Goal: Task Accomplishment & Management: Manage account settings

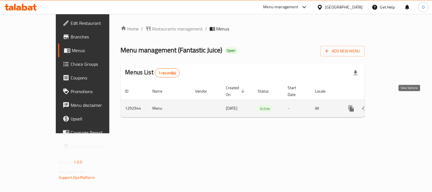
click at [395, 106] on icon "enhanced table" at bounding box center [392, 108] width 5 height 5
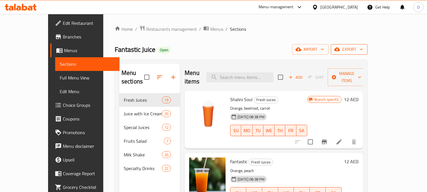
click at [363, 47] on span "export" at bounding box center [350, 49] width 28 height 7
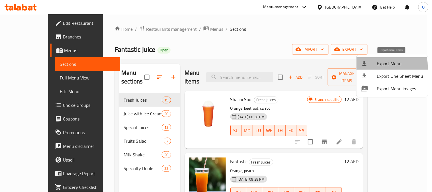
click at [375, 67] on li "Export Menu" at bounding box center [391, 63] width 71 height 13
click at [383, 63] on span "Export Menu" at bounding box center [400, 63] width 46 height 7
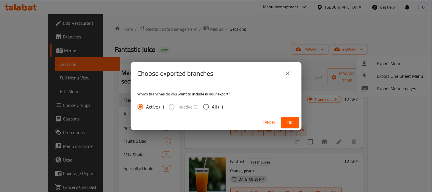
click at [290, 120] on span "Ok" at bounding box center [289, 122] width 9 height 7
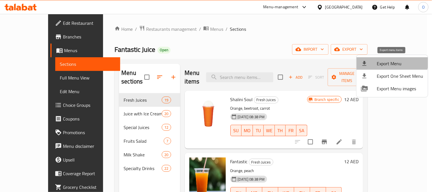
click at [392, 61] on span "Export Menu" at bounding box center [400, 63] width 46 height 7
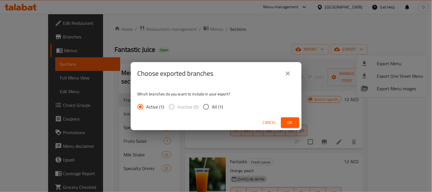
click at [293, 119] on span "Ok" at bounding box center [289, 122] width 9 height 7
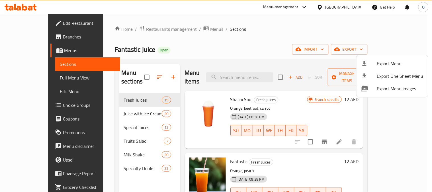
click at [130, 94] on div at bounding box center [216, 96] width 432 height 192
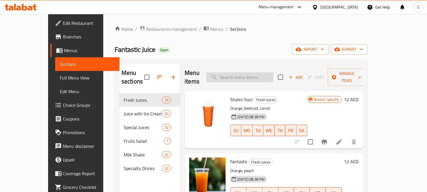
click at [255, 73] on input "search" at bounding box center [239, 77] width 67 height 10
paste input "mazen.ahmed@talabat.com"
type input "mazen.ahmed@talabat.com"
paste input "Sanba"
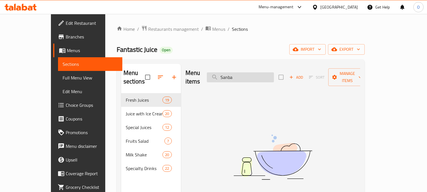
click at [267, 75] on input "Sanba" at bounding box center [240, 77] width 67 height 10
click at [268, 75] on input "Sanba" at bounding box center [240, 77] width 67 height 10
paste input "سانبا"
click at [254, 72] on input "سانبا" at bounding box center [240, 77] width 67 height 10
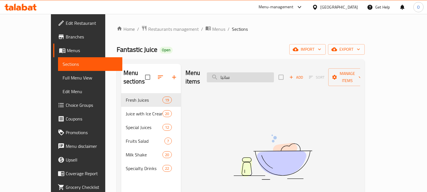
click at [254, 72] on input "سانبا" at bounding box center [240, 77] width 67 height 10
click at [255, 73] on input "سانبا" at bounding box center [240, 77] width 67 height 10
paste input "Rose Shake"
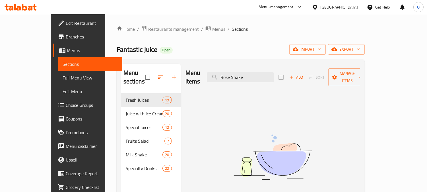
drag, startPoint x: 250, startPoint y: 74, endPoint x: 220, endPoint y: 83, distance: 30.7
click at [220, 83] on div "Menu items Rose Shake Add Sort Manage items No Items found" at bounding box center [270, 160] width 179 height 192
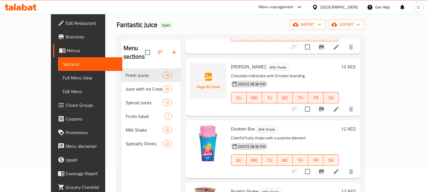
scroll to position [16, 0]
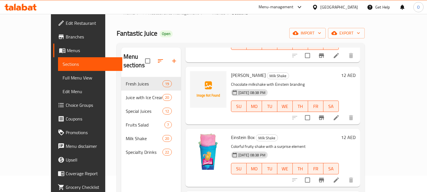
type input "Shake"
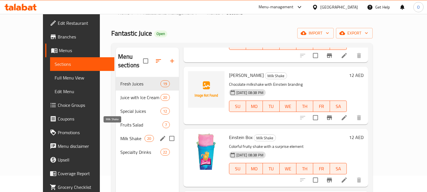
click at [121, 135] on span "Milk Shake" at bounding box center [132, 138] width 24 height 7
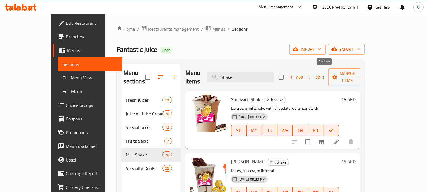
click at [293, 76] on icon "button" at bounding box center [291, 77] width 3 height 3
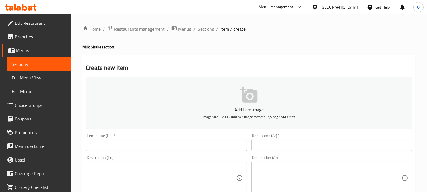
click at [124, 143] on input "text" at bounding box center [166, 144] width 161 height 11
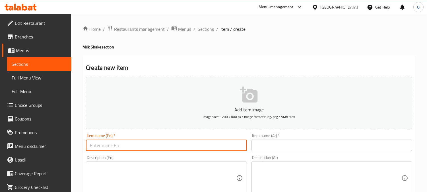
paste input "Rose Shake"
type input "Rose Shake"
click at [279, 148] on input "text" at bounding box center [332, 144] width 161 height 11
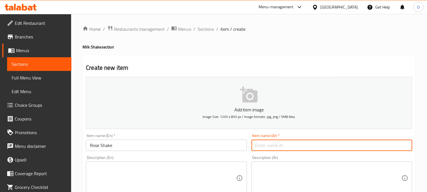
paste input "شيك الورد"
type input "شيك الورد"
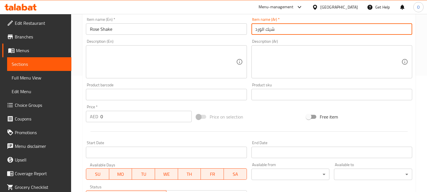
scroll to position [126, 0]
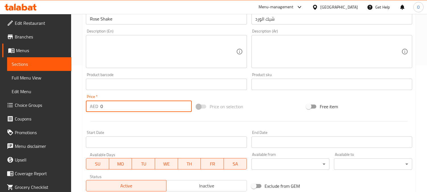
drag, startPoint x: 106, startPoint y: 115, endPoint x: 100, endPoint y: 119, distance: 6.7
click at [100, 119] on div "Add item image Image Size: 1200 x 800 px / Image formats: jpg, png / 5MB Max. I…" at bounding box center [249, 70] width 331 height 245
click at [100, 120] on div at bounding box center [249, 121] width 331 height 14
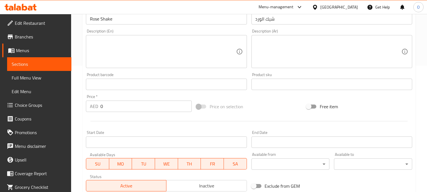
click at [99, 120] on div at bounding box center [249, 121] width 331 height 14
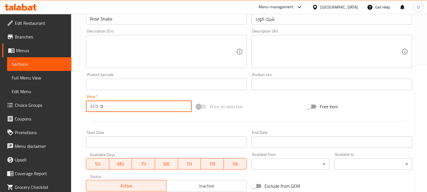
drag, startPoint x: 109, startPoint y: 109, endPoint x: 97, endPoint y: 115, distance: 13.2
click at [97, 115] on div "Add item image Image Size: 1200 x 800 px / Image formats: jpg, png / 5MB Max. I…" at bounding box center [249, 70] width 331 height 245
paste input "15"
type input "15"
click at [135, 53] on textarea at bounding box center [163, 51] width 146 height 27
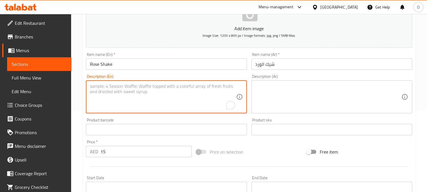
scroll to position [63, 0]
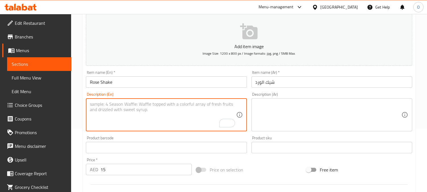
click at [261, 83] on input "شيك الورد" at bounding box center [332, 81] width 161 height 11
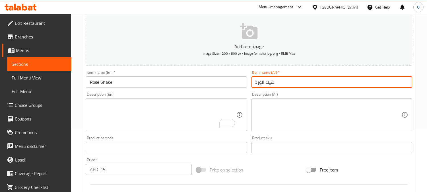
click at [261, 83] on input "شيك الورد" at bounding box center [332, 81] width 161 height 11
drag, startPoint x: 254, startPoint y: 83, endPoint x: 245, endPoint y: 87, distance: 10.2
click at [245, 87] on div "Add item image Image Size: 1200 x 800 px / Image formats: jpg, png / 5MB Max. I…" at bounding box center [249, 133] width 331 height 245
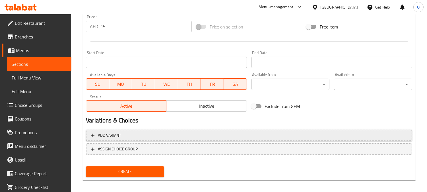
scroll to position [209, 0]
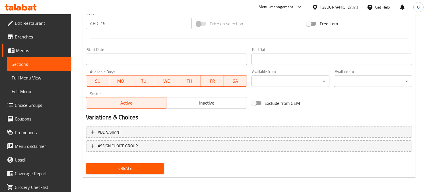
type input "روز شيك"
click at [149, 166] on span "Create" at bounding box center [125, 168] width 69 height 7
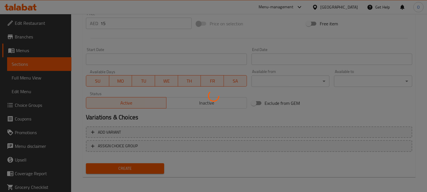
type input "0"
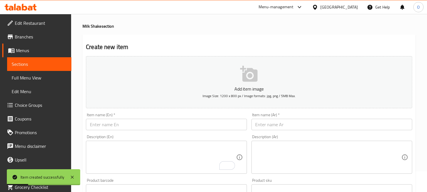
scroll to position [0, 0]
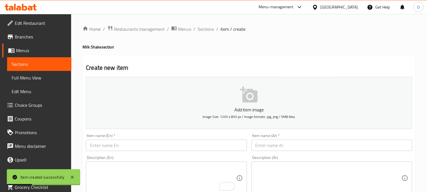
click at [200, 26] on span "Sections" at bounding box center [206, 29] width 16 height 7
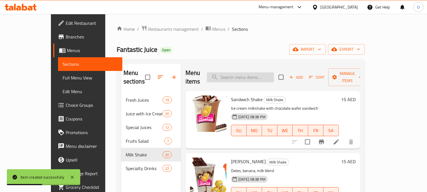
click at [244, 74] on input "search" at bounding box center [240, 77] width 67 height 10
paste input "Jingle"
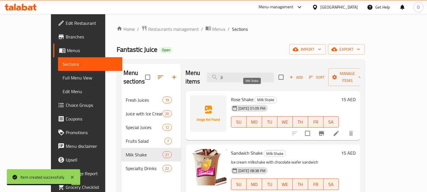
type input "J"
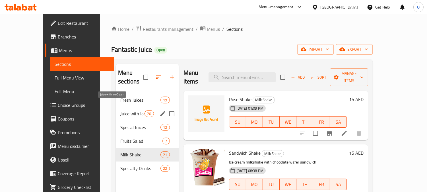
click at [126, 110] on span "Juice with Ice Cream" at bounding box center [132, 113] width 24 height 7
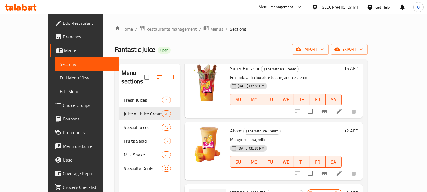
scroll to position [221, 0]
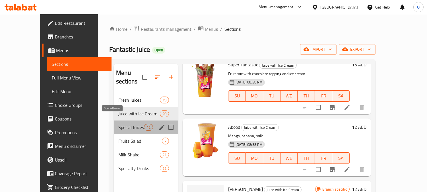
click at [128, 124] on span "Special Juices" at bounding box center [131, 127] width 26 height 7
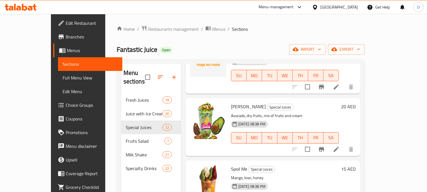
scroll to position [190, 0]
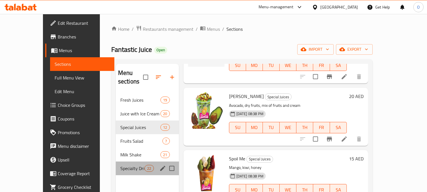
click at [119, 165] on div "Specialty Drinks 22" at bounding box center [147, 168] width 63 height 14
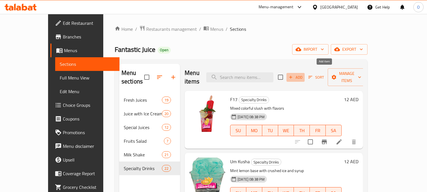
click at [303, 74] on span "Add" at bounding box center [295, 77] width 15 height 7
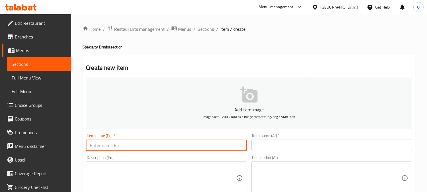
click at [218, 141] on input "text" at bounding box center [166, 144] width 161 height 11
paste input "Jingle"
type input "Jingle"
click at [277, 146] on input "text" at bounding box center [332, 144] width 161 height 11
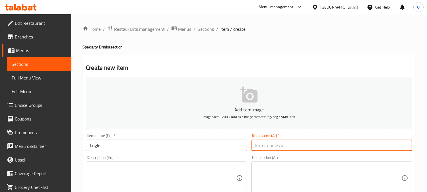
paste input "جنكل"
type input "جنكل"
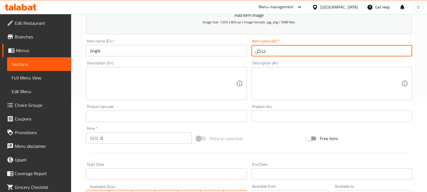
scroll to position [95, 0]
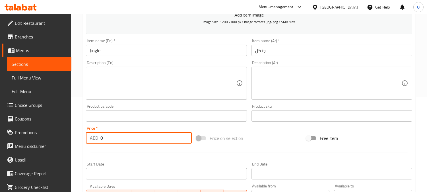
drag, startPoint x: 104, startPoint y: 138, endPoint x: 95, endPoint y: 144, distance: 10.8
click at [95, 144] on div "Price   * AED 0 Price *" at bounding box center [139, 135] width 110 height 22
paste input "15"
type input "15"
click at [103, 148] on div at bounding box center [249, 153] width 331 height 14
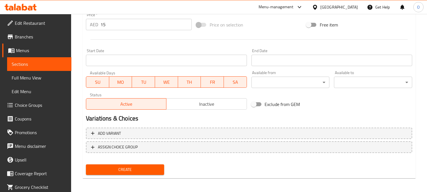
scroll to position [209, 0]
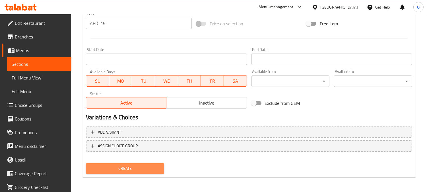
click at [122, 168] on span "Create" at bounding box center [125, 168] width 69 height 7
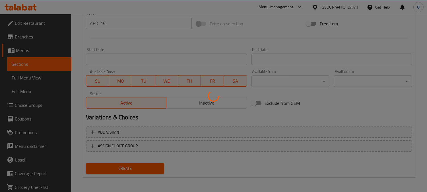
type input "0"
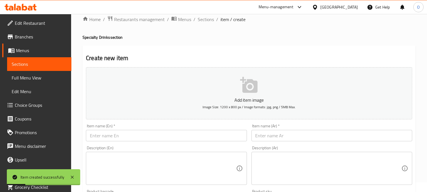
scroll to position [0, 0]
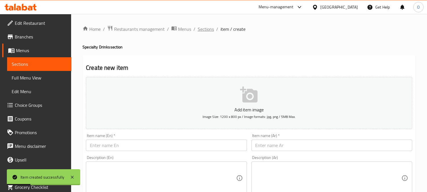
click at [208, 29] on span "Sections" at bounding box center [206, 29] width 16 height 7
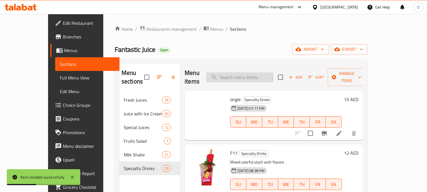
click at [254, 75] on input "search" at bounding box center [239, 77] width 67 height 10
paste input "Flifer Flake"
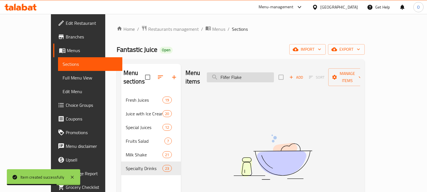
click at [265, 76] on input "Flifer Flake" at bounding box center [240, 77] width 67 height 10
click at [253, 76] on input "Flifer Flake" at bounding box center [240, 77] width 67 height 10
click at [244, 76] on input "Flifer Flake" at bounding box center [240, 77] width 67 height 10
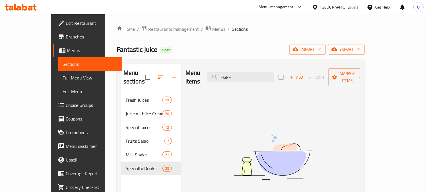
type input "Flake"
click at [256, 79] on div "Menu items Flake Add Sort Manage items" at bounding box center [273, 77] width 175 height 27
click at [258, 72] on input "Flake" at bounding box center [240, 77] width 67 height 10
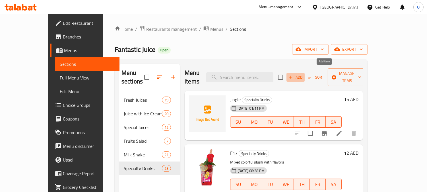
click at [303, 74] on span "Add" at bounding box center [295, 77] width 15 height 7
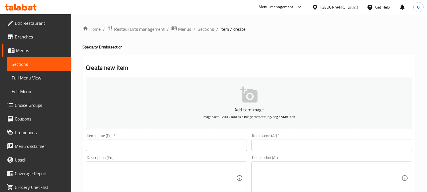
click at [126, 144] on input "text" at bounding box center [166, 144] width 161 height 11
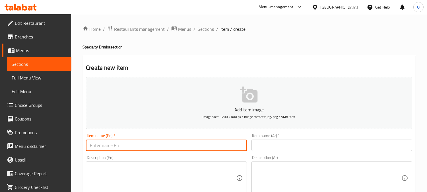
paste input "Flifer Flake"
type input "Flifer Flake"
click at [307, 150] on input "text" at bounding box center [332, 144] width 161 height 11
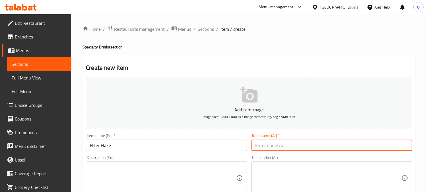
paste input "فلفر فليك"
type input "فلفر فليك"
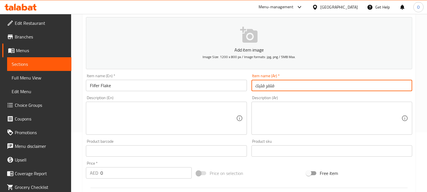
scroll to position [63, 0]
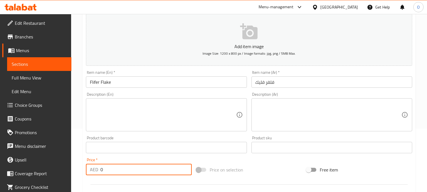
drag, startPoint x: 103, startPoint y: 171, endPoint x: 90, endPoint y: 176, distance: 13.8
click at [90, 176] on div "Price   * AED 0 Price *" at bounding box center [139, 166] width 110 height 22
paste input "15"
type input "15"
click at [90, 176] on div "Price   * AED 15 Price *" at bounding box center [139, 166] width 110 height 22
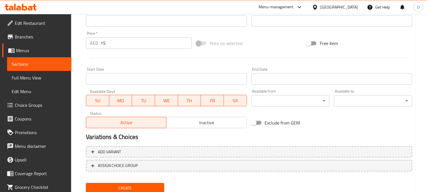
scroll to position [209, 0]
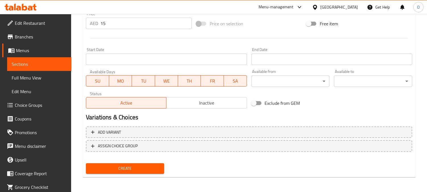
click at [110, 167] on span "Create" at bounding box center [125, 168] width 69 height 7
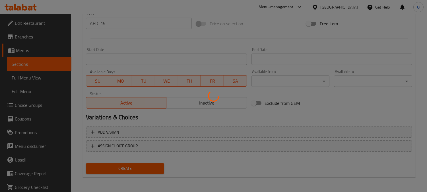
type input "0"
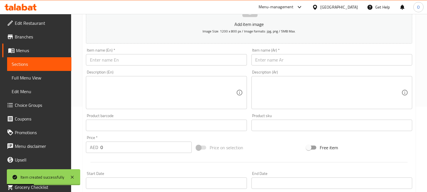
scroll to position [83, 0]
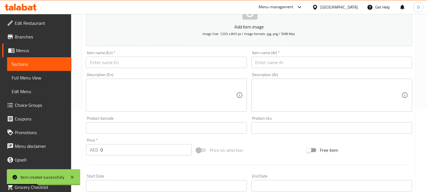
click at [106, 58] on input "text" at bounding box center [166, 62] width 161 height 11
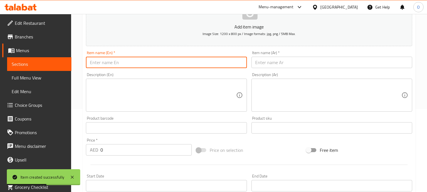
paste input "Sanba"
type input "Sanba"
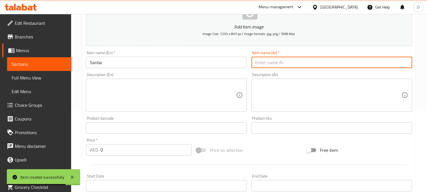
click at [326, 66] on input "text" at bounding box center [332, 62] width 161 height 11
paste input "سانبا"
type input "سانبا"
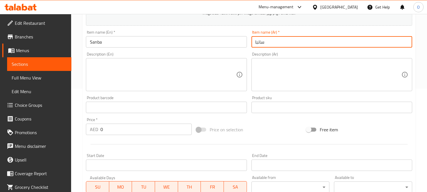
scroll to position [114, 0]
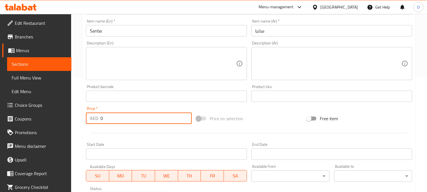
drag, startPoint x: 106, startPoint y: 121, endPoint x: 78, endPoint y: 123, distance: 28.5
click at [78, 123] on div "Home / Restaurants management / Menus / Sections / item / create Specialty Drin…" at bounding box center [249, 94] width 356 height 388
paste input "15"
type input "15"
click at [119, 132] on div at bounding box center [249, 133] width 331 height 14
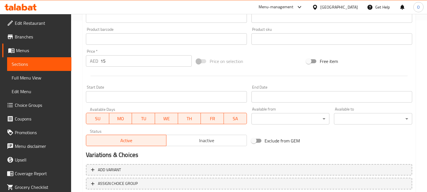
scroll to position [209, 0]
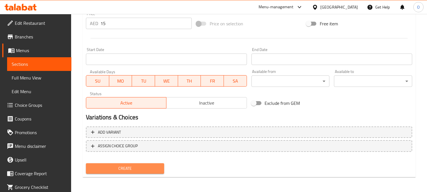
click at [126, 166] on span "Create" at bounding box center [125, 168] width 69 height 7
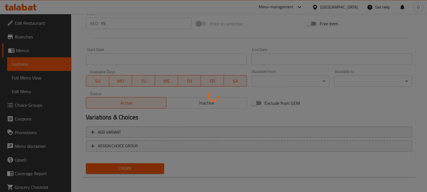
type input "0"
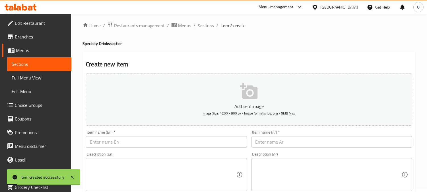
scroll to position [0, 0]
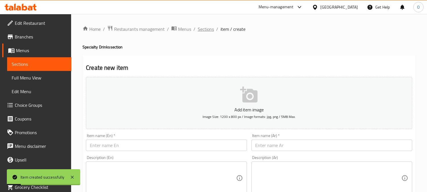
click at [207, 30] on span "Sections" at bounding box center [206, 29] width 16 height 7
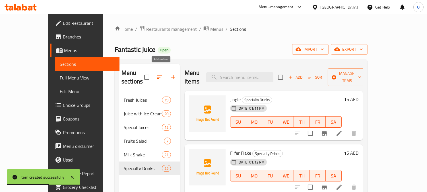
click at [170, 74] on icon "button" at bounding box center [173, 77] width 7 height 7
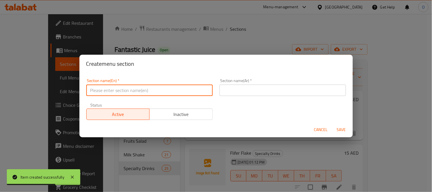
click at [154, 89] on input "text" at bounding box center [149, 90] width 126 height 11
type input "ٍ"
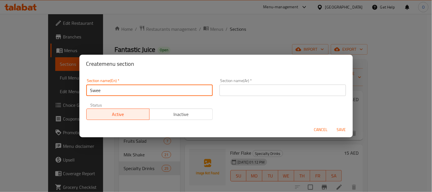
type input "Sweets"
click at [137, 88] on input "Sweets" at bounding box center [149, 90] width 126 height 11
click at [319, 88] on input "text" at bounding box center [282, 90] width 126 height 11
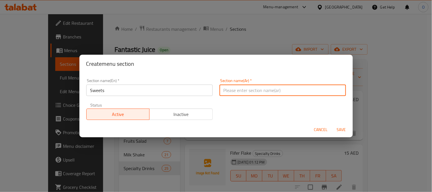
paste input "الحلويات"
type input "الحلويات"
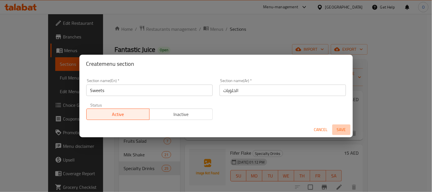
click at [343, 129] on span "Save" at bounding box center [341, 129] width 14 height 7
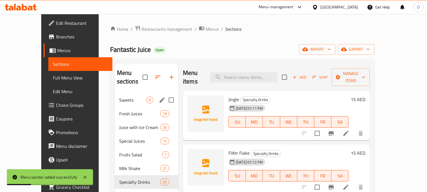
click at [130, 97] on div "Sweets 0" at bounding box center [147, 100] width 64 height 14
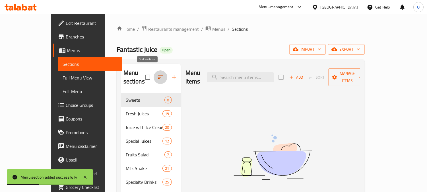
click at [157, 74] on icon "button" at bounding box center [160, 77] width 7 height 7
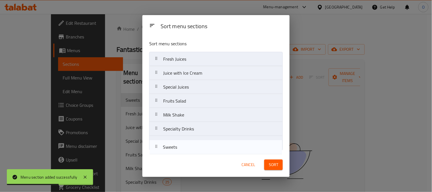
drag, startPoint x: 172, startPoint y: 63, endPoint x: 172, endPoint y: 153, distance: 89.4
click at [172, 154] on div "Sort menu sections Sort menu sections Sweets Fresh Juices Juice with Ice Cream …" at bounding box center [215, 95] width 147 height 161
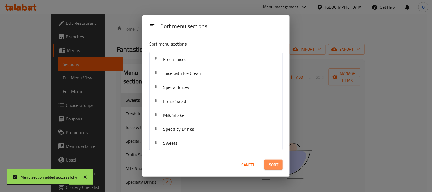
click at [272, 162] on span "Sort" at bounding box center [273, 164] width 9 height 7
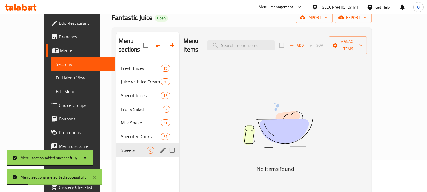
scroll to position [63, 0]
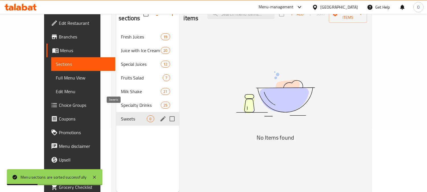
click at [121, 115] on span "Sweets" at bounding box center [134, 118] width 26 height 7
click at [160, 115] on icon "edit" at bounding box center [163, 118] width 7 height 7
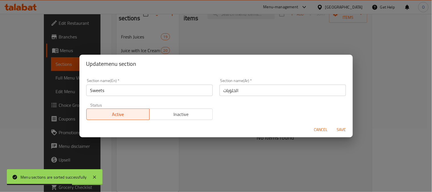
click at [120, 92] on input "Sweets" at bounding box center [149, 90] width 126 height 11
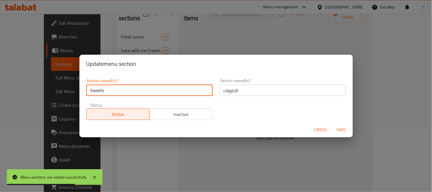
click at [120, 92] on input "Sweets" at bounding box center [149, 90] width 126 height 11
type input "D"
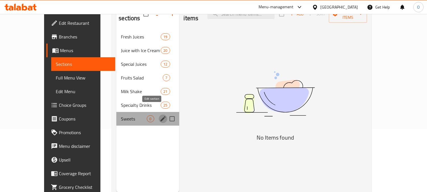
click at [160, 115] on icon "edit" at bounding box center [163, 118] width 7 height 7
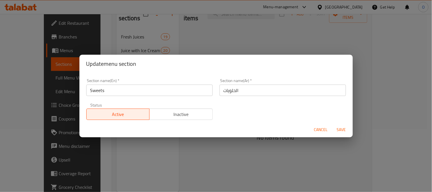
click at [115, 89] on input "Sweets" at bounding box center [149, 90] width 126 height 11
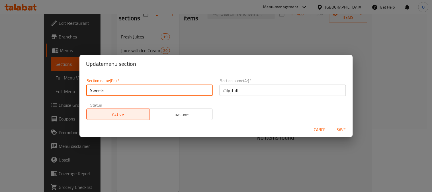
click at [114, 91] on input "Sweets" at bounding box center [149, 90] width 126 height 11
type input "D"
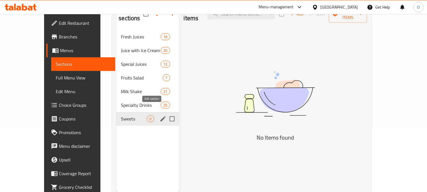
click at [161, 116] on icon "edit" at bounding box center [163, 118] width 5 height 5
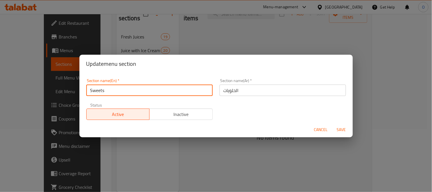
click at [140, 90] on input "Sweets" at bounding box center [149, 90] width 126 height 11
type input "Dessert"
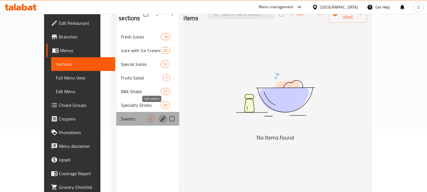
click at [161, 116] on icon "edit" at bounding box center [163, 118] width 5 height 5
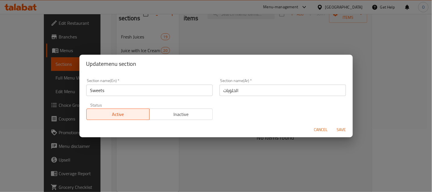
click at [141, 85] on input "Sweets" at bounding box center [149, 90] width 126 height 11
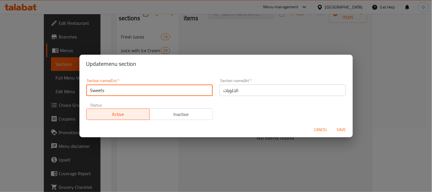
click at [141, 85] on input "Sweets" at bounding box center [149, 90] width 126 height 11
click at [141, 86] on input "Sweets" at bounding box center [149, 90] width 126 height 11
click at [122, 98] on div "Section name(En)   * SweetsD Section name(En) *" at bounding box center [149, 87] width 133 height 24
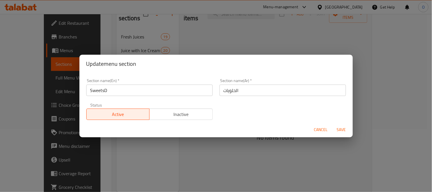
click at [124, 91] on input "SweetsD" at bounding box center [149, 90] width 126 height 11
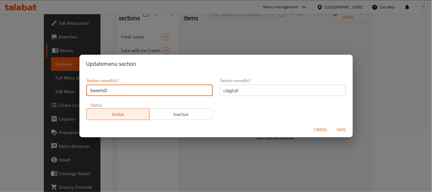
click at [124, 91] on input "SweetsD" at bounding box center [149, 90] width 126 height 11
type input "Dessert"
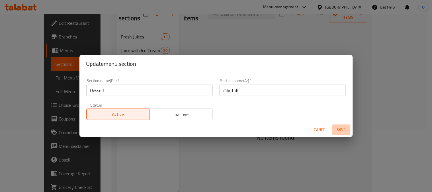
click at [347, 129] on span "Save" at bounding box center [341, 129] width 14 height 7
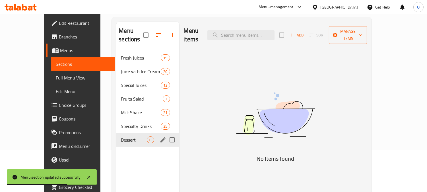
scroll to position [0, 0]
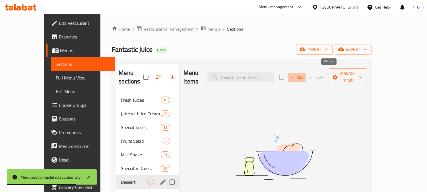
click at [295, 75] on icon "button" at bounding box center [291, 77] width 5 height 5
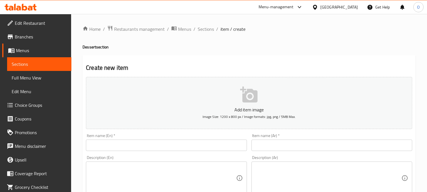
click at [143, 151] on input "text" at bounding box center [166, 144] width 161 height 11
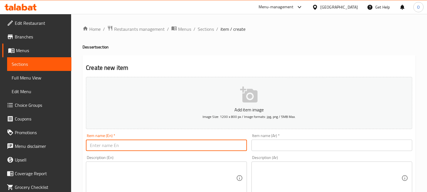
paste input "Molten Kinder"
type input "Molten Kinder"
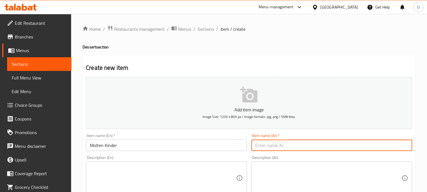
click at [284, 145] on input "text" at bounding box center [332, 144] width 161 height 11
paste input "مولتن كندر"
type input "مولتن كندر"
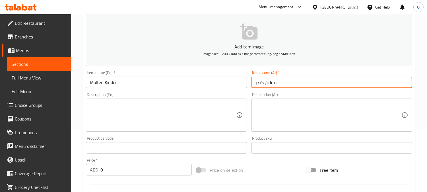
scroll to position [63, 0]
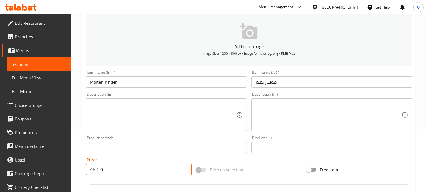
drag, startPoint x: 104, startPoint y: 172, endPoint x: 97, endPoint y: 173, distance: 6.9
click at [98, 173] on div "AED 0 Price *" at bounding box center [139, 169] width 106 height 11
click at [97, 173] on p "AED" at bounding box center [94, 169] width 8 height 7
drag, startPoint x: 104, startPoint y: 169, endPoint x: 96, endPoint y: 173, distance: 8.4
click at [96, 173] on div "AED 0 Price *" at bounding box center [139, 169] width 106 height 11
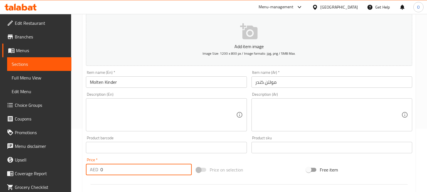
paste input "3"
type input "30"
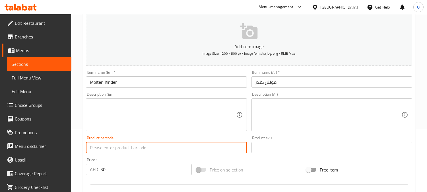
click at [108, 143] on input "text" at bounding box center [166, 147] width 161 height 11
click at [119, 112] on textarea at bounding box center [163, 114] width 146 height 27
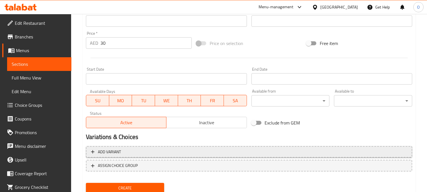
scroll to position [209, 0]
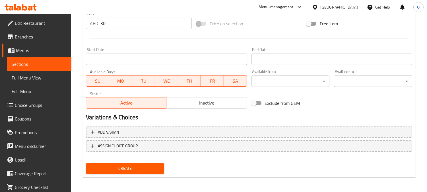
click at [121, 167] on span "Create" at bounding box center [125, 168] width 69 height 7
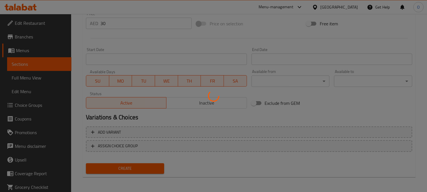
type input "0"
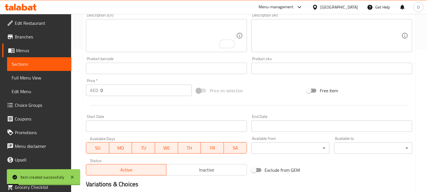
scroll to position [114, 0]
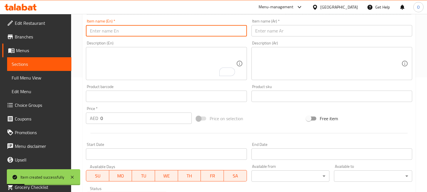
click at [108, 25] on input "text" at bounding box center [166, 30] width 161 height 11
paste input "ACAI BIG"
click at [128, 33] on input "ACAI BIG" at bounding box center [166, 30] width 161 height 11
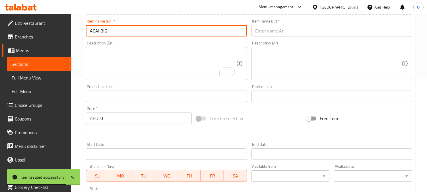
paste input "cai Big"
type input "Acai Big"
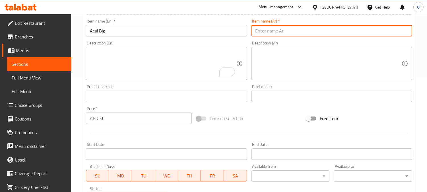
click at [309, 30] on input "text" at bounding box center [332, 30] width 161 height 11
paste input "ساي كبير"
click at [257, 34] on input "ساي كبير" at bounding box center [332, 30] width 161 height 11
click at [256, 33] on input "ساي كبير" at bounding box center [332, 30] width 161 height 11
click at [259, 30] on input "ساي كبير" at bounding box center [332, 30] width 161 height 11
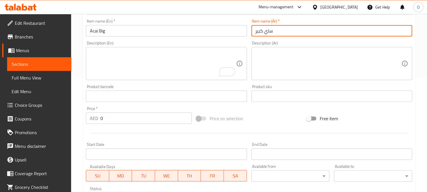
click at [255, 32] on input "ساي كبير" at bounding box center [332, 30] width 161 height 11
type input "اساي كبير"
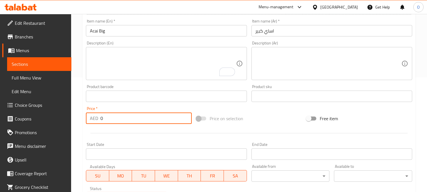
drag, startPoint x: 108, startPoint y: 121, endPoint x: 92, endPoint y: 123, distance: 16.0
click at [92, 123] on div "AED 0 Price *" at bounding box center [139, 117] width 106 height 11
paste input "25"
type input "25"
click at [100, 128] on div at bounding box center [249, 133] width 331 height 14
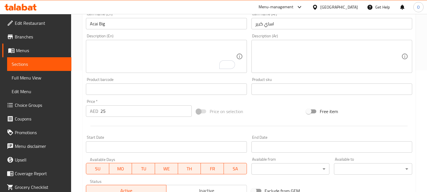
scroll to position [209, 0]
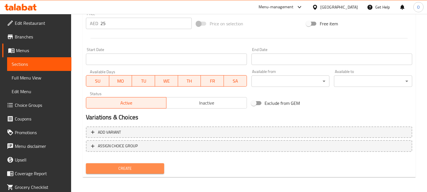
click at [123, 165] on span "Create" at bounding box center [125, 168] width 69 height 7
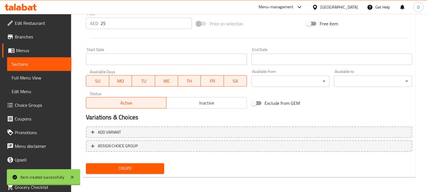
type input "0"
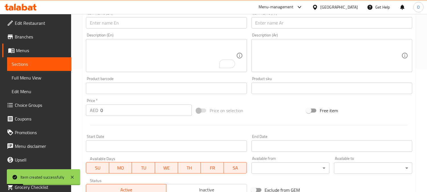
scroll to position [114, 0]
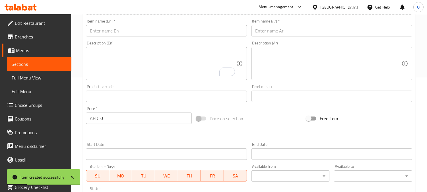
click at [132, 33] on input "text" at bounding box center [166, 30] width 161 height 11
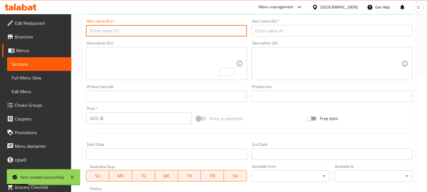
paste input "ACAI Nutella"
click at [124, 29] on input "ACAI Nutella" at bounding box center [166, 30] width 161 height 11
paste input "cai"
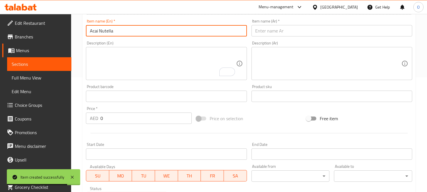
type input "Acai Nutella"
click at [309, 27] on input "text" at bounding box center [332, 30] width 161 height 11
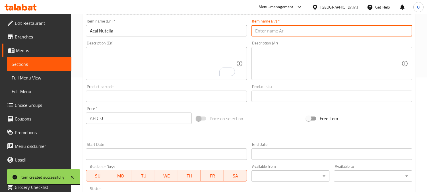
paste input "أساي نوتيل"
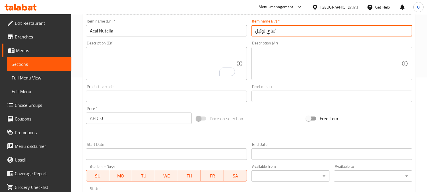
click at [256, 32] on input "أساي نوتيل" at bounding box center [332, 30] width 161 height 11
click at [280, 31] on input "أساي نوتيل" at bounding box center [332, 30] width 161 height 11
type input "أساي نوتيلا"
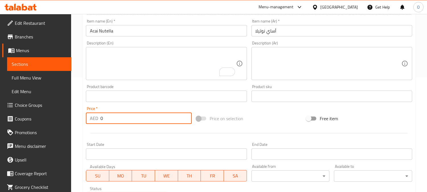
drag, startPoint x: 106, startPoint y: 121, endPoint x: 77, endPoint y: 127, distance: 29.6
click at [77, 127] on div "Home / Restaurants management / Menus / Sections / item / create Dessert sectio…" at bounding box center [249, 94] width 356 height 388
paste input "25"
type input "25"
click at [89, 131] on div at bounding box center [249, 133] width 331 height 14
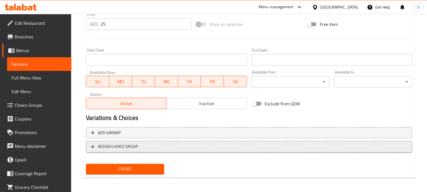
scroll to position [209, 0]
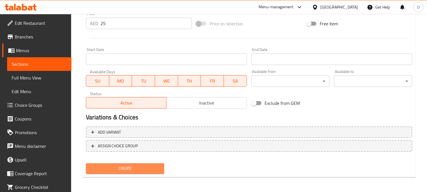
click at [122, 169] on span "Create" at bounding box center [125, 168] width 69 height 7
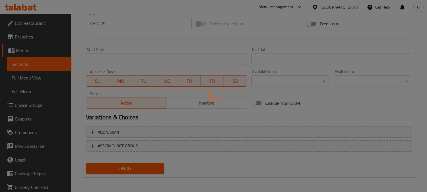
type input "0"
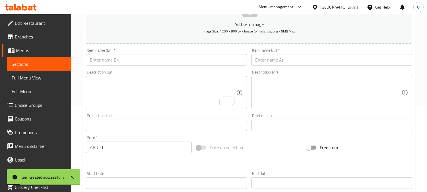
scroll to position [83, 0]
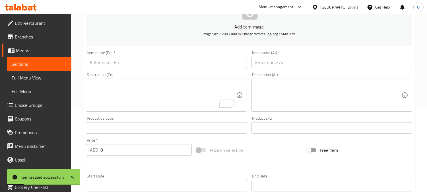
click at [93, 61] on input "text" at bounding box center [166, 62] width 161 height 11
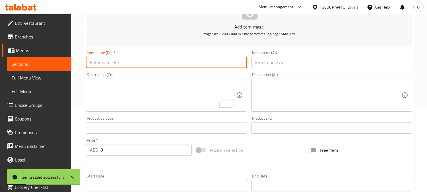
paste input "Acai"
type input "Acai"
click at [343, 67] on input "text" at bounding box center [332, 62] width 161 height 11
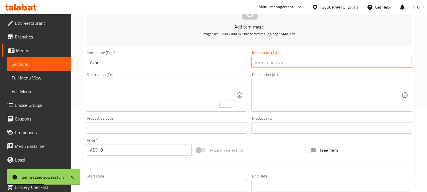
paste input "أساي"
type input "أساي"
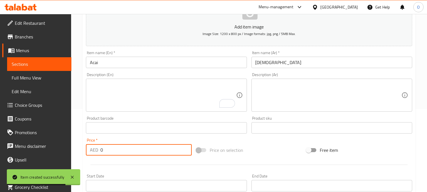
drag, startPoint x: 115, startPoint y: 148, endPoint x: 109, endPoint y: 149, distance: 6.6
click at [109, 149] on input "0" at bounding box center [145, 149] width 91 height 11
drag, startPoint x: 109, startPoint y: 149, endPoint x: 103, endPoint y: 150, distance: 5.5
click at [102, 150] on input "0" at bounding box center [145, 149] width 91 height 11
drag, startPoint x: 107, startPoint y: 150, endPoint x: 98, endPoint y: 153, distance: 9.5
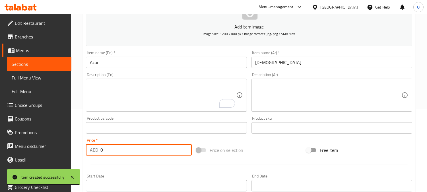
click at [98, 153] on div "AED 0 Price *" at bounding box center [139, 149] width 106 height 11
paste input "15"
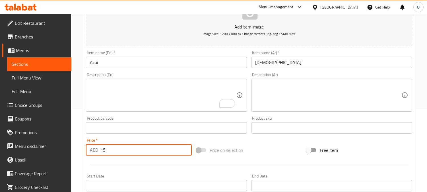
type input "15"
click at [98, 157] on div "Price   * AED 15 Price *" at bounding box center [139, 147] width 110 height 22
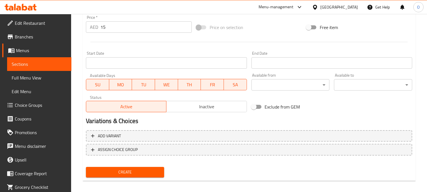
scroll to position [209, 0]
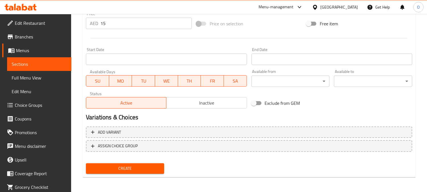
click at [146, 174] on div "Create" at bounding box center [125, 168] width 83 height 15
click at [148, 166] on span "Create" at bounding box center [125, 168] width 69 height 7
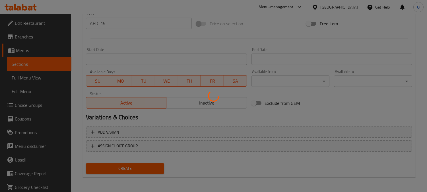
type input "0"
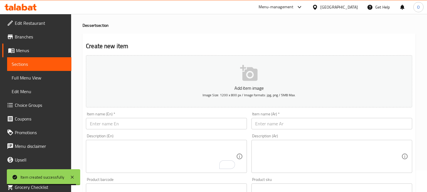
scroll to position [0, 0]
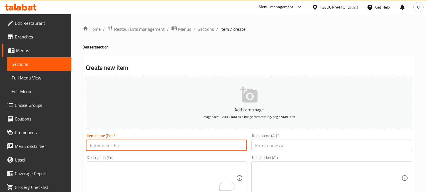
click at [156, 149] on input "text" at bounding box center [166, 144] width 161 height 11
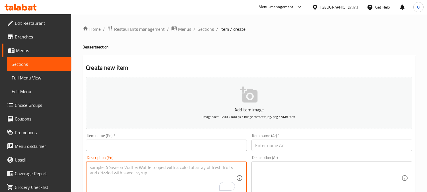
click at [163, 179] on textarea "To enrich screen reader interactions, please activate Accessibility in Grammarl…" at bounding box center [163, 178] width 146 height 27
paste textarea "شوكولت مولتن Molten Chocolate"
drag, startPoint x: 120, startPoint y: 167, endPoint x: 179, endPoint y: 168, distance: 58.9
click at [180, 169] on textarea "شوكولت مولتن Molten Chocolate" at bounding box center [163, 178] width 146 height 27
type textarea "شوكولت مولتن"
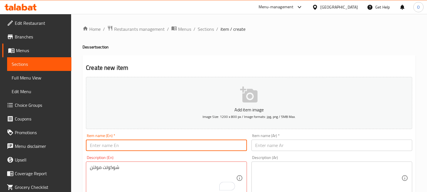
click at [113, 149] on input "text" at bounding box center [166, 144] width 161 height 11
paste input "Molten Chocolate"
type input "Molten Chocolate"
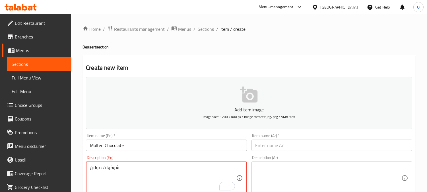
click at [103, 169] on textarea "شوكولت مولتن" at bounding box center [163, 178] width 146 height 27
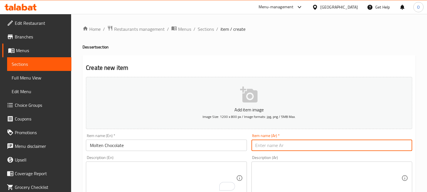
click at [276, 147] on input "text" at bounding box center [332, 144] width 161 height 11
paste input "شوكولت مولتن"
type input "شوكولت مولتن"
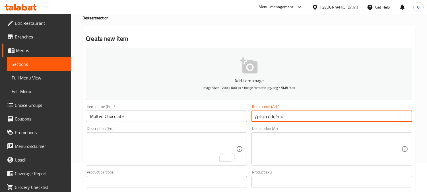
scroll to position [63, 0]
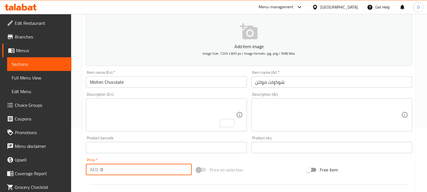
drag, startPoint x: 106, startPoint y: 170, endPoint x: 91, endPoint y: 174, distance: 15.1
click at [91, 174] on div "AED 0 Price *" at bounding box center [139, 169] width 106 height 11
paste input "2"
type input "20"
click at [107, 126] on textarea "To enrich screen reader interactions, please activate Accessibility in Grammarl…" at bounding box center [163, 114] width 146 height 27
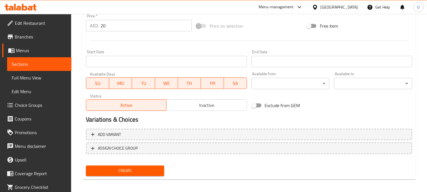
scroll to position [209, 0]
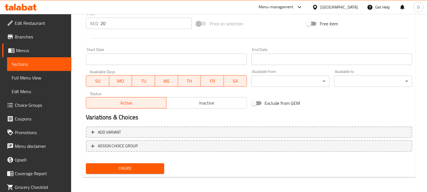
click at [116, 167] on span "Create" at bounding box center [125, 168] width 69 height 7
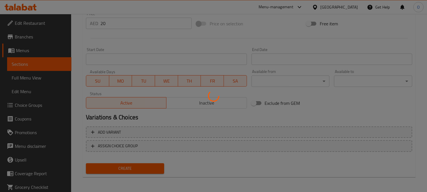
type input "0"
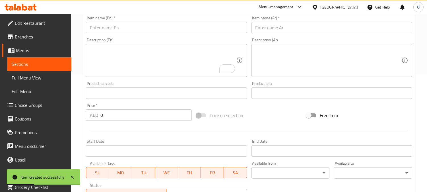
scroll to position [83, 0]
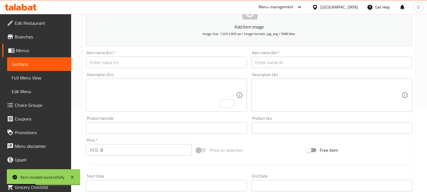
click at [116, 56] on div "Item name (En)   * Item name (En) *" at bounding box center [166, 59] width 161 height 17
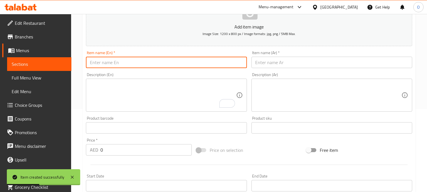
click at [112, 65] on input "text" at bounding box center [166, 62] width 161 height 11
paste input "Dates Molten Cake"
type input "Dates Molten Cake"
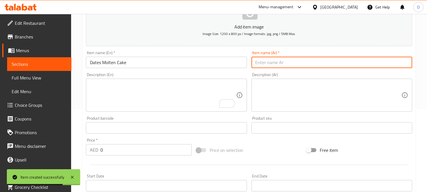
click at [294, 67] on input "text" at bounding box center [332, 62] width 161 height 11
paste input "تمر مولتن كيك بيستاشيو مولتن كيك"
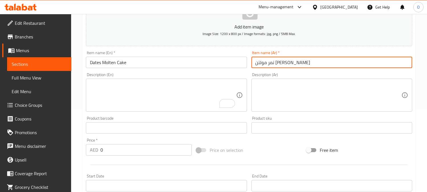
drag, startPoint x: 295, startPoint y: 63, endPoint x: 234, endPoint y: 63, distance: 60.3
click at [234, 63] on div "Add item image Image Size: 1200 x 800 px / Image formats: jpg, png / 5MB Max. I…" at bounding box center [249, 114] width 331 height 245
type input "تمر مولتن كيك"
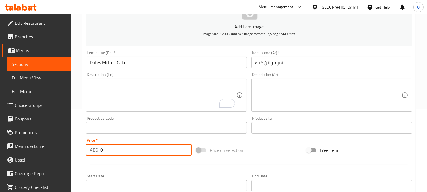
drag, startPoint x: 97, startPoint y: 153, endPoint x: 92, endPoint y: 152, distance: 5.3
click at [92, 152] on div "AED 0 Price *" at bounding box center [139, 149] width 106 height 11
paste input "2"
type input "20"
click at [114, 93] on textarea "To enrich screen reader interactions, please activate Accessibility in Grammarl…" at bounding box center [163, 95] width 146 height 27
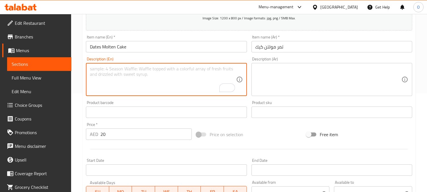
scroll to position [209, 0]
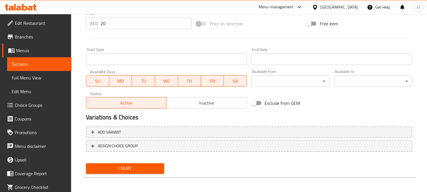
click at [119, 168] on span "Create" at bounding box center [125, 168] width 69 height 7
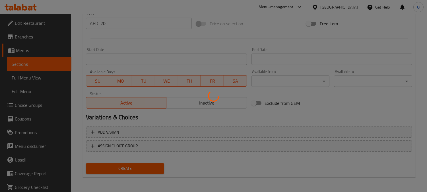
type input "0"
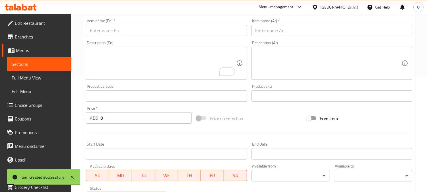
scroll to position [114, 0]
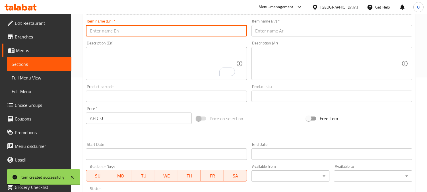
click at [109, 30] on input "text" at bounding box center [166, 30] width 161 height 11
paste input "Red Velvet Molten Cake"
type input "Red Velvet Molten Cake"
click at [323, 32] on input "text" at bounding box center [332, 30] width 161 height 11
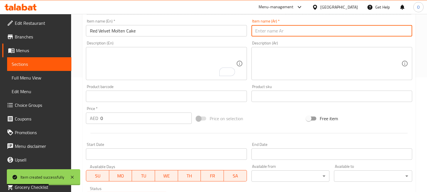
paste input "رد فيلفيت مولتن كيك"
type input "رد فيلفيت مولتن كيك"
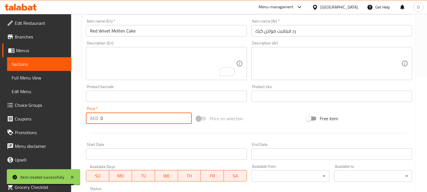
drag, startPoint x: 102, startPoint y: 122, endPoint x: 95, endPoint y: 124, distance: 7.2
click at [95, 124] on div "AED 0 Price *" at bounding box center [139, 117] width 106 height 11
paste input "2"
type input "20"
click at [97, 132] on div at bounding box center [249, 133] width 331 height 14
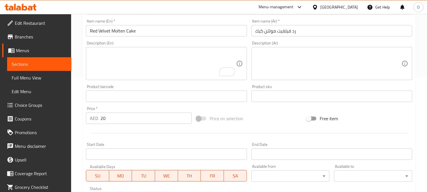
scroll to position [209, 0]
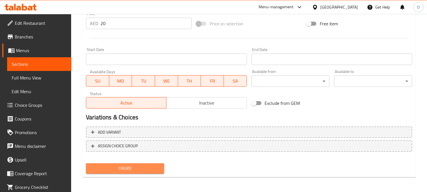
click at [131, 169] on span "Create" at bounding box center [125, 168] width 69 height 7
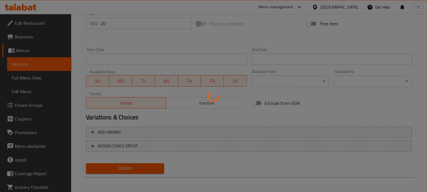
type input "0"
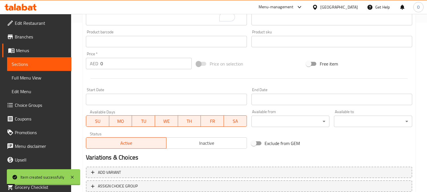
scroll to position [114, 0]
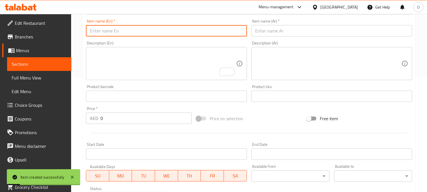
click at [133, 35] on input "text" at bounding box center [166, 30] width 161 height 11
paste input "Pistachio Molten Cake"
type input "Pistachio Molten Cake"
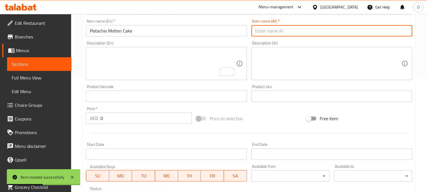
click at [272, 30] on input "text" at bounding box center [332, 30] width 161 height 11
paste input "بيستاشيو مولتن كيك"
type input "بيستاشيو مولتن كيك"
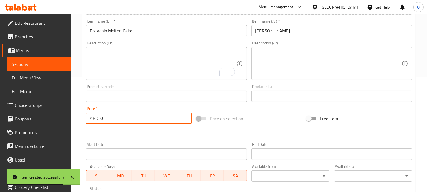
drag, startPoint x: 107, startPoint y: 123, endPoint x: 90, endPoint y: 124, distance: 17.2
click at [90, 124] on div "Price   * AED 0 Price *" at bounding box center [139, 115] width 110 height 22
paste input "2"
type input "20"
click at [95, 131] on div at bounding box center [249, 133] width 331 height 14
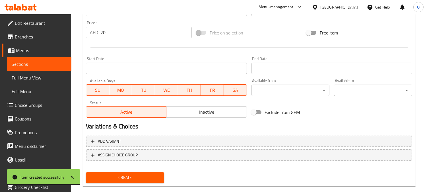
scroll to position [209, 0]
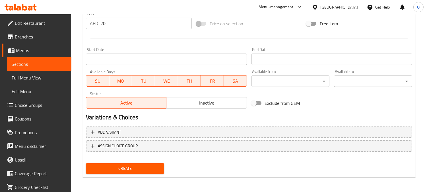
click at [130, 167] on span "Create" at bounding box center [125, 168] width 69 height 7
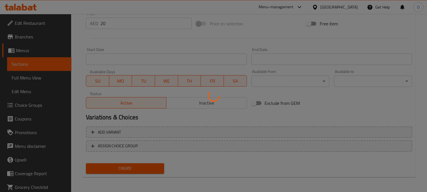
type input "0"
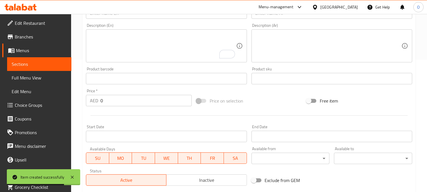
scroll to position [114, 0]
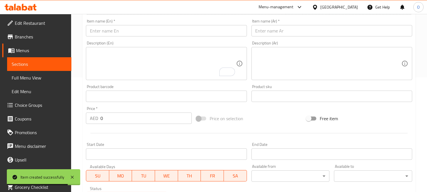
click at [120, 34] on input "text" at bounding box center [166, 30] width 161 height 11
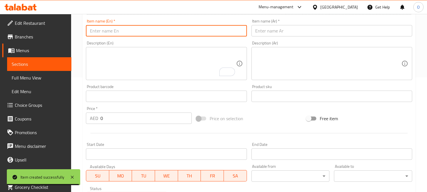
paste input "Daken Chocolate"
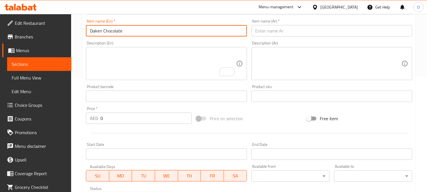
type input "Daken Chocolate"
click at [276, 31] on input "text" at bounding box center [332, 30] width 161 height 11
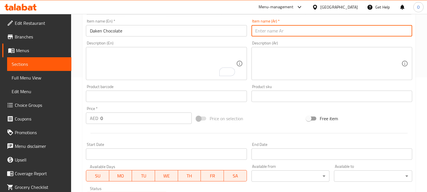
paste input "شوكولا داكن"
type input "شوكولا داكن"
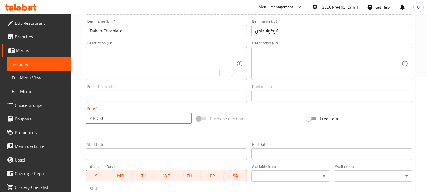
drag, startPoint x: 106, startPoint y: 116, endPoint x: 89, endPoint y: 121, distance: 17.7
click at [89, 120] on div "AED 0 Price *" at bounding box center [139, 117] width 106 height 11
click at [89, 121] on div "AED 0 Price *" at bounding box center [139, 117] width 106 height 11
paste input "2"
type input "20"
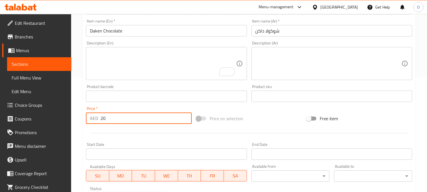
click at [103, 130] on div at bounding box center [249, 133] width 331 height 14
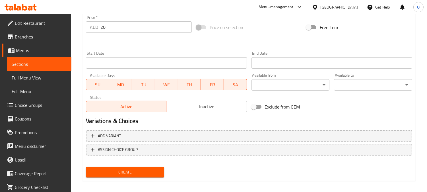
scroll to position [209, 0]
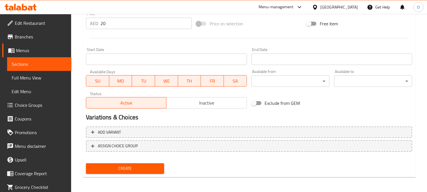
click at [121, 171] on span "Create" at bounding box center [125, 168] width 69 height 7
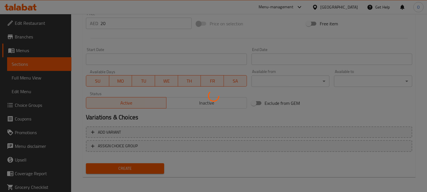
type input "0"
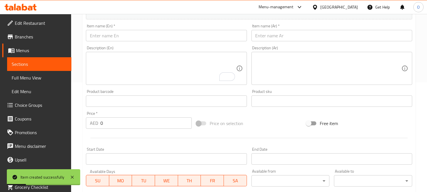
scroll to position [83, 0]
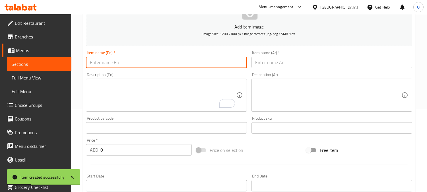
click at [106, 62] on input "text" at bounding box center [166, 62] width 161 height 11
paste input "San Sebastian Cheese Cake"
type input "San Sebastian Cheese Cake"
click at [267, 63] on input "text" at bounding box center [332, 62] width 161 height 11
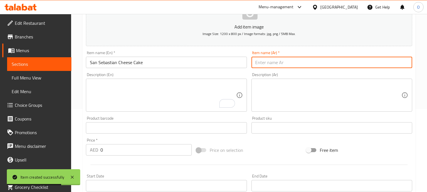
paste input "تشيز كيك سان سيباستيان"
type input "تشيز كيك سان سيباستيان"
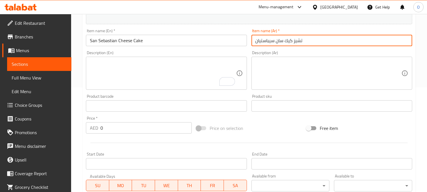
scroll to position [114, 0]
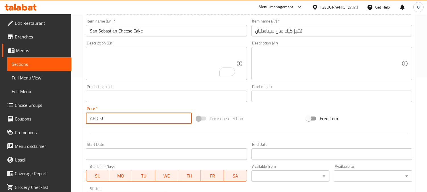
drag, startPoint x: 103, startPoint y: 121, endPoint x: 93, endPoint y: 125, distance: 11.0
click at [93, 125] on div "Price   * AED 0 Price *" at bounding box center [139, 115] width 110 height 22
paste input "2"
type input "20"
click at [98, 129] on div at bounding box center [249, 133] width 331 height 14
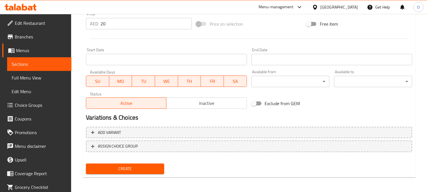
scroll to position [209, 0]
click at [108, 165] on span "Create" at bounding box center [125, 168] width 69 height 7
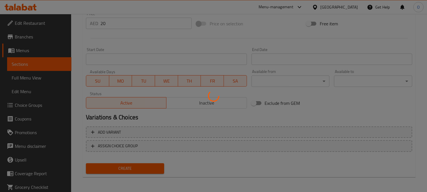
type input "0"
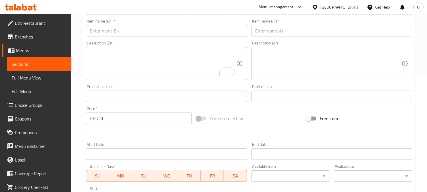
scroll to position [51, 0]
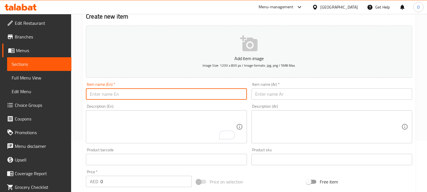
paste input "Cheese Cake Dubai"
type input "Cheese Cake Dubai"
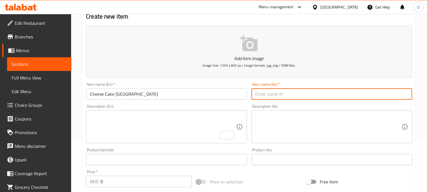
paste input "تشيز كيك دبي"
type input "تشيز كيك دبي"
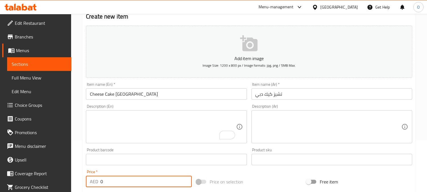
drag, startPoint x: 89, startPoint y: 185, endPoint x: 92, endPoint y: 184, distance: 2.9
click at [89, 185] on div "AED 0 Price *" at bounding box center [139, 181] width 106 height 11
paste input "2"
type input "20"
click at [121, 120] on textarea "To enrich screen reader interactions, please activate Accessibility in Grammarl…" at bounding box center [163, 126] width 146 height 27
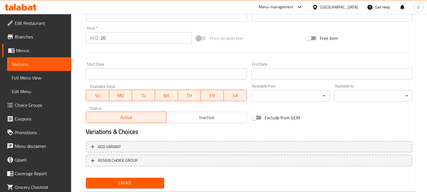
scroll to position [209, 0]
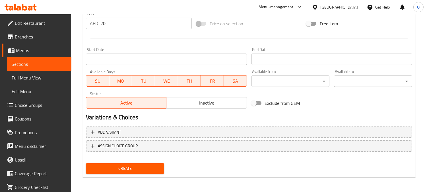
click at [120, 166] on span "Create" at bounding box center [125, 168] width 69 height 7
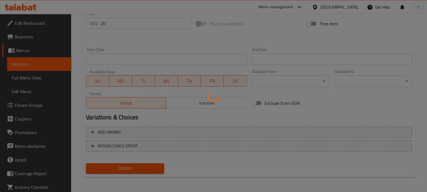
type input "0"
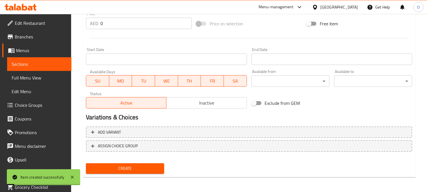
scroll to position [114, 0]
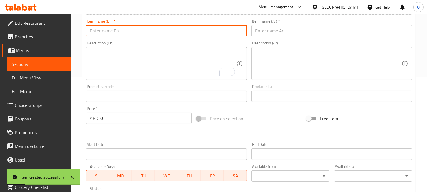
paste input "Molten Lots"
type input "Molten Lots"
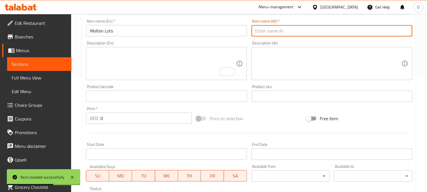
paste input "مولتن لوتس"
type input "مولتن لوتس"
click at [107, 32] on input "Molten Lots" at bounding box center [166, 30] width 161 height 11
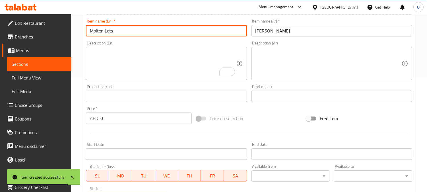
click at [108, 32] on input "Molten Lots" at bounding box center [166, 30] width 161 height 11
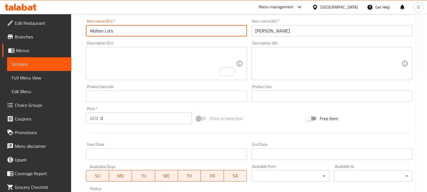
drag, startPoint x: 130, startPoint y: 80, endPoint x: 108, endPoint y: 32, distance: 53.0
click at [108, 32] on input "Molten Lots" at bounding box center [166, 30] width 161 height 11
type input "Molten Louts"
drag, startPoint x: 104, startPoint y: 114, endPoint x: 93, endPoint y: 117, distance: 12.4
click at [89, 117] on div "AED 0 Price *" at bounding box center [139, 117] width 106 height 11
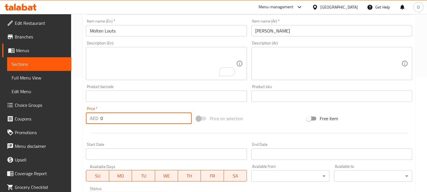
paste input "2"
type input "20"
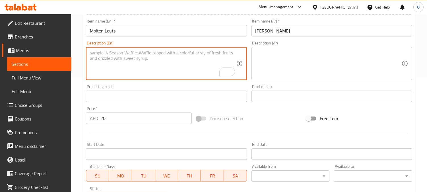
click at [130, 60] on textarea "To enrich screen reader interactions, please activate Accessibility in Grammarl…" at bounding box center [163, 63] width 146 height 27
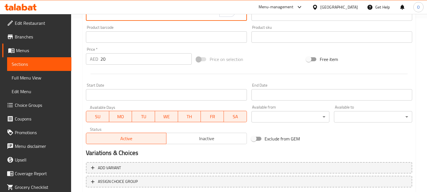
scroll to position [209, 0]
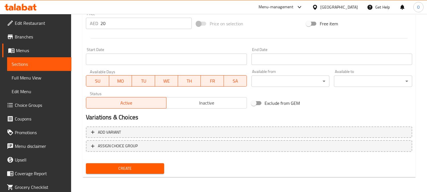
click at [109, 166] on span "Create" at bounding box center [125, 168] width 69 height 7
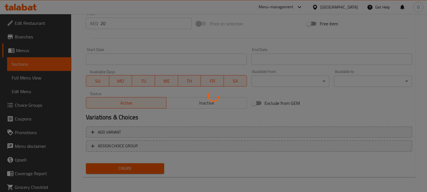
type input "0"
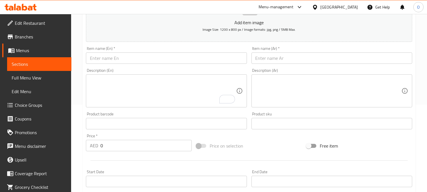
scroll to position [83, 0]
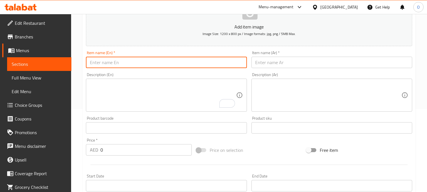
paste input "Red velvet cake"
click at [112, 60] on input "Red velvet cake" at bounding box center [166, 62] width 161 height 11
paste input "Velvet C"
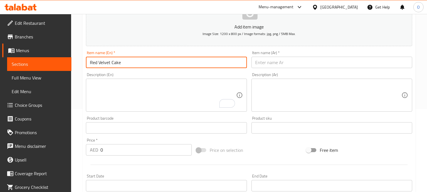
type input "Red Velvet Cake"
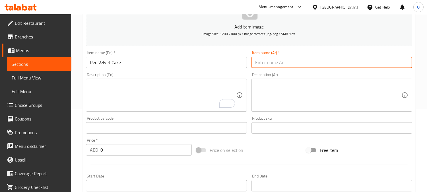
paste input "كيكة رد فلفلت"
type input "كيكة رد فلفلت"
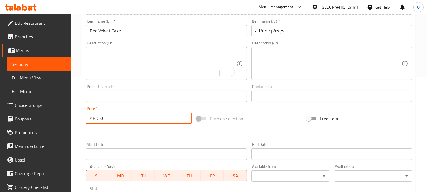
drag, startPoint x: 108, startPoint y: 116, endPoint x: 98, endPoint y: 120, distance: 10.8
click at [98, 120] on div "AED 0 Price *" at bounding box center [139, 117] width 106 height 11
paste input "2"
type input "20"
click at [125, 66] on textarea "To enrich screen reader interactions, please activate Accessibility in Grammarl…" at bounding box center [163, 63] width 146 height 27
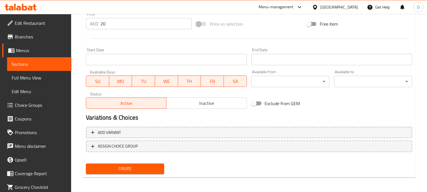
scroll to position [209, 0]
click at [113, 167] on span "Create" at bounding box center [125, 168] width 69 height 7
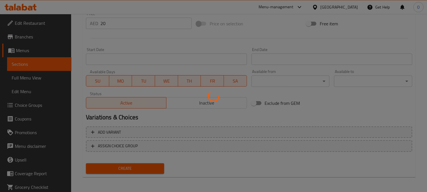
type input "0"
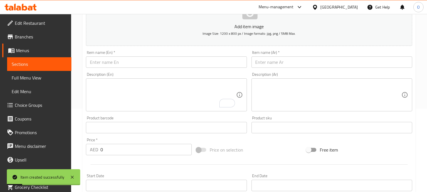
scroll to position [83, 0]
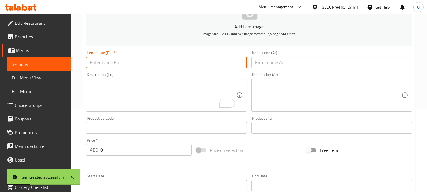
paste input "Strawberry Cheesecake"
type input "Strawberry Cheesecake"
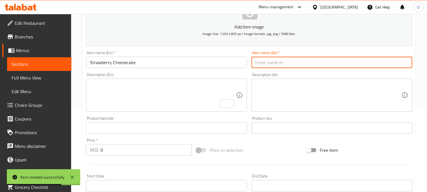
click at [271, 63] on input "text" at bounding box center [332, 62] width 161 height 11
paste input "فراولة جبن كيك"
type input "فراولة جبن كيك"
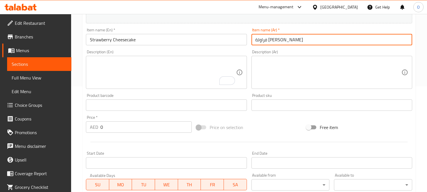
scroll to position [146, 0]
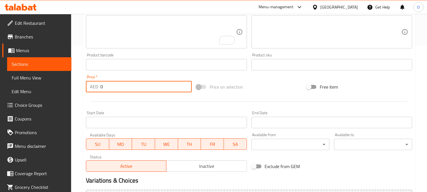
drag, startPoint x: 104, startPoint y: 90, endPoint x: 97, endPoint y: 89, distance: 6.9
click at [97, 89] on div "AED 0 Price *" at bounding box center [139, 86] width 106 height 11
paste input "2"
type input "20"
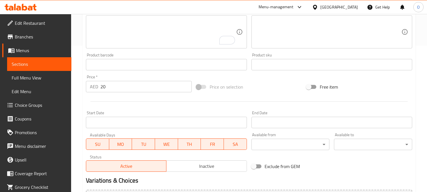
click at [126, 99] on div at bounding box center [249, 101] width 331 height 14
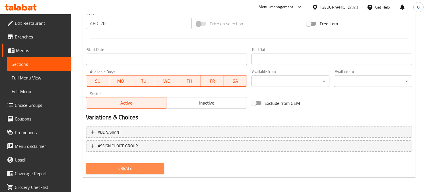
click at [121, 167] on span "Create" at bounding box center [125, 168] width 69 height 7
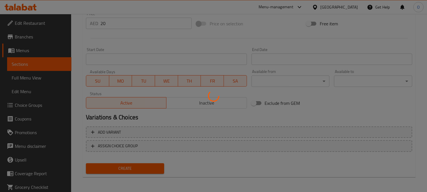
type input "0"
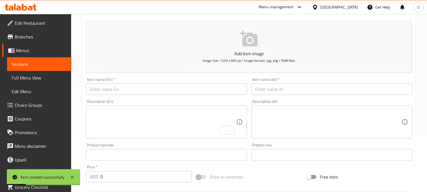
scroll to position [51, 0]
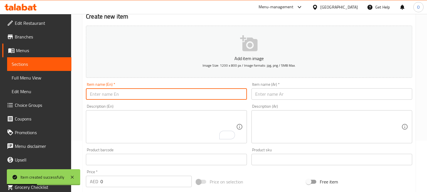
paste input "Kunafa Ice Cream Cake"
type input "Kunafa Ice Cream Cake"
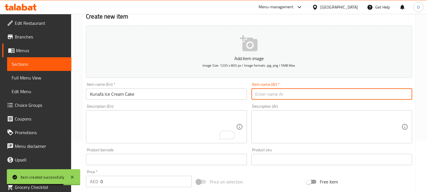
paste input "كيكة كنافة آيس كريم"
type input "كيكة كنافة آيس كريم"
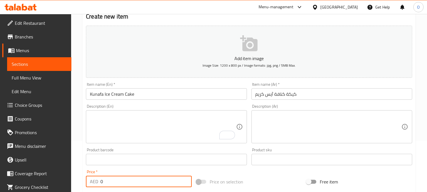
click at [100, 184] on input "0" at bounding box center [145, 181] width 91 height 11
drag, startPoint x: 102, startPoint y: 184, endPoint x: 92, endPoint y: 184, distance: 10.5
click at [92, 184] on p "AED" at bounding box center [94, 181] width 8 height 7
drag, startPoint x: 105, startPoint y: 182, endPoint x: 98, endPoint y: 182, distance: 7.1
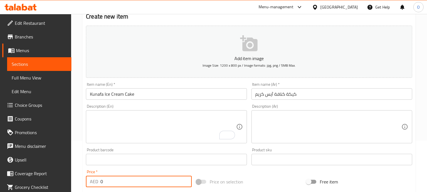
click at [98, 182] on div "AED 0 Price *" at bounding box center [139, 181] width 106 height 11
paste input "15"
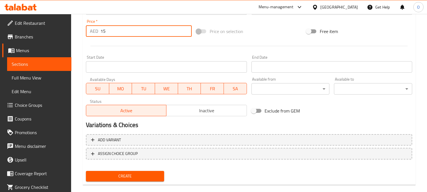
scroll to position [209, 0]
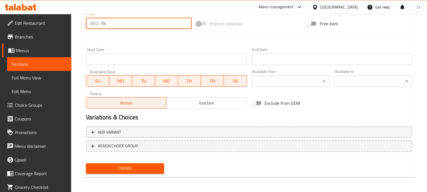
type input "15"
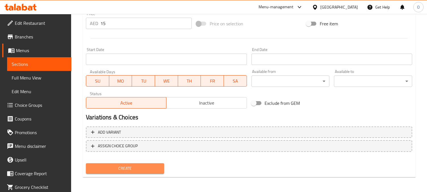
click at [118, 167] on span "Create" at bounding box center [125, 168] width 69 height 7
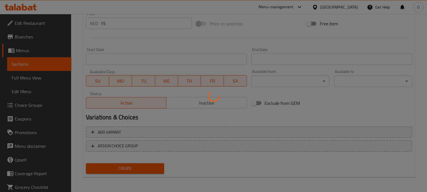
type input "0"
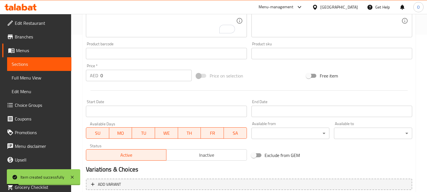
scroll to position [114, 0]
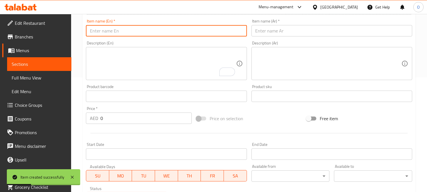
paste input "Pistachio cake"
click at [123, 34] on input "Pistachio cake" at bounding box center [166, 30] width 161 height 11
click at [120, 39] on div "Add item image Image Size: 1200 x 800 px / Image formats: jpg, png / 5MB Max. I…" at bounding box center [249, 82] width 331 height 245
drag, startPoint x: 118, startPoint y: 40, endPoint x: 112, endPoint y: 32, distance: 10.7
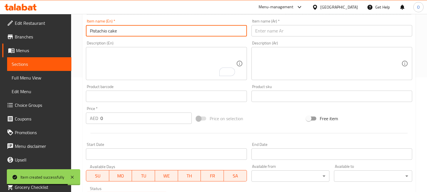
click at [112, 32] on input "Pistachio cake" at bounding box center [166, 30] width 161 height 11
click at [111, 33] on input "Pistachio cake" at bounding box center [166, 30] width 161 height 11
paste input "C"
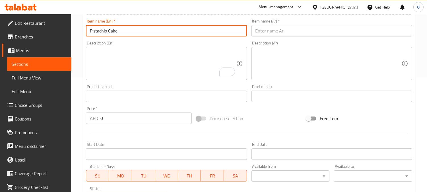
type input "Pistachio Cake"
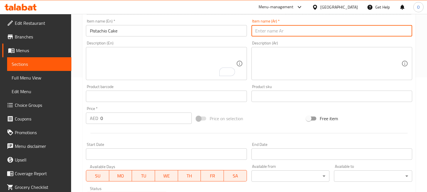
paste input "كيك بستاشيو أيس كريم"
type input "كيك بستاشيو أيس كريم"
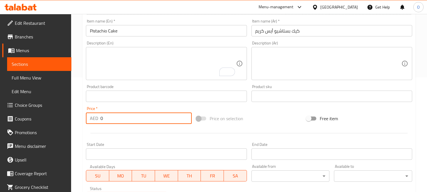
click at [100, 121] on input "0" at bounding box center [145, 117] width 91 height 11
paste input "2"
type input "20"
click at [120, 62] on textarea "To enrich screen reader interactions, please activate Accessibility in Grammarl…" at bounding box center [163, 63] width 146 height 27
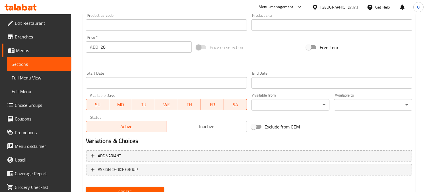
scroll to position [209, 0]
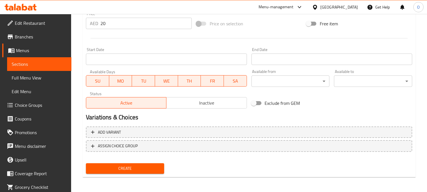
click at [112, 169] on span "Create" at bounding box center [125, 168] width 69 height 7
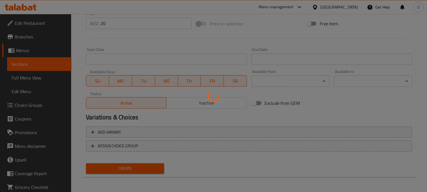
type input "0"
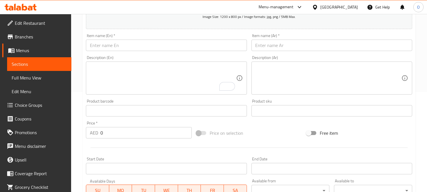
scroll to position [83, 0]
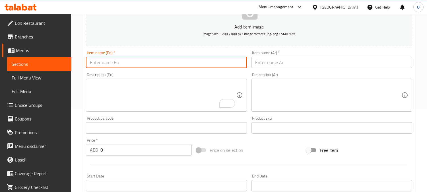
paste input "Dubai Chocolate"
type input "Dubai Chocolate"
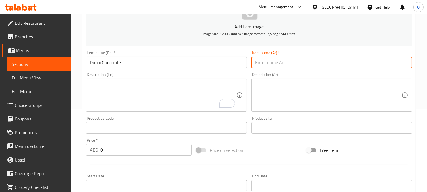
paste input "شوكولاتة دبي"
type input "شوكولاتة دبي"
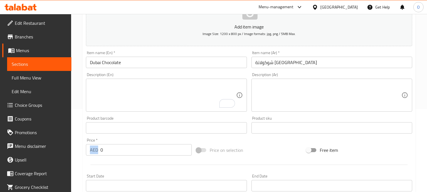
drag, startPoint x: 99, startPoint y: 150, endPoint x: 109, endPoint y: 150, distance: 10.2
click at [109, 150] on div "AED 0 Price *" at bounding box center [139, 149] width 106 height 11
drag, startPoint x: 105, startPoint y: 150, endPoint x: 96, endPoint y: 150, distance: 9.1
click at [96, 150] on div "AED 0 Price *" at bounding box center [139, 149] width 106 height 11
paste input "25"
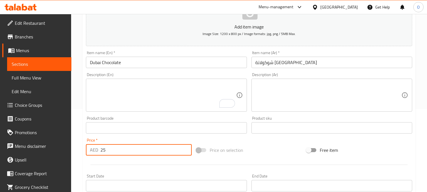
type input "25"
click at [116, 95] on textarea "To enrich screen reader interactions, please activate Accessibility in Grammarl…" at bounding box center [163, 95] width 146 height 27
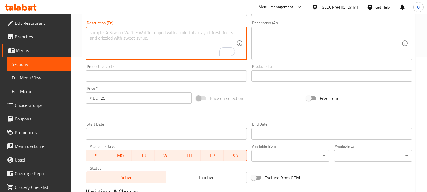
scroll to position [209, 0]
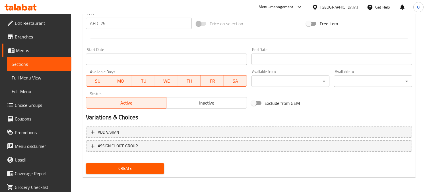
click at [118, 169] on span "Create" at bounding box center [125, 168] width 69 height 7
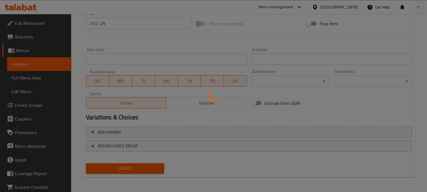
type input "0"
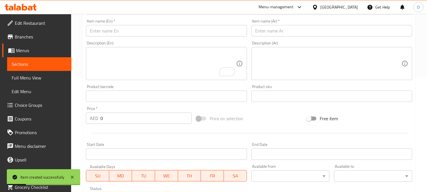
scroll to position [51, 0]
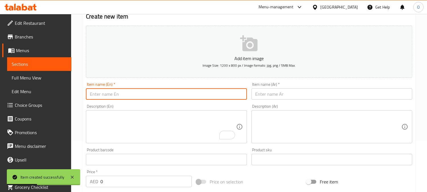
paste input "Flirting Ice cream"
click at [126, 90] on input "Flirting Ice cream" at bounding box center [166, 93] width 161 height 11
click at [126, 91] on input "Flirting Ice cream" at bounding box center [166, 93] width 161 height 11
paste input "C"
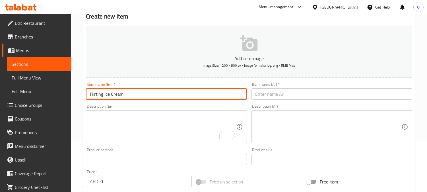
type input "Flirting Ice Cream"
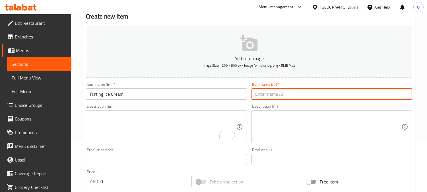
paste input "آيس كريم غزل"
type input "آيس كريم غزل"
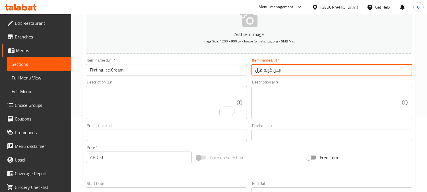
scroll to position [114, 0]
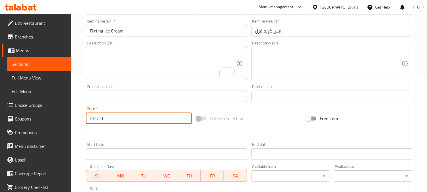
drag, startPoint x: 106, startPoint y: 118, endPoint x: 97, endPoint y: 120, distance: 8.7
click at [97, 120] on div "AED 0 Price *" at bounding box center [139, 117] width 106 height 11
paste input "15"
type input "15"
click at [119, 69] on textarea "To enrich screen reader interactions, please activate Accessibility in Grammarl…" at bounding box center [163, 63] width 146 height 27
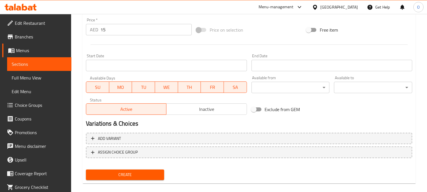
scroll to position [209, 0]
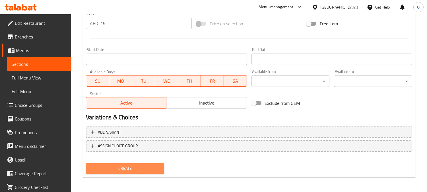
click at [118, 167] on span "Create" at bounding box center [125, 168] width 69 height 7
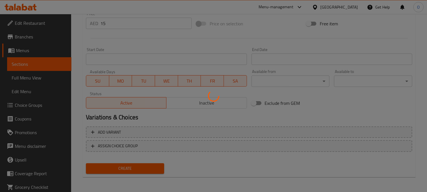
type input "0"
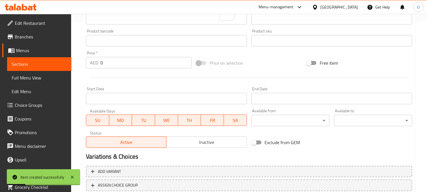
scroll to position [114, 0]
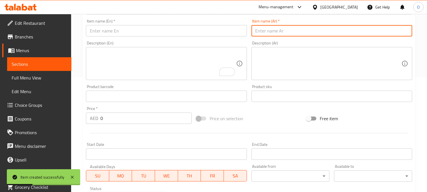
click at [301, 29] on input "text" at bounding box center [332, 30] width 161 height 11
paste input "كوكيز"
type input "كوكيز"
click at [107, 30] on input "text" at bounding box center [166, 30] width 161 height 11
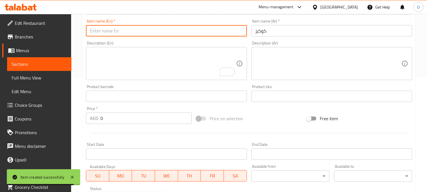
paste input "Cookies"
type input "Cookies"
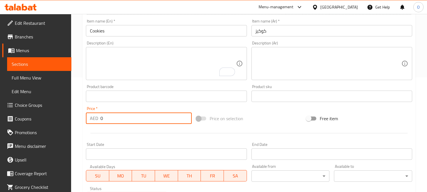
drag, startPoint x: 104, startPoint y: 116, endPoint x: 98, endPoint y: 120, distance: 7.3
click at [98, 120] on div "AED 0 Price *" at bounding box center [139, 117] width 106 height 11
paste input "1"
type input "10"
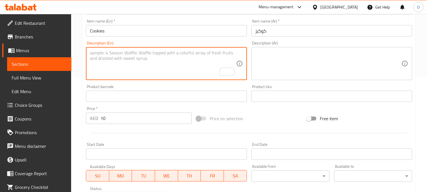
click at [113, 71] on textarea "To enrich screen reader interactions, please activate Accessibility in Grammarl…" at bounding box center [163, 63] width 146 height 27
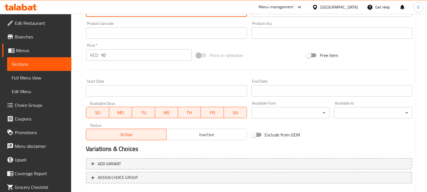
scroll to position [209, 0]
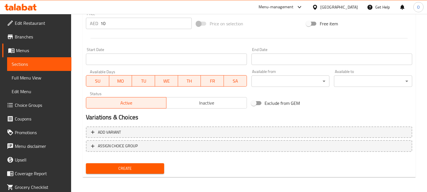
click at [112, 167] on span "Create" at bounding box center [125, 168] width 69 height 7
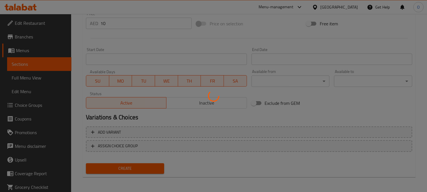
type input "0"
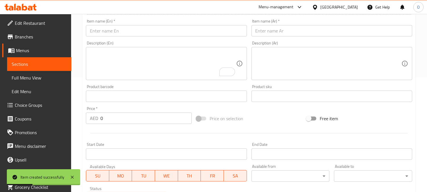
scroll to position [83, 0]
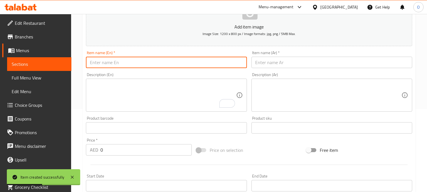
paste input "Cookies Chocolate"
type input "Cookies Chocolate"
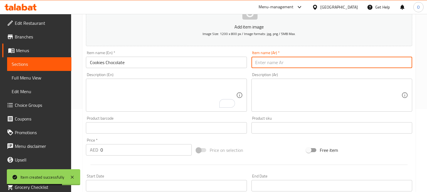
paste input "شوكلت كوكيز"
type input "شوكلت كوكيز"
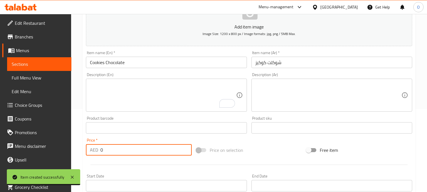
drag, startPoint x: 106, startPoint y: 155, endPoint x: 99, endPoint y: 151, distance: 7.5
click at [92, 154] on div "AED 0 Price *" at bounding box center [139, 149] width 106 height 11
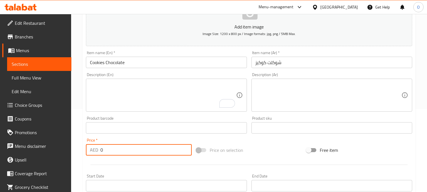
paste input "1"
type input "10"
click at [115, 104] on textarea "To enrich screen reader interactions, please activate Accessibility in Grammarl…" at bounding box center [163, 95] width 146 height 27
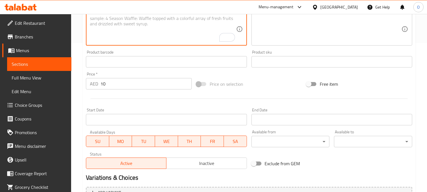
scroll to position [209, 0]
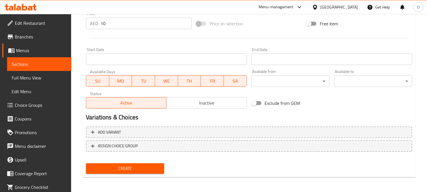
click at [124, 167] on span "Create" at bounding box center [125, 168] width 69 height 7
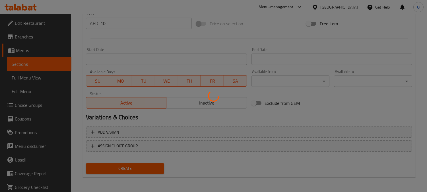
type input "0"
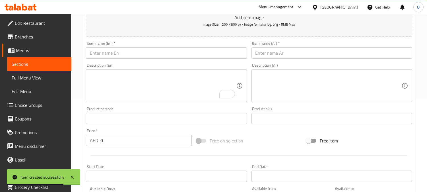
scroll to position [83, 0]
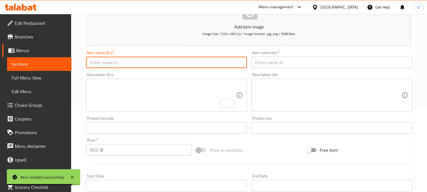
paste input "Croissant Nutella Pistachio Lotus Kinder"
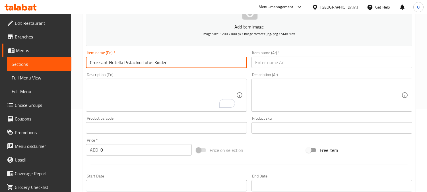
type input "Croissant Nutella Pistachio Lotus Kinder"
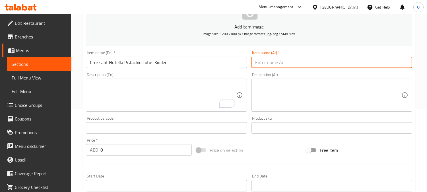
paste input "كروسان نوتيلا بستاشيو لوتس كيندر"
type input "كروسان نوتيلا بستاشيو لوتس كيندر"
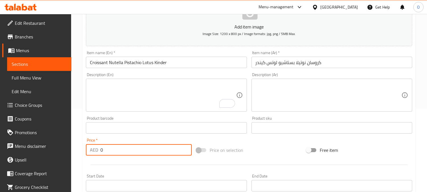
drag, startPoint x: 110, startPoint y: 150, endPoint x: 98, endPoint y: 150, distance: 12.0
click at [98, 150] on div "AED 0 Price *" at bounding box center [139, 149] width 106 height 11
paste input "2"
type input "20"
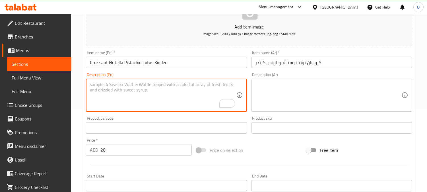
click at [107, 93] on textarea "To enrich screen reader interactions, please activate Accessibility in Grammarl…" at bounding box center [163, 95] width 146 height 27
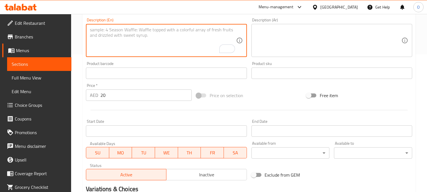
scroll to position [209, 0]
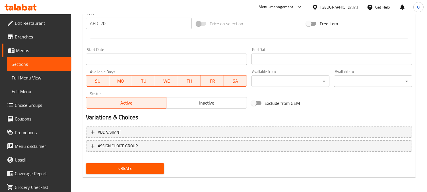
click at [115, 167] on span "Create" at bounding box center [125, 168] width 69 height 7
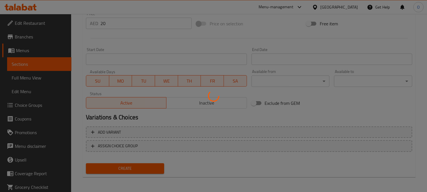
type input "0"
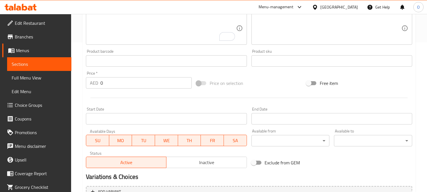
scroll to position [114, 0]
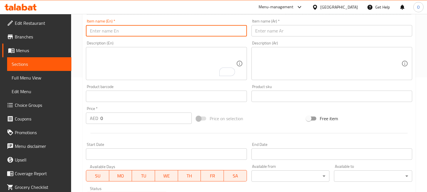
paste input "Triple Crepe"
type input "Triple Crepe"
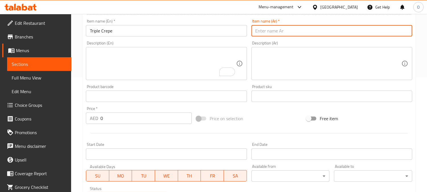
paste input "كريب تربل"
type input "كريب تربل"
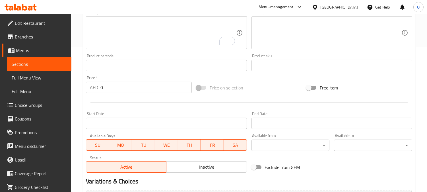
scroll to position [146, 0]
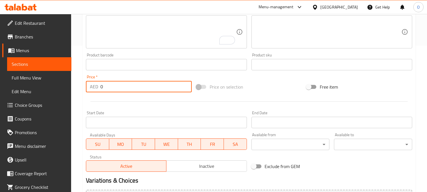
drag, startPoint x: 104, startPoint y: 83, endPoint x: 94, endPoint y: 87, distance: 10.4
click at [94, 87] on div "AED 0 Price *" at bounding box center [139, 86] width 106 height 11
paste input "2"
type input "20"
click at [116, 98] on div at bounding box center [249, 101] width 331 height 14
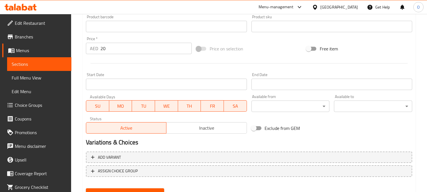
scroll to position [209, 0]
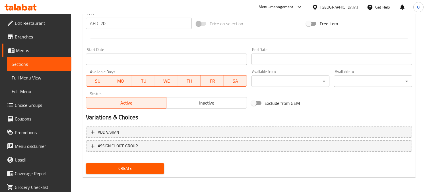
click at [117, 168] on span "Create" at bounding box center [125, 168] width 69 height 7
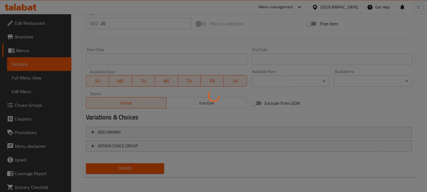
type input "0"
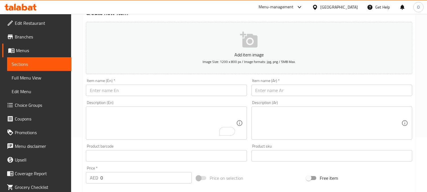
scroll to position [19, 0]
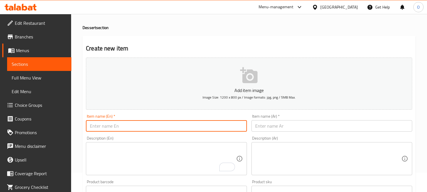
paste input "Dunat"
type input "Dunat"
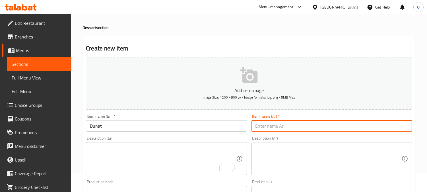
paste input "دونات"
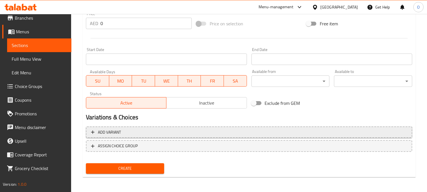
type input "دونات"
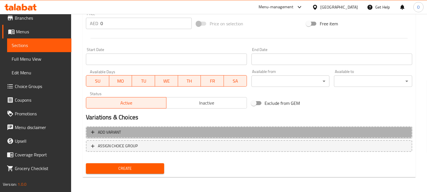
click at [240, 129] on span "Add variant" at bounding box center [249, 132] width 316 height 7
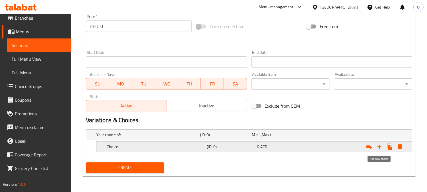
click at [382, 149] on icon "Expand" at bounding box center [379, 146] width 7 height 7
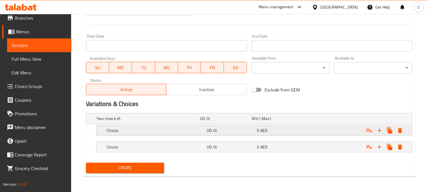
scroll to position [223, 0]
click at [147, 121] on div "Your choice of:" at bounding box center [147, 118] width 104 height 8
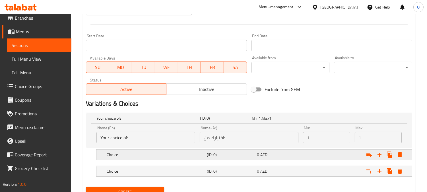
click at [134, 121] on h5 "Choice" at bounding box center [146, 118] width 101 height 6
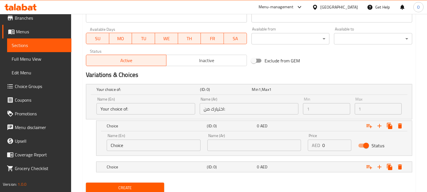
scroll to position [272, 0]
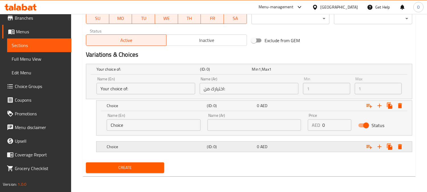
click at [261, 73] on span "AED" at bounding box center [260, 68] width 2 height 7
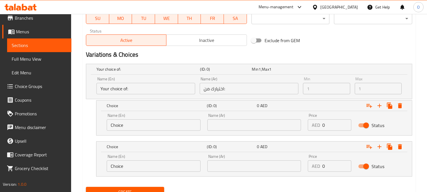
click at [142, 127] on input "Choice" at bounding box center [154, 124] width 94 height 11
click at [271, 122] on input "text" at bounding box center [254, 124] width 94 height 11
type input "صغير"
click at [237, 162] on input "text" at bounding box center [254, 165] width 94 height 11
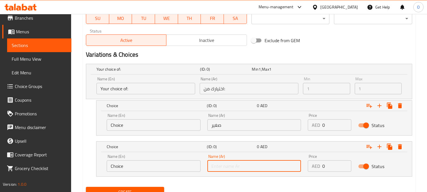
type input "كبير"
click at [170, 126] on input "Choice" at bounding box center [154, 124] width 94 height 11
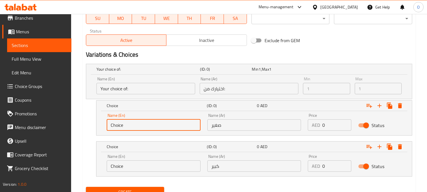
click at [170, 126] on input "Choice" at bounding box center [154, 124] width 94 height 11
click at [150, 163] on input "Choice" at bounding box center [154, 165] width 94 height 11
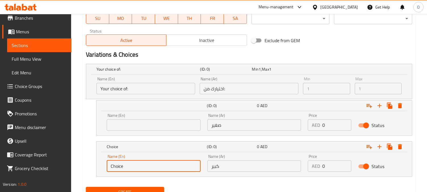
click at [150, 163] on input "Choice" at bounding box center [154, 165] width 94 height 11
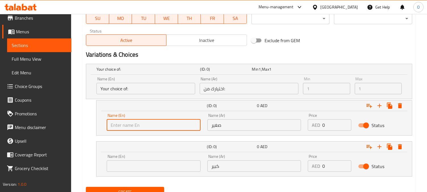
click at [156, 127] on input "text" at bounding box center [154, 124] width 94 height 11
type input "Small"
click at [136, 167] on input "text" at bounding box center [154, 165] width 94 height 11
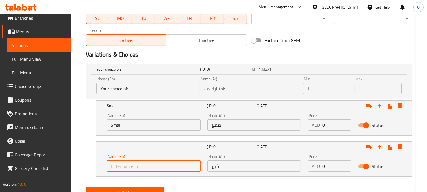
type input "Large"
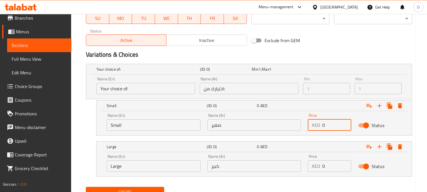
drag, startPoint x: 326, startPoint y: 127, endPoint x: 323, endPoint y: 128, distance: 3.5
click at [323, 128] on input "0" at bounding box center [336, 124] width 29 height 11
paste input "2"
type input "20"
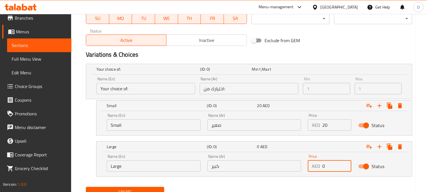
drag, startPoint x: 326, startPoint y: 165, endPoint x: 331, endPoint y: 167, distance: 5.2
click at [314, 171] on div "AED 0 Price" at bounding box center [330, 165] width 44 height 11
paste input "75"
type input "75"
click at [179, 166] on input "Large" at bounding box center [154, 165] width 94 height 11
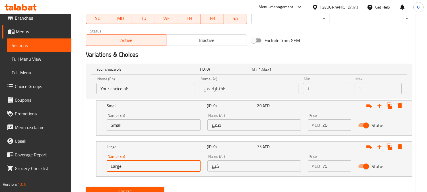
click at [179, 166] on input "Large" at bounding box center [154, 165] width 94 height 11
click at [179, 167] on input "Large" at bounding box center [154, 165] width 94 height 11
type input "Big"
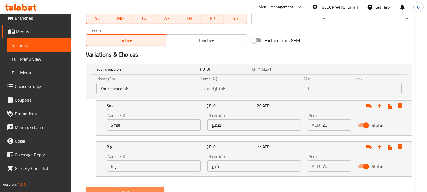
click at [137, 188] on span "Create" at bounding box center [125, 191] width 69 height 7
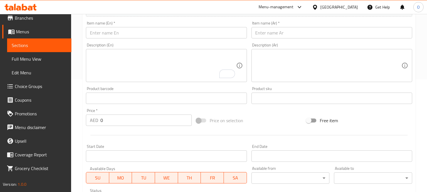
scroll to position [82, 0]
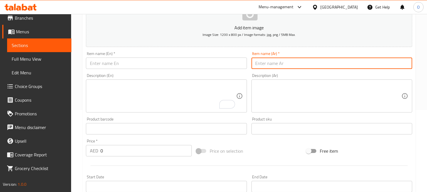
click at [295, 63] on input "text" at bounding box center [332, 62] width 161 height 11
paste input "كريب لوتس"
type input "كريب لوتس"
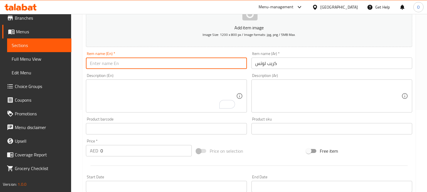
paste input "Lotus Crepe"
type input "Lotus Crepe"
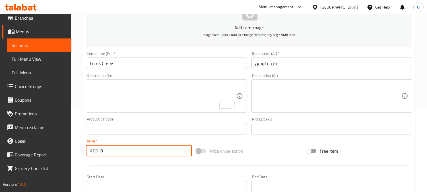
click at [100, 149] on div "AED 0 Price *" at bounding box center [139, 150] width 106 height 11
paste input "15"
type input "15"
click at [131, 104] on textarea "To enrich screen reader interactions, please activate Accessibility in Grammarl…" at bounding box center [163, 96] width 146 height 27
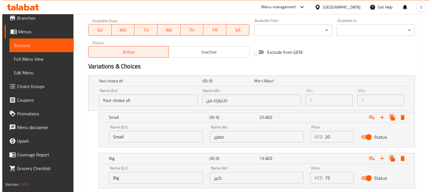
scroll to position [272, 0]
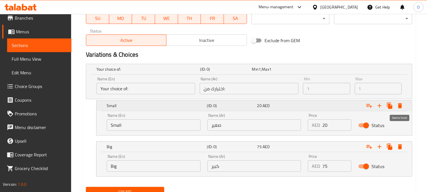
click at [404, 106] on button "Expand" at bounding box center [400, 105] width 10 height 10
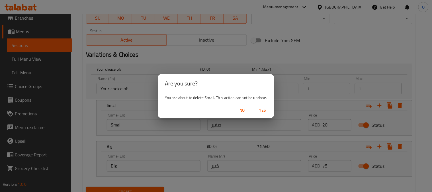
click at [266, 107] on span "Yes" at bounding box center [263, 110] width 14 height 7
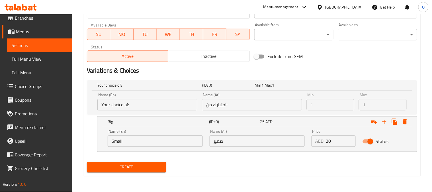
scroll to position [255, 0]
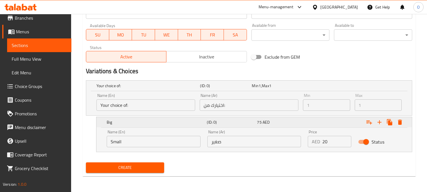
click at [398, 123] on icon "Expand" at bounding box center [400, 122] width 4 height 5
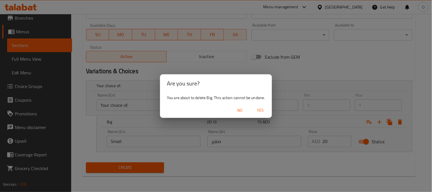
click at [259, 112] on span "Yes" at bounding box center [261, 110] width 14 height 7
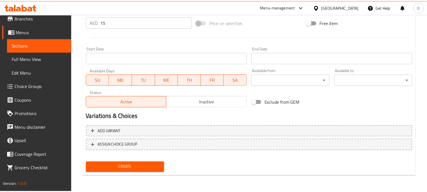
scroll to position [209, 0]
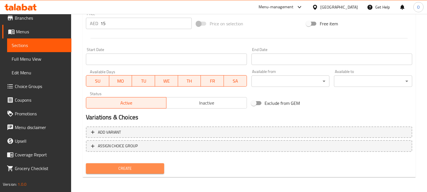
click at [98, 170] on span "Create" at bounding box center [125, 168] width 69 height 7
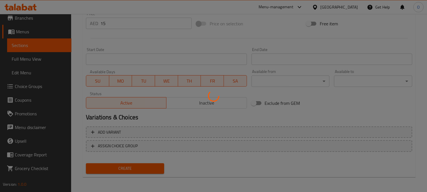
type input "0"
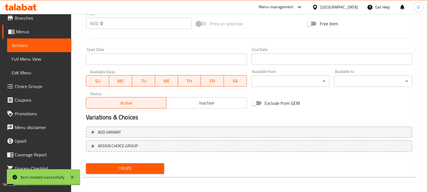
scroll to position [83, 0]
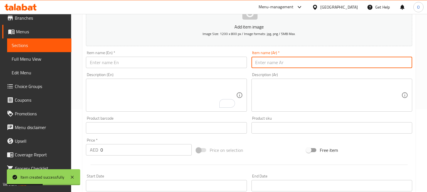
paste input "كريب بيستاشيو"
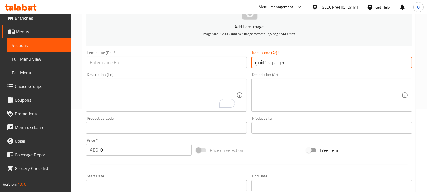
type input "كريب بيستاشيو"
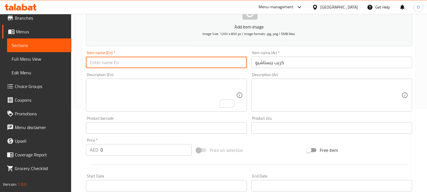
paste input "Pistachio Crepe"
type input "Pistachio Crepe"
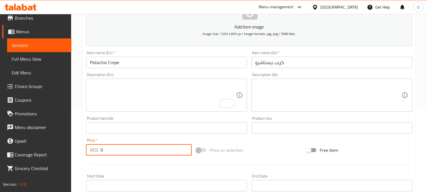
drag, startPoint x: 102, startPoint y: 150, endPoint x: 104, endPoint y: 153, distance: 3.3
click at [97, 151] on div "AED 0 Price *" at bounding box center [139, 149] width 106 height 11
paste
type input "15"
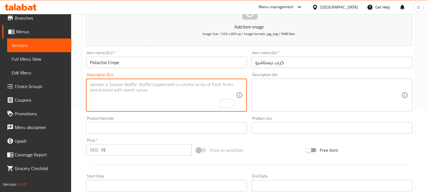
click at [130, 95] on textarea "To enrich screen reader interactions, please activate Accessibility in Grammarl…" at bounding box center [163, 95] width 146 height 27
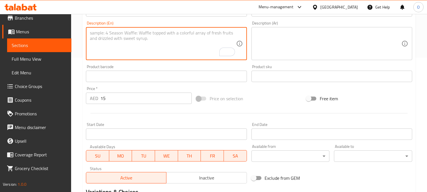
scroll to position [209, 0]
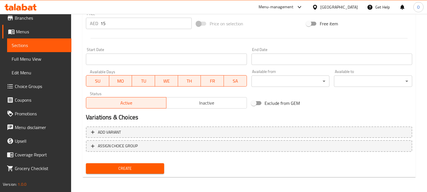
click at [117, 167] on span "Create" at bounding box center [125, 168] width 69 height 7
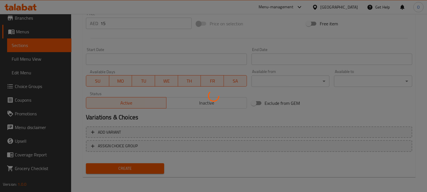
type input "0"
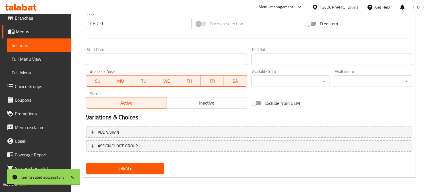
scroll to position [114, 0]
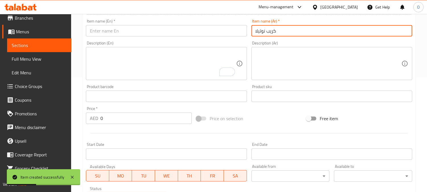
type input "كريب نوتيلا"
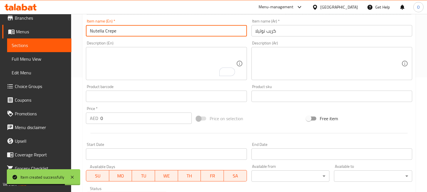
type input "Nutella Crepe"
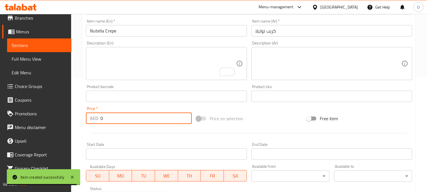
drag, startPoint x: 87, startPoint y: 118, endPoint x: 118, endPoint y: 123, distance: 31.2
click at [85, 117] on div "Price   * AED 0 Price *" at bounding box center [139, 115] width 110 height 22
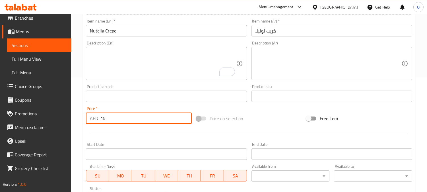
type input "15"
click at [139, 67] on textarea "To enrich screen reader interactions, please activate Accessibility in Grammarl…" at bounding box center [163, 63] width 146 height 27
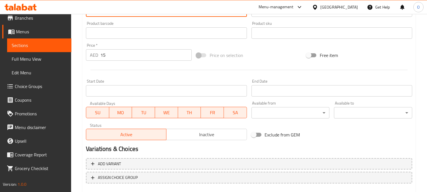
scroll to position [209, 0]
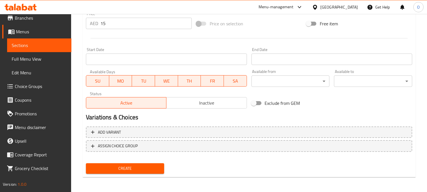
click at [121, 167] on span "Create" at bounding box center [125, 168] width 69 height 7
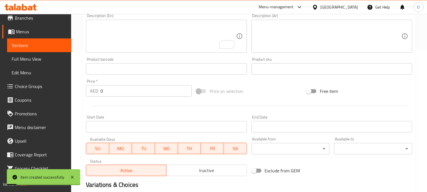
scroll to position [83, 0]
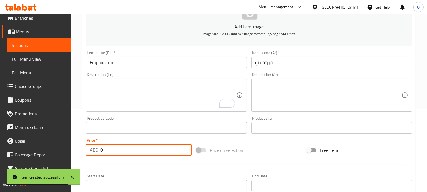
drag, startPoint x: 102, startPoint y: 149, endPoint x: 99, endPoint y: 151, distance: 4.0
click at [99, 151] on div "AED 0 Price *" at bounding box center [139, 149] width 106 height 11
drag, startPoint x: 123, startPoint y: 98, endPoint x: 123, endPoint y: 102, distance: 4.0
click at [123, 99] on textarea "To enrich screen reader interactions, please activate Accessibility in Grammarl…" at bounding box center [163, 95] width 146 height 27
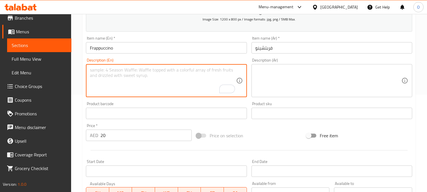
scroll to position [209, 0]
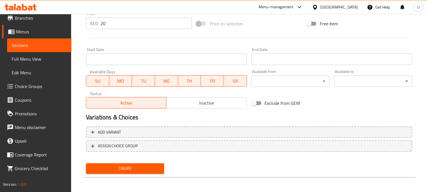
click at [123, 170] on span "Create" at bounding box center [125, 168] width 69 height 7
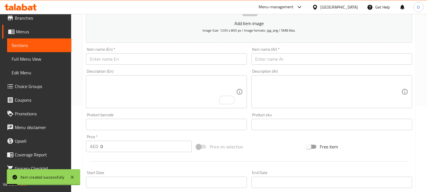
scroll to position [83, 0]
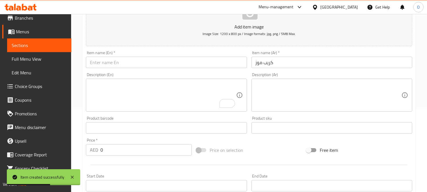
drag, startPoint x: 103, startPoint y: 70, endPoint x: 97, endPoint y: 64, distance: 8.7
click at [97, 64] on input "text" at bounding box center [166, 62] width 161 height 11
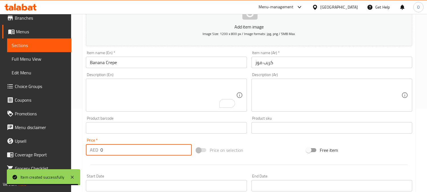
drag, startPoint x: 101, startPoint y: 148, endPoint x: 109, endPoint y: 150, distance: 7.7
click at [109, 150] on input "0" at bounding box center [145, 149] width 91 height 11
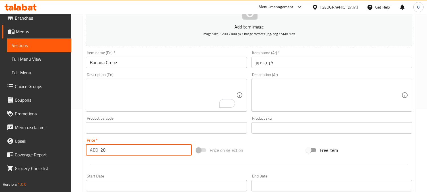
click at [129, 82] on textarea "To enrich screen reader interactions, please activate Accessibility in Grammarl…" at bounding box center [163, 95] width 146 height 27
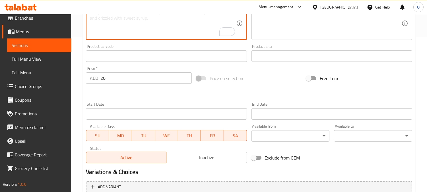
scroll to position [209, 0]
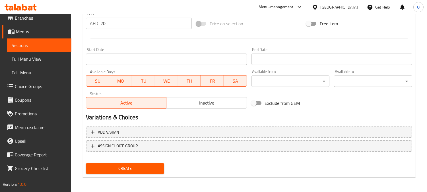
click at [124, 163] on button "Create" at bounding box center [125, 168] width 78 height 11
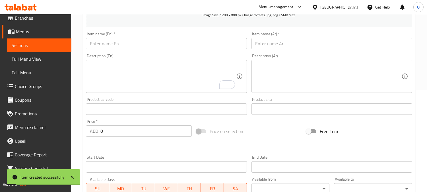
scroll to position [83, 0]
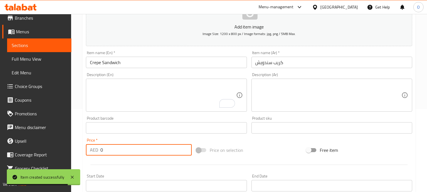
drag, startPoint x: 104, startPoint y: 152, endPoint x: 97, endPoint y: 154, distance: 7.1
click at [97, 154] on div "AED 0 Price *" at bounding box center [139, 149] width 106 height 11
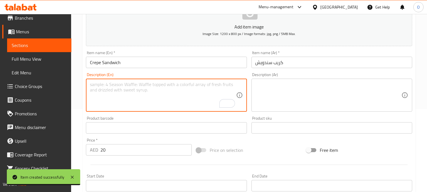
click at [129, 98] on textarea "To enrich screen reader interactions, please activate Accessibility in Grammarl…" at bounding box center [163, 95] width 146 height 27
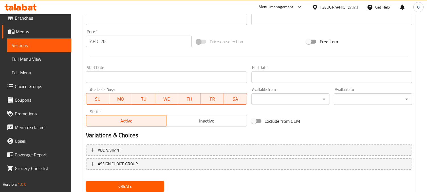
scroll to position [209, 0]
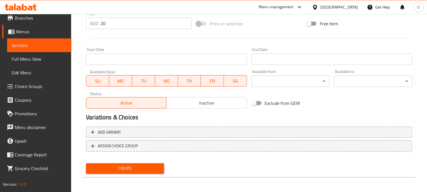
click at [121, 167] on span "Create" at bounding box center [125, 168] width 69 height 7
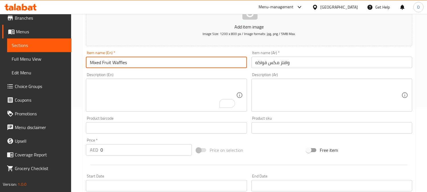
scroll to position [146, 0]
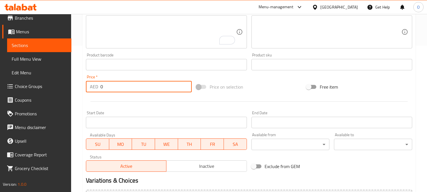
drag, startPoint x: 111, startPoint y: 82, endPoint x: 104, endPoint y: 92, distance: 12.9
click at [89, 91] on div "AED 0 Price *" at bounding box center [139, 86] width 106 height 11
click at [113, 97] on div at bounding box center [249, 101] width 331 height 14
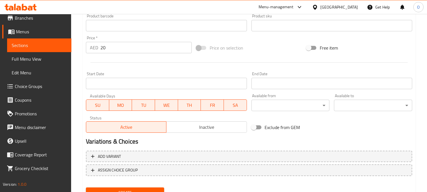
scroll to position [209, 0]
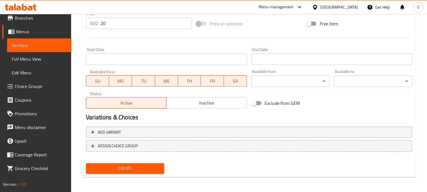
click at [97, 168] on span "Create" at bounding box center [125, 168] width 69 height 7
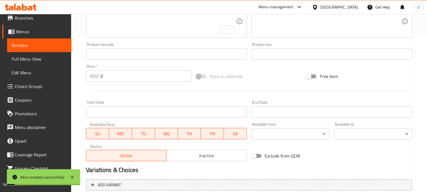
scroll to position [114, 0]
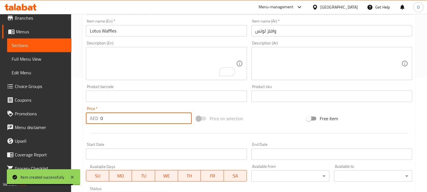
drag, startPoint x: 101, startPoint y: 118, endPoint x: 112, endPoint y: 117, distance: 10.8
click at [112, 117] on input "0" at bounding box center [145, 117] width 91 height 11
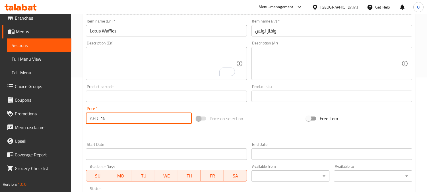
click at [115, 133] on hr at bounding box center [249, 133] width 317 height 0
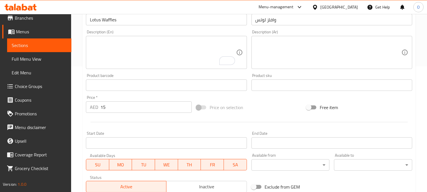
scroll to position [209, 0]
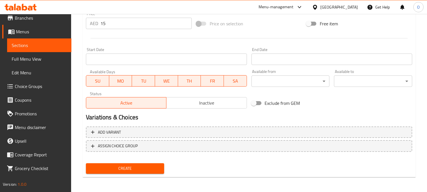
click at [93, 167] on span "Create" at bounding box center [125, 168] width 69 height 7
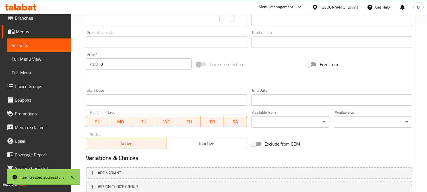
scroll to position [83, 0]
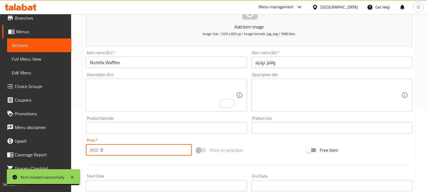
drag, startPoint x: 104, startPoint y: 150, endPoint x: 94, endPoint y: 153, distance: 10.9
click at [94, 153] on div "AED 0 Price *" at bounding box center [139, 149] width 106 height 11
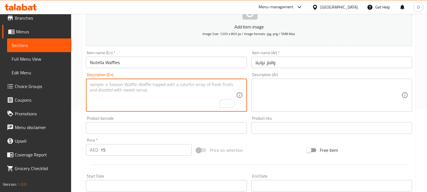
click at [132, 94] on textarea "To enrich screen reader interactions, please activate Accessibility in Grammarl…" at bounding box center [163, 95] width 146 height 27
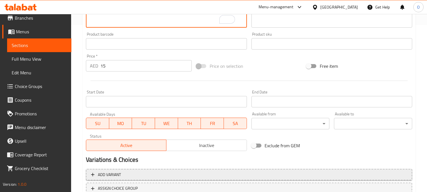
scroll to position [209, 0]
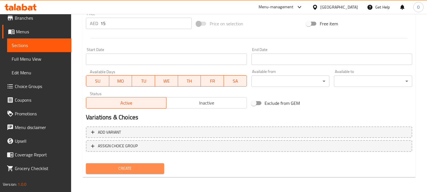
click at [96, 172] on button "Create" at bounding box center [125, 168] width 78 height 11
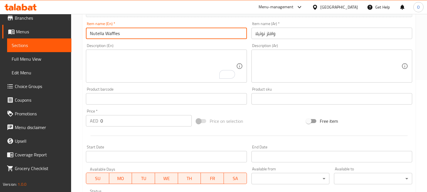
scroll to position [146, 0]
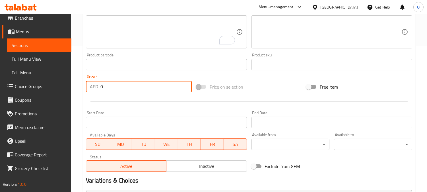
drag, startPoint x: 106, startPoint y: 81, endPoint x: 98, endPoint y: 87, distance: 10.0
click at [98, 87] on div "Price   * AED 0 Price *" at bounding box center [139, 83] width 106 height 17
click at [126, 103] on div at bounding box center [249, 101] width 331 height 14
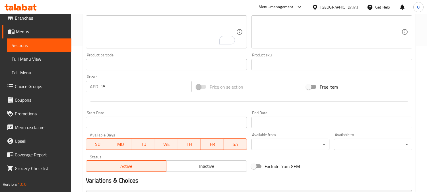
scroll to position [209, 0]
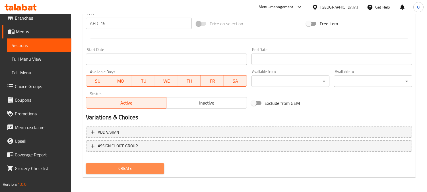
click at [129, 170] on span "Create" at bounding box center [125, 168] width 69 height 7
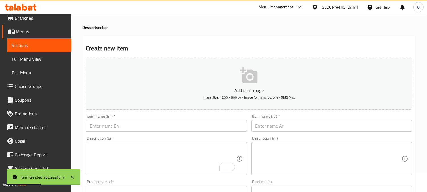
scroll to position [0, 0]
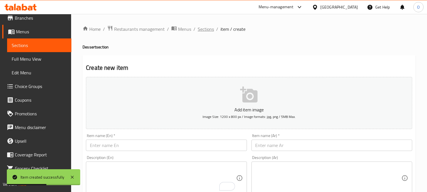
click at [209, 26] on span "Sections" at bounding box center [206, 29] width 16 height 7
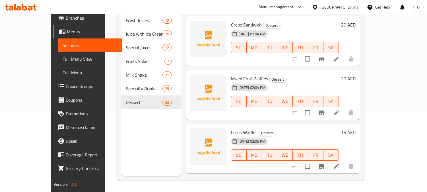
scroll to position [1592, 0]
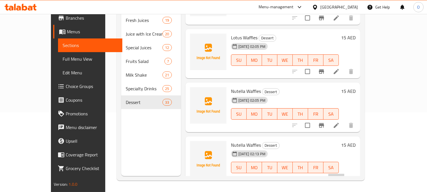
click at [344, 174] on li at bounding box center [336, 179] width 16 height 10
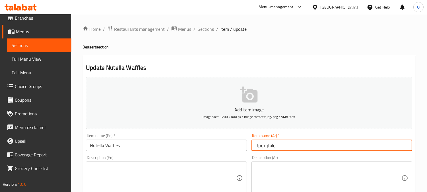
click at [280, 143] on input "وافلز نوتيلا" at bounding box center [332, 144] width 161 height 11
click at [129, 146] on input "Nutella Waffles" at bounding box center [166, 144] width 161 height 11
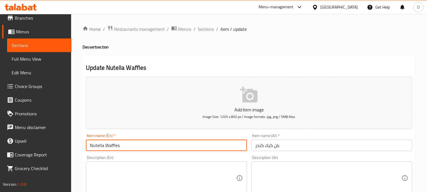
click at [129, 146] on input "Nutella Waffles" at bounding box center [166, 144] width 161 height 11
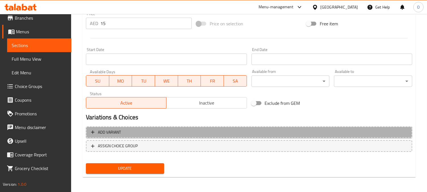
click at [256, 130] on span "Add variant" at bounding box center [249, 132] width 316 height 7
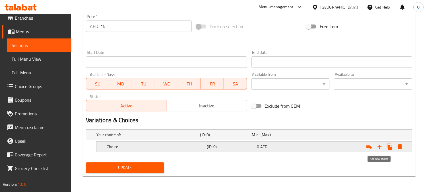
click at [383, 147] on icon "Expand" at bounding box center [379, 146] width 7 height 7
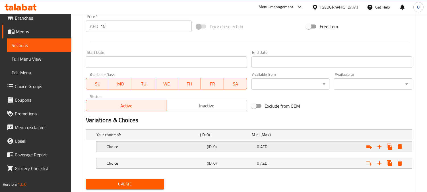
click at [155, 137] on h5 "Choice" at bounding box center [146, 135] width 101 height 6
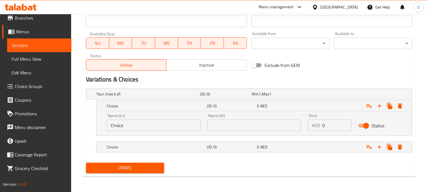
scroll to position [248, 0]
click at [230, 96] on h5 "(ID: 0)" at bounding box center [225, 94] width 50 height 6
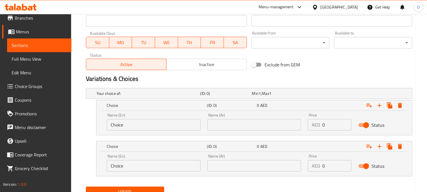
click at [232, 122] on input "text" at bounding box center [254, 124] width 94 height 11
click at [240, 124] on input "وسط" at bounding box center [254, 124] width 94 height 11
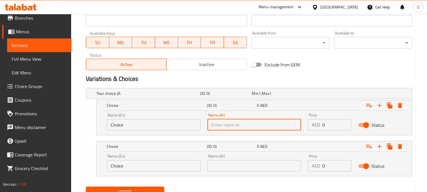
click at [235, 124] on input "text" at bounding box center [254, 124] width 94 height 11
click at [229, 166] on input "text" at bounding box center [254, 165] width 94 height 11
click at [225, 124] on input "صغير" at bounding box center [254, 124] width 94 height 11
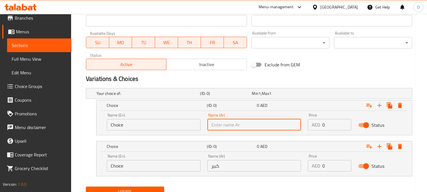
click at [225, 123] on input "text" at bounding box center [254, 124] width 94 height 11
click at [147, 121] on input "Choice" at bounding box center [154, 124] width 94 height 11
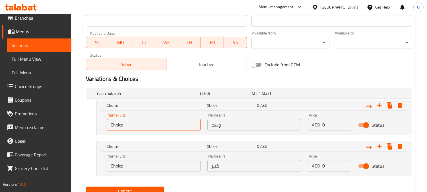
click at [147, 121] on input "Choice" at bounding box center [154, 124] width 94 height 11
click at [131, 159] on div "Name (En) Choice Name (En)" at bounding box center [154, 162] width 94 height 17
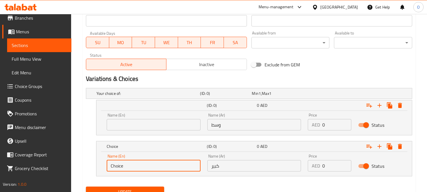
click at [128, 167] on input "Choice" at bounding box center [154, 165] width 94 height 11
click at [134, 124] on input "text" at bounding box center [154, 124] width 94 height 11
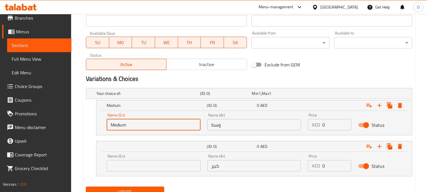
click at [141, 171] on input "text" at bounding box center [154, 165] width 94 height 11
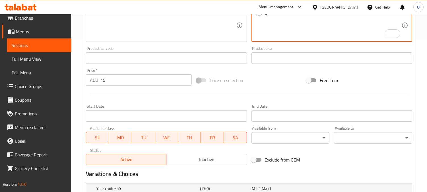
scroll to position [89, 0]
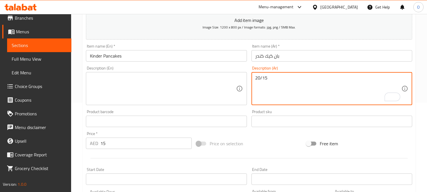
drag, startPoint x: 263, startPoint y: 78, endPoint x: 274, endPoint y: 78, distance: 10.8
click at [274, 78] on textarea "20/15" at bounding box center [329, 88] width 146 height 27
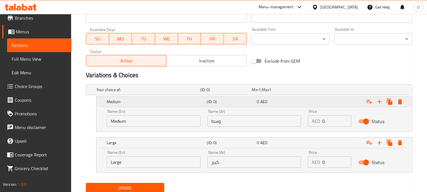
scroll to position [272, 0]
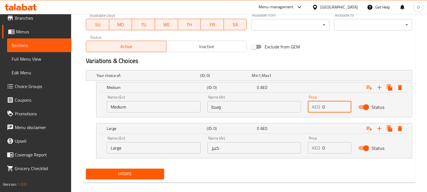
drag, startPoint x: 324, startPoint y: 101, endPoint x: 322, endPoint y: 103, distance: 3.5
click at [322, 103] on div "AED 0 Price" at bounding box center [330, 106] width 44 height 11
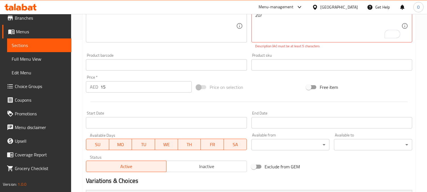
scroll to position [114, 0]
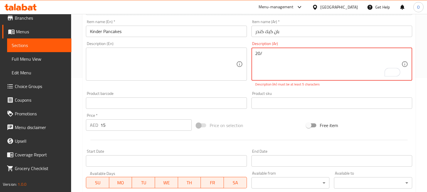
drag, startPoint x: 257, startPoint y: 54, endPoint x: 253, endPoint y: 54, distance: 4.3
click at [253, 54] on div "20/ Description (Ar)" at bounding box center [332, 64] width 161 height 33
drag, startPoint x: 260, startPoint y: 55, endPoint x: 255, endPoint y: 55, distance: 4.8
click at [256, 55] on textarea "20/" at bounding box center [329, 64] width 146 height 27
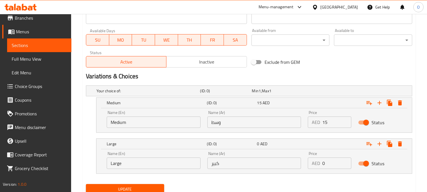
scroll to position [278, 0]
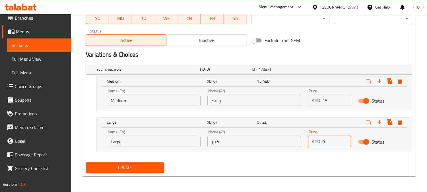
drag, startPoint x: 324, startPoint y: 143, endPoint x: 318, endPoint y: 143, distance: 6.0
click at [314, 144] on div "AED 0 Price" at bounding box center [330, 141] width 44 height 11
click at [337, 37] on div "Exclude from GEM" at bounding box center [304, 40] width 110 height 15
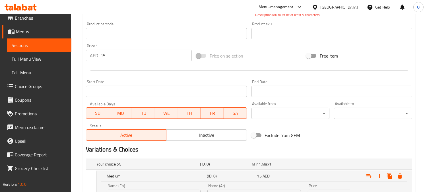
scroll to position [120, 0]
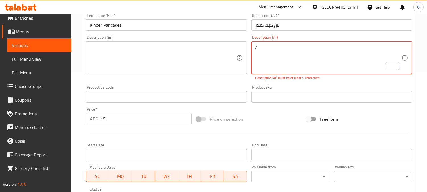
click at [269, 48] on textarea "/" at bounding box center [329, 57] width 146 height 27
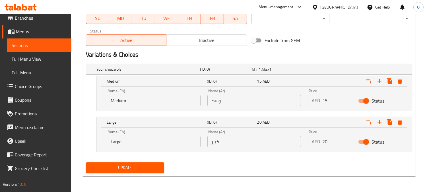
click at [119, 165] on span "Update" at bounding box center [125, 167] width 69 height 7
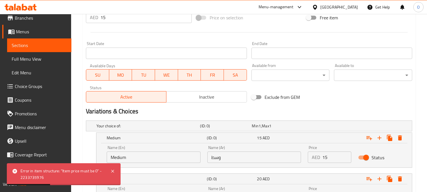
scroll to position [209, 0]
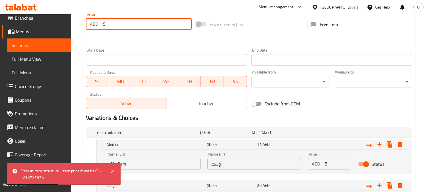
click at [112, 27] on input "15" at bounding box center [145, 23] width 91 height 11
click at [113, 28] on input "15" at bounding box center [145, 23] width 91 height 11
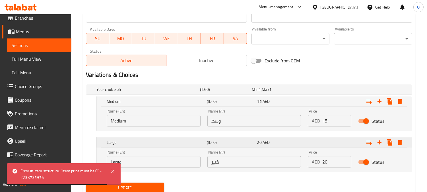
scroll to position [272, 0]
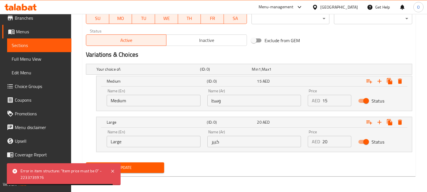
click at [132, 167] on span "Update" at bounding box center [125, 167] width 69 height 7
click at [132, 167] on div at bounding box center [213, 96] width 427 height 192
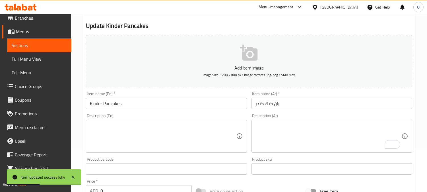
scroll to position [0, 0]
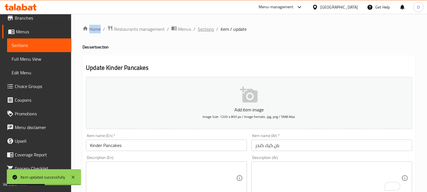
click at [209, 31] on span "Sections" at bounding box center [206, 29] width 16 height 7
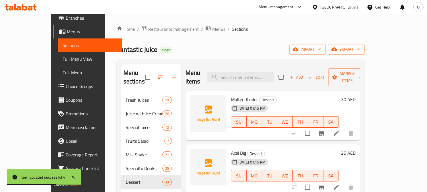
click at [304, 75] on span "Add" at bounding box center [296, 77] width 15 height 7
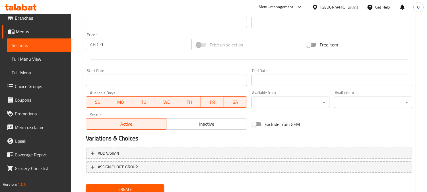
scroll to position [190, 0]
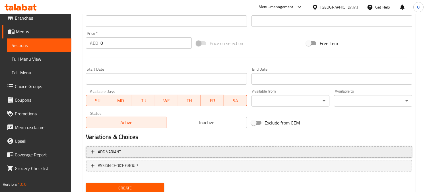
click at [144, 152] on span "Add variant" at bounding box center [249, 151] width 316 height 7
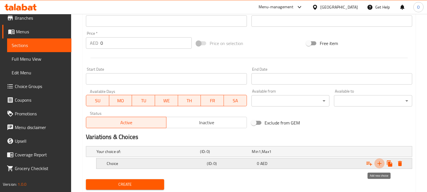
click at [382, 164] on icon "Expand" at bounding box center [379, 163] width 7 height 7
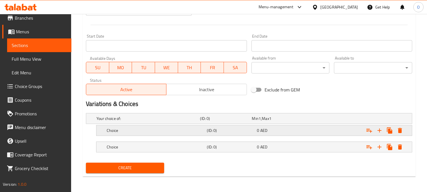
scroll to position [223, 0]
click at [146, 121] on h5 "Choice" at bounding box center [146, 118] width 101 height 6
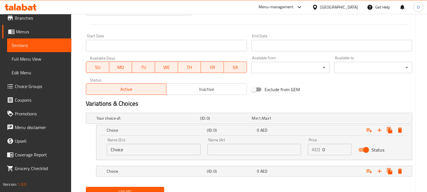
click at [241, 150] on input "text" at bounding box center [254, 149] width 94 height 11
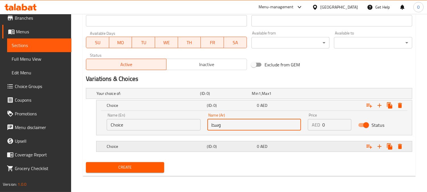
click at [226, 96] on h5 "(ID: 0)" at bounding box center [225, 94] width 50 height 6
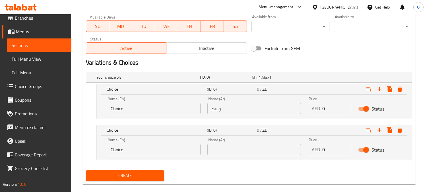
scroll to position [272, 0]
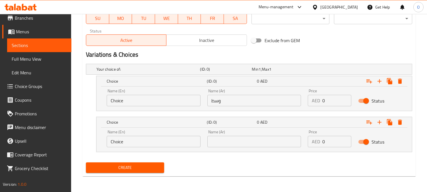
click at [235, 142] on input "text" at bounding box center [254, 141] width 94 height 11
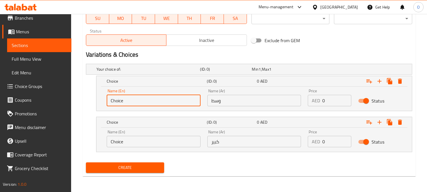
click at [147, 99] on input "Choice" at bounding box center [154, 100] width 94 height 11
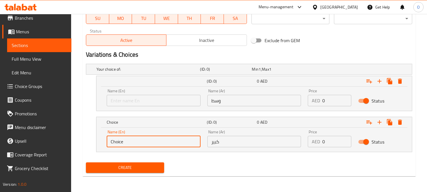
click at [135, 143] on input "Choice" at bounding box center [154, 141] width 94 height 11
click at [135, 144] on input "Choice" at bounding box center [154, 141] width 94 height 11
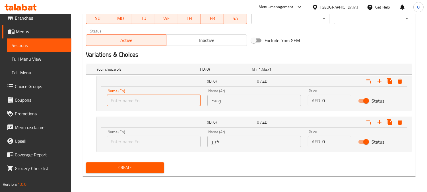
click at [163, 104] on input "text" at bounding box center [154, 100] width 94 height 11
click at [142, 143] on input "text" at bounding box center [154, 141] width 94 height 11
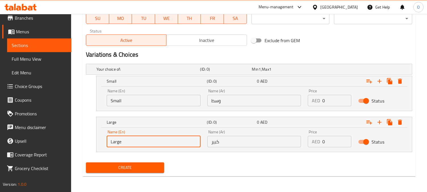
click at [330, 106] on div "Price AED 0 Price" at bounding box center [330, 97] width 50 height 24
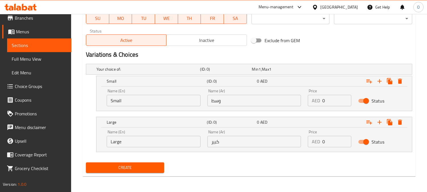
drag, startPoint x: 330, startPoint y: 106, endPoint x: 330, endPoint y: 98, distance: 8.0
click at [330, 106] on div "Price AED 0 Price" at bounding box center [330, 97] width 50 height 24
drag, startPoint x: 330, startPoint y: 98, endPoint x: 311, endPoint y: 105, distance: 20.6
click at [310, 105] on div "AED 0 Price" at bounding box center [330, 100] width 44 height 11
drag, startPoint x: 323, startPoint y: 143, endPoint x: 313, endPoint y: 146, distance: 10.1
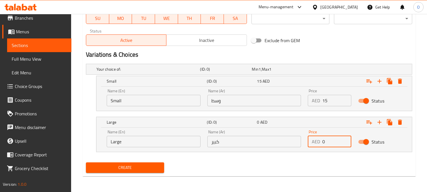
click at [313, 146] on div "AED 0 Price" at bounding box center [330, 141] width 44 height 11
click at [137, 167] on span "Create" at bounding box center [125, 167] width 69 height 7
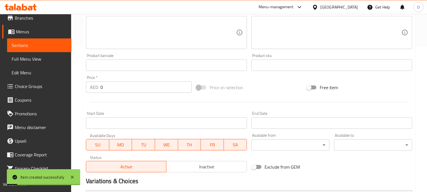
scroll to position [82, 0]
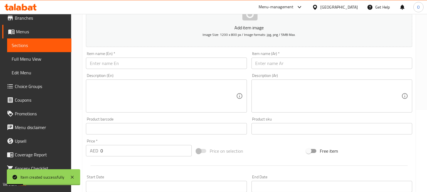
click at [303, 62] on input "text" at bounding box center [332, 62] width 161 height 11
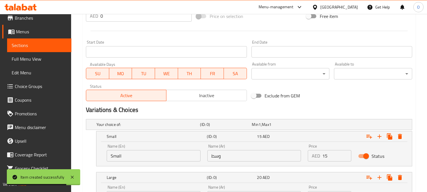
scroll to position [272, 0]
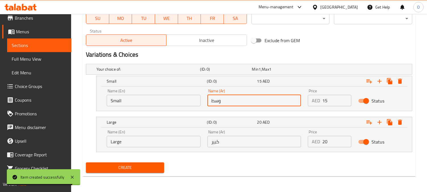
click at [239, 101] on input "وسط" at bounding box center [254, 100] width 94 height 11
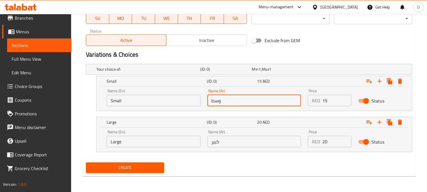
click at [231, 144] on input "كبير" at bounding box center [254, 141] width 94 height 11
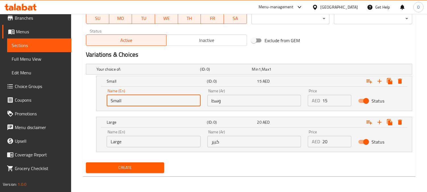
click at [149, 96] on input "Small" at bounding box center [154, 100] width 94 height 11
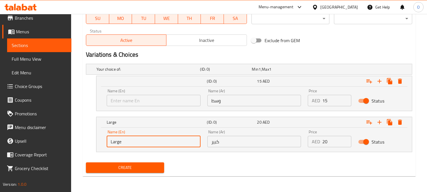
click at [124, 143] on input "Large" at bounding box center [154, 141] width 94 height 11
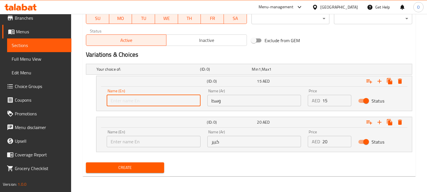
click at [145, 104] on input "text" at bounding box center [154, 100] width 94 height 11
click at [123, 142] on input "text" at bounding box center [154, 141] width 94 height 11
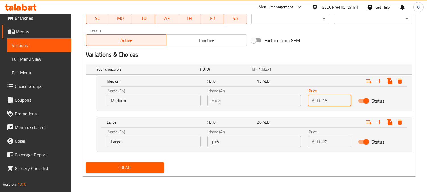
drag, startPoint x: 325, startPoint y: 98, endPoint x: 317, endPoint y: 103, distance: 9.2
click at [317, 103] on div "AED 15 Price" at bounding box center [330, 100] width 44 height 11
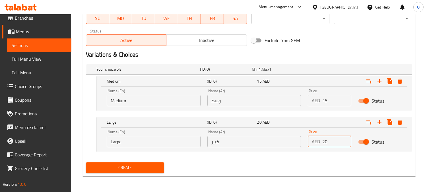
drag, startPoint x: 332, startPoint y: 145, endPoint x: 315, endPoint y: 145, distance: 17.7
click at [314, 145] on div "AED 20 Price" at bounding box center [330, 141] width 44 height 11
click at [129, 164] on span "Create" at bounding box center [125, 167] width 69 height 7
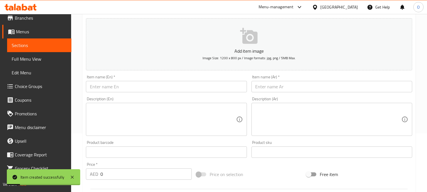
scroll to position [50, 0]
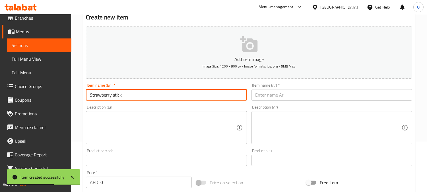
click at [116, 100] on input "Strawberry stick" at bounding box center [166, 94] width 161 height 11
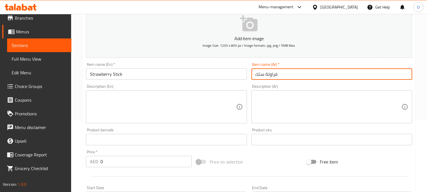
scroll to position [82, 0]
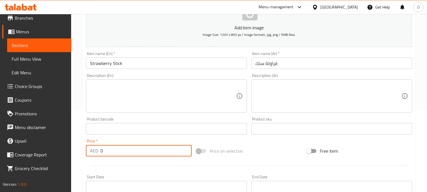
drag, startPoint x: 105, startPoint y: 154, endPoint x: 97, endPoint y: 155, distance: 7.4
click at [97, 155] on div "AED 0 Price *" at bounding box center [139, 150] width 106 height 11
click at [134, 94] on textarea at bounding box center [163, 96] width 146 height 27
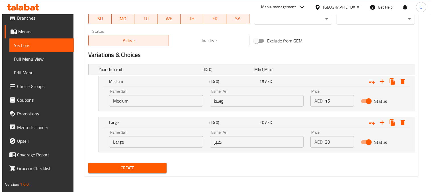
scroll to position [272, 0]
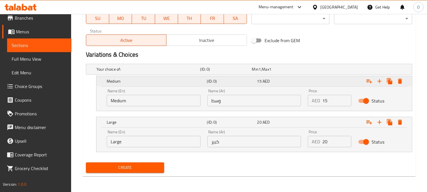
click at [402, 80] on icon "Expand" at bounding box center [400, 81] width 7 height 7
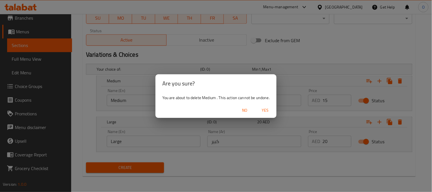
click at [260, 109] on span "Yes" at bounding box center [265, 110] width 14 height 7
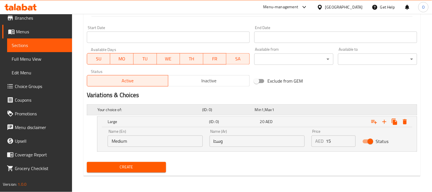
scroll to position [231, 0]
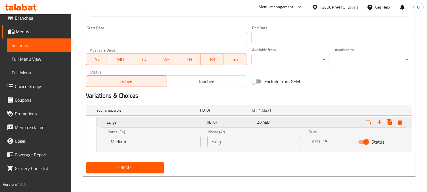
click at [399, 120] on icon "Expand" at bounding box center [400, 122] width 4 height 5
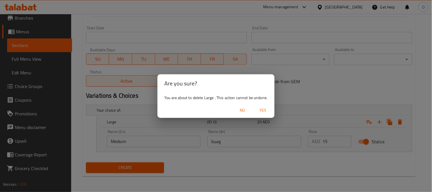
click at [263, 107] on span "Yes" at bounding box center [263, 110] width 14 height 7
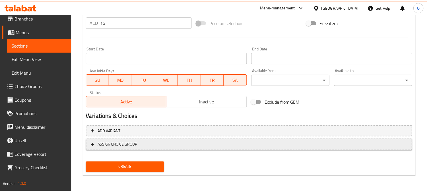
scroll to position [209, 0]
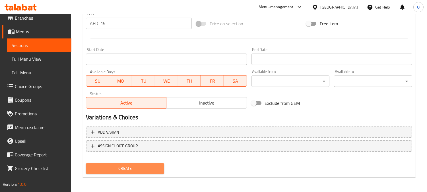
drag, startPoint x: 139, startPoint y: 164, endPoint x: 123, endPoint y: 146, distance: 24.6
click at [139, 165] on span "Create" at bounding box center [125, 168] width 69 height 7
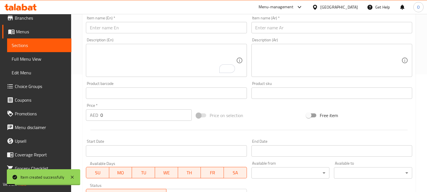
scroll to position [83, 0]
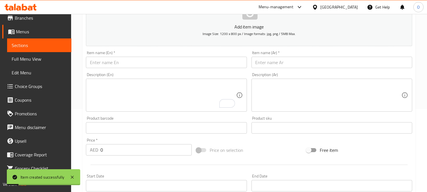
click at [110, 62] on input "text" at bounding box center [166, 62] width 161 height 11
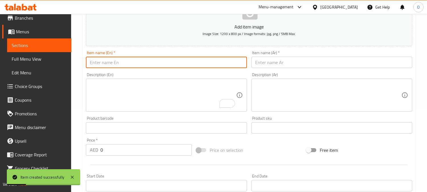
paste input "Huawei Classic"
type input "Huawei Classic"
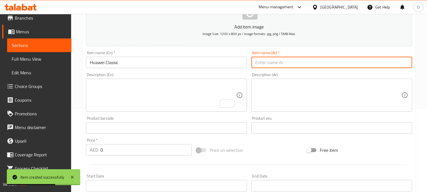
paste input "هاوي كلاسيك"
type input "هاوي كلاسيك"
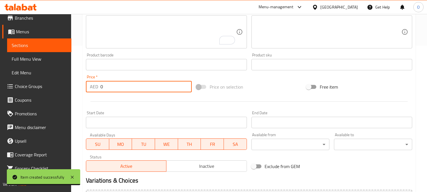
drag, startPoint x: 102, startPoint y: 88, endPoint x: 96, endPoint y: 90, distance: 6.2
click at [96, 90] on div "AED 0 Price *" at bounding box center [139, 86] width 106 height 11
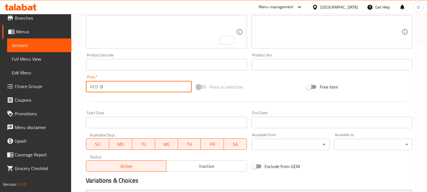
paste input "25"
type input "25"
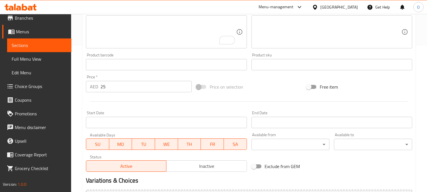
click at [121, 106] on div at bounding box center [249, 101] width 331 height 14
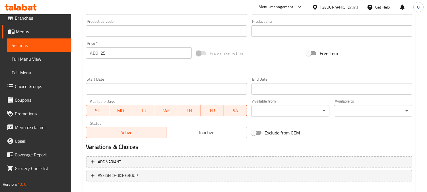
scroll to position [209, 0]
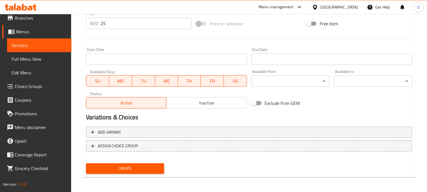
click at [120, 168] on span "Create" at bounding box center [125, 168] width 69 height 7
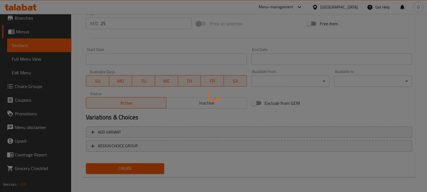
type input "0"
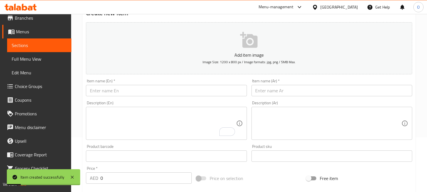
scroll to position [51, 0]
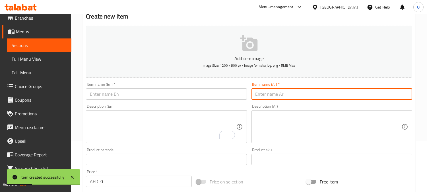
paste input "بوكس السعادة البلجيكي"
type input "بوكس السعادة البلجيكي"
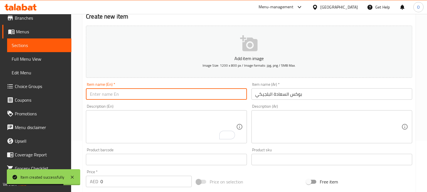
paste input "Belgian Happiness Box"
type input "Belgian Happiness Box"
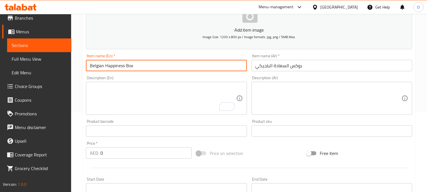
scroll to position [114, 0]
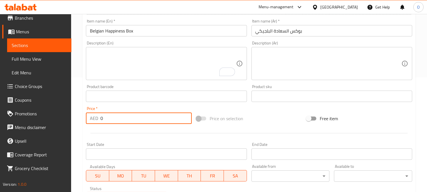
drag, startPoint x: 106, startPoint y: 118, endPoint x: 98, endPoint y: 120, distance: 8.7
click at [98, 120] on div "AED 0 Price *" at bounding box center [139, 117] width 106 height 11
paste input "25"
type input "25"
click at [121, 130] on div at bounding box center [249, 133] width 331 height 14
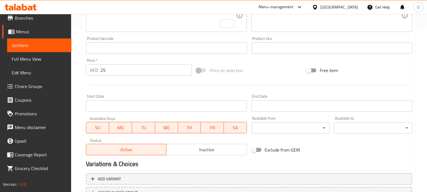
scroll to position [209, 0]
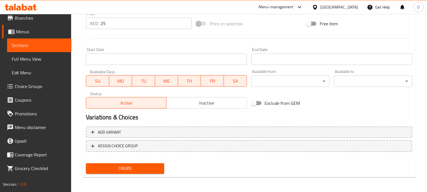
click at [118, 165] on span "Create" at bounding box center [125, 168] width 69 height 7
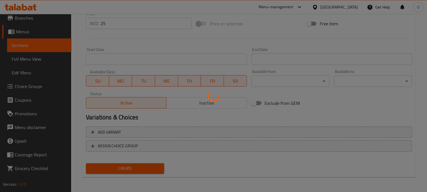
type input "0"
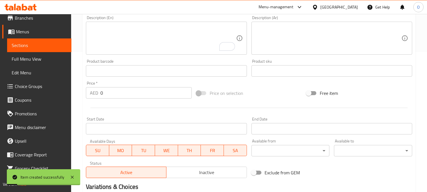
scroll to position [83, 0]
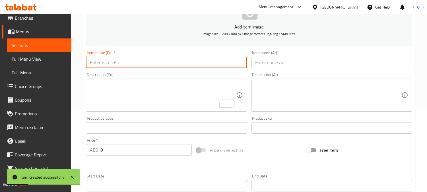
paste input "Kunafa Kinder"
type input "Kunafa Kinder"
click at [92, 152] on div "AED 0 Price *" at bounding box center [139, 149] width 106 height 11
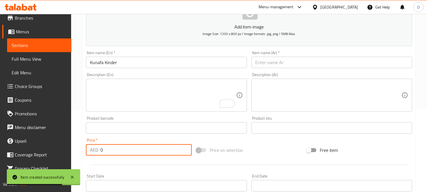
paste input "15"
type input "15"
click at [126, 97] on textarea "To enrich screen reader interactions, please activate Accessibility in Grammarl…" at bounding box center [163, 95] width 146 height 27
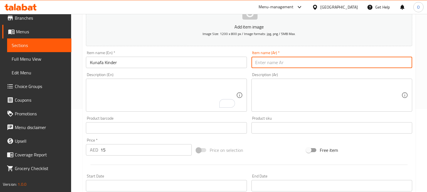
paste input "كنافة كندر"
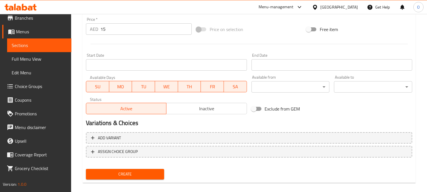
scroll to position [209, 0]
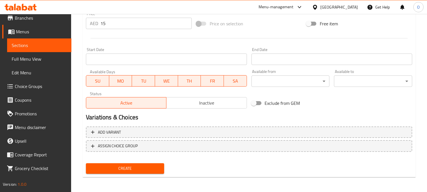
type input "كنافة كندر"
click at [124, 171] on button "Create" at bounding box center [125, 168] width 78 height 11
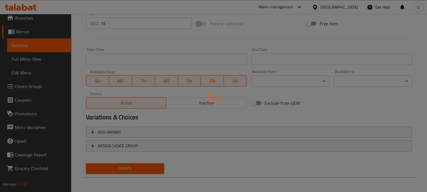
type input "0"
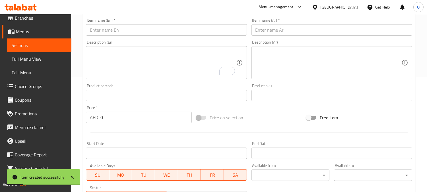
scroll to position [114, 0]
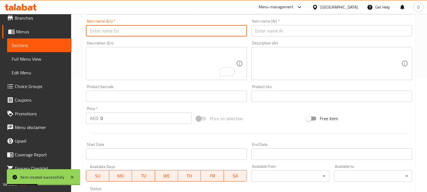
paste input "Kunafa pistachio"
click at [104, 33] on input "Kunafa pistachio" at bounding box center [166, 30] width 161 height 11
paste input "P"
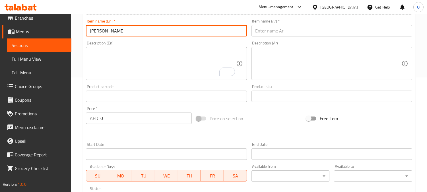
type input "Kunafa Pistachio"
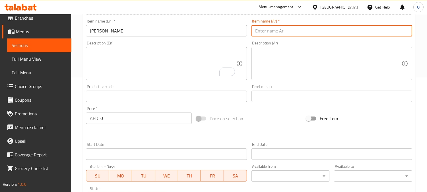
paste input "كنافه بستاشو"
type input "كنافه بستاشو"
drag, startPoint x: 109, startPoint y: 121, endPoint x: 100, endPoint y: 121, distance: 9.4
click at [100, 121] on div "AED 0 Price *" at bounding box center [139, 117] width 106 height 11
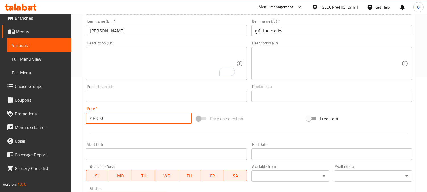
paste input "15"
type input "15"
click at [112, 142] on div "Start Date Start Date" at bounding box center [166, 150] width 161 height 17
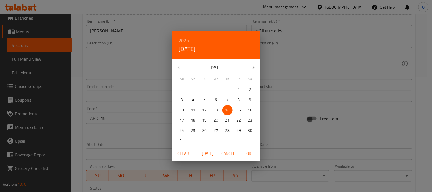
click at [223, 152] on span "Cancel" at bounding box center [228, 153] width 14 height 7
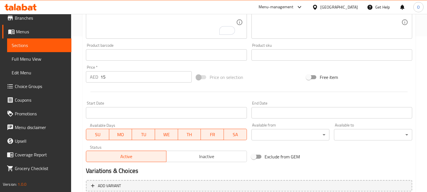
scroll to position [209, 0]
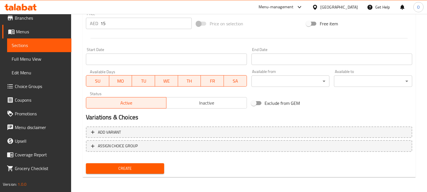
click at [100, 163] on button "Create" at bounding box center [125, 168] width 78 height 11
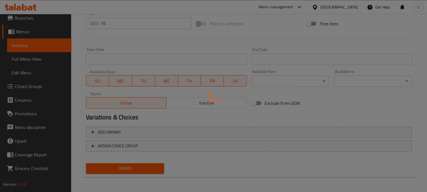
type input "0"
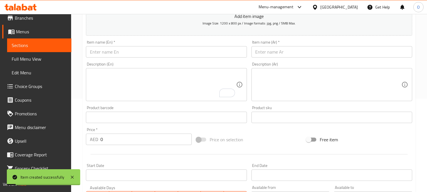
scroll to position [83, 0]
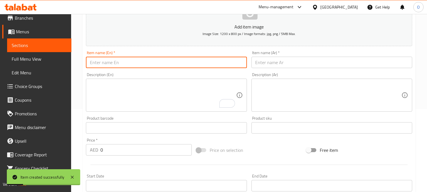
paste input "Konafa Nutella"
type input "Konafa Nutella"
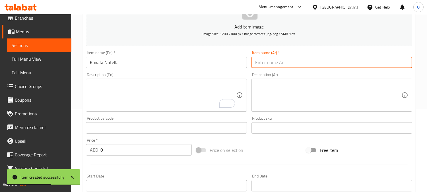
paste input "كنافه نوتيلا"
type input "كنافه نوتيلا"
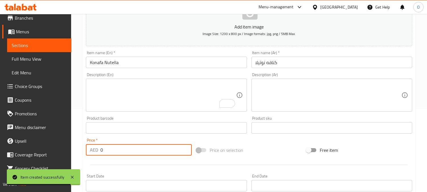
drag, startPoint x: 104, startPoint y: 152, endPoint x: 98, endPoint y: 153, distance: 6.9
click at [98, 153] on div "AED 0 Price *" at bounding box center [139, 149] width 106 height 11
paste input "15"
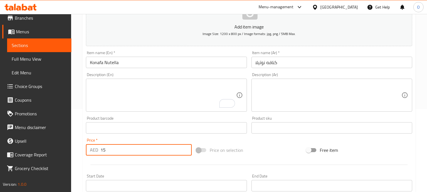
type input "15"
click at [120, 93] on textarea "To enrich screen reader interactions, please activate Accessibility in Grammarl…" at bounding box center [163, 95] width 146 height 27
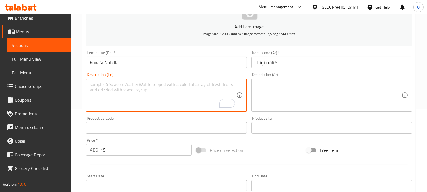
scroll to position [209, 0]
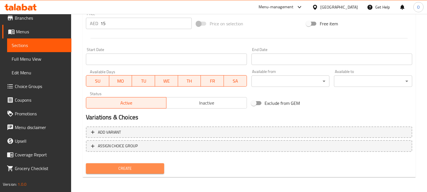
click at [120, 165] on span "Create" at bounding box center [125, 168] width 69 height 7
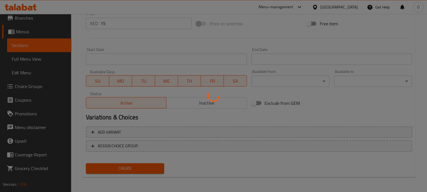
type input "0"
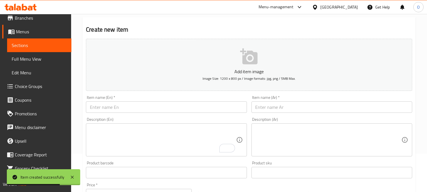
scroll to position [0, 0]
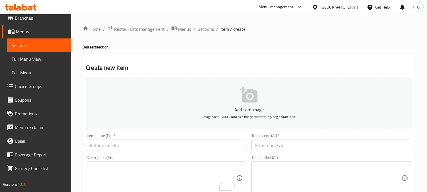
click at [206, 30] on span "Sections" at bounding box center [206, 29] width 16 height 7
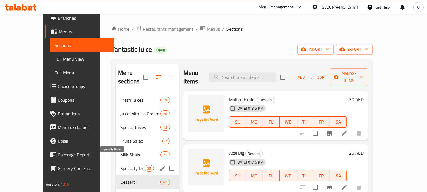
click at [122, 165] on span "Specialty Drinks" at bounding box center [132, 168] width 24 height 7
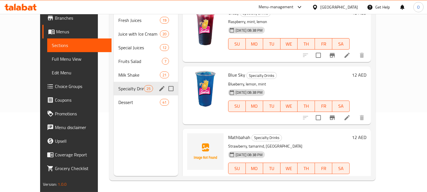
scroll to position [1342, 0]
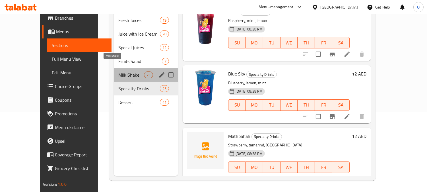
click at [124, 71] on span "Milk Shake" at bounding box center [131, 74] width 26 height 7
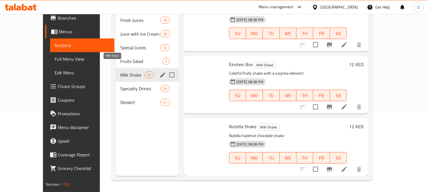
scroll to position [1119, 0]
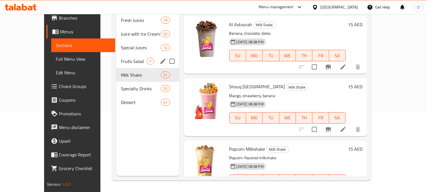
click at [121, 58] on span "Fruits Salad" at bounding box center [134, 61] width 26 height 7
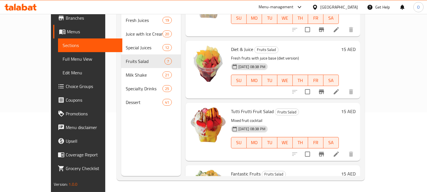
scroll to position [257, 0]
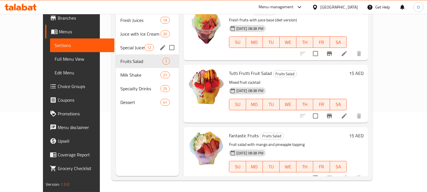
click at [126, 44] on div "Special Juices 12" at bounding box center [147, 48] width 63 height 14
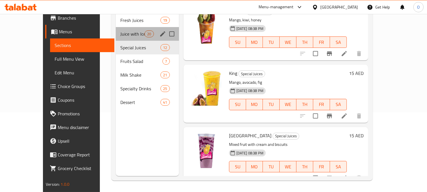
click at [126, 30] on div "Juice with Ice Cream 20" at bounding box center [147, 34] width 63 height 14
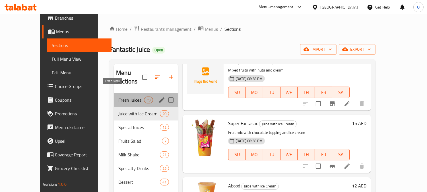
click at [118, 96] on span "Fresh Juices" at bounding box center [131, 99] width 26 height 7
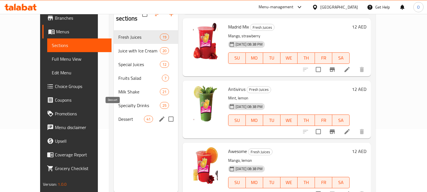
scroll to position [63, 0]
click at [118, 115] on span "Dessert" at bounding box center [131, 118] width 26 height 7
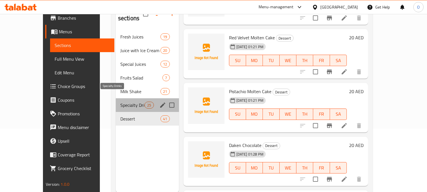
click at [122, 102] on span "Specialty Drinks" at bounding box center [132, 105] width 24 height 7
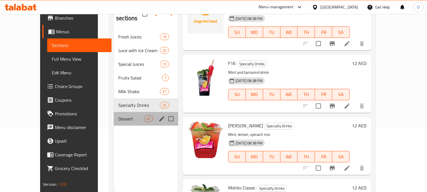
click at [118, 115] on div "Dessert 41" at bounding box center [146, 119] width 64 height 14
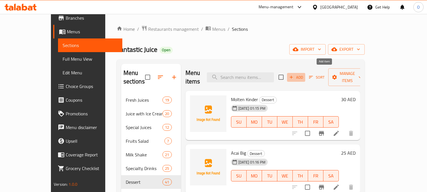
click at [304, 74] on span "Add" at bounding box center [296, 77] width 15 height 7
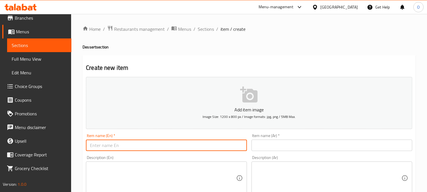
paste input "Kinder Sauce"
type input "Kinder Sauce"
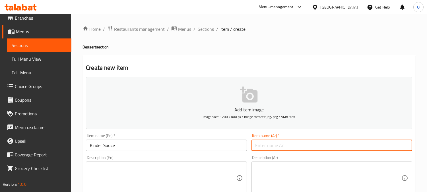
paste input "كيندر صوس"
type input "كيندر صوس"
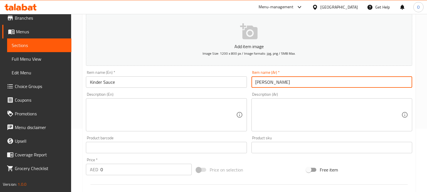
scroll to position [95, 0]
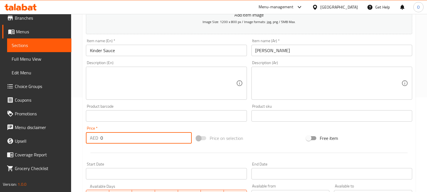
drag, startPoint x: 105, startPoint y: 138, endPoint x: 96, endPoint y: 141, distance: 9.4
click at [95, 141] on div "AED 0 Price *" at bounding box center [139, 137] width 106 height 11
paste input "25"
type input "25"
click at [132, 89] on textarea at bounding box center [163, 83] width 146 height 27
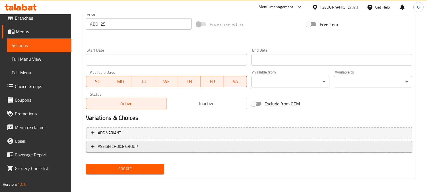
scroll to position [209, 0]
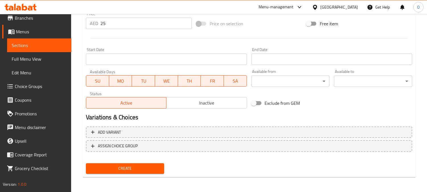
click at [124, 170] on span "Create" at bounding box center [125, 168] width 69 height 7
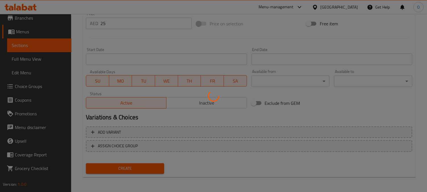
type input "0"
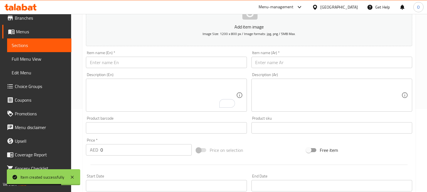
scroll to position [0, 0]
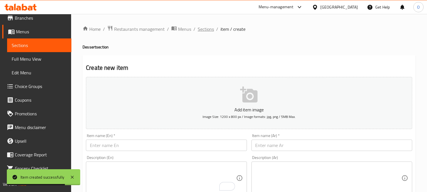
click at [210, 30] on span "Sections" at bounding box center [206, 29] width 16 height 7
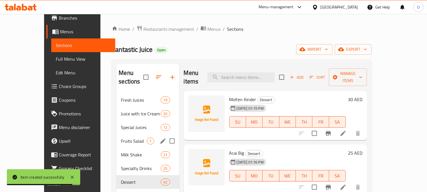
scroll to position [32, 0]
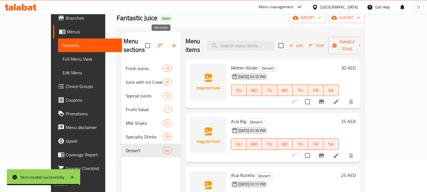
click at [171, 42] on icon "button" at bounding box center [174, 45] width 7 height 7
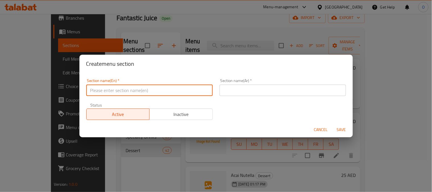
click at [123, 86] on input "text" at bounding box center [149, 90] width 126 height 11
click at [122, 86] on input "Bottels" at bounding box center [149, 90] width 126 height 11
click at [122, 85] on input "Bottels" at bounding box center [149, 90] width 126 height 11
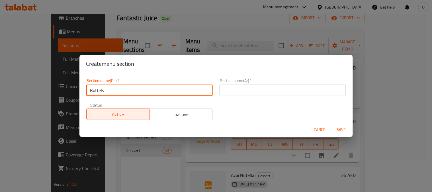
type input "Bottels"
click at [295, 89] on input "text" at bounding box center [282, 90] width 126 height 11
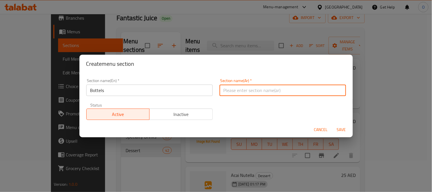
paste input "زجاجات"
type input "زجاجات"
click at [346, 130] on span "Save" at bounding box center [341, 129] width 14 height 7
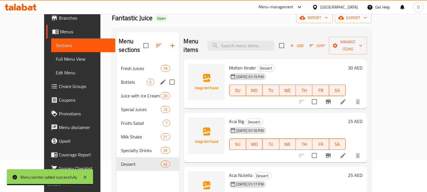
click at [118, 75] on div "Bottels 0" at bounding box center [147, 82] width 63 height 14
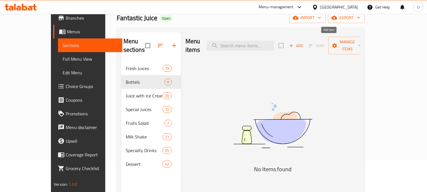
click at [304, 42] on span "Add" at bounding box center [296, 45] width 15 height 7
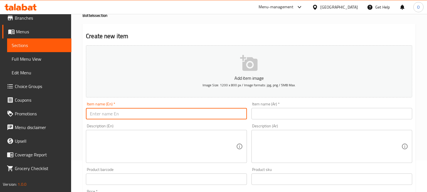
paste input "Kofi Fazza"
type input "Kofi Fazza"
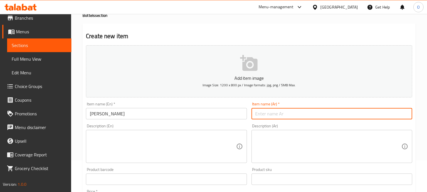
paste input "كوفي فزاع"
type input "كوفي فزاع"
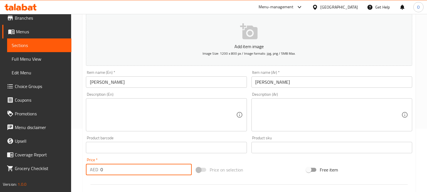
drag, startPoint x: 103, startPoint y: 166, endPoint x: 99, endPoint y: 168, distance: 5.0
click at [99, 168] on div "AED 0 Price *" at bounding box center [139, 169] width 106 height 11
paste input "1"
type input "10"
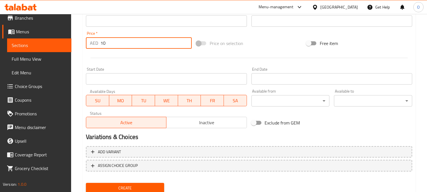
scroll to position [209, 0]
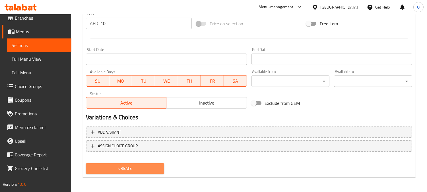
click at [117, 168] on span "Create" at bounding box center [125, 168] width 69 height 7
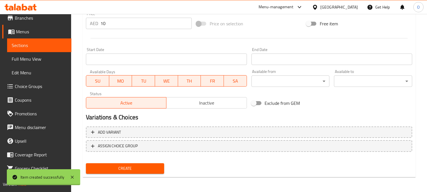
type input "0"
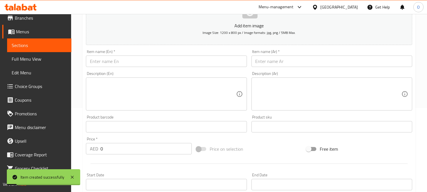
scroll to position [83, 0]
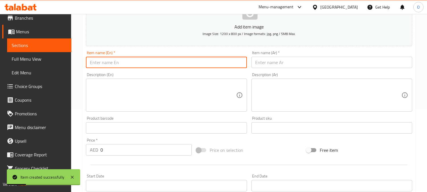
paste input "Romani"
type input "Romani"
click at [278, 66] on input "text" at bounding box center [332, 62] width 161 height 11
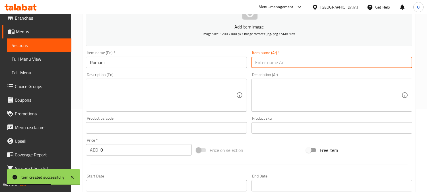
paste input "رماني"
type input "رماني"
drag, startPoint x: 105, startPoint y: 154, endPoint x: 101, endPoint y: 155, distance: 4.1
click at [101, 155] on input "0" at bounding box center [145, 149] width 91 height 11
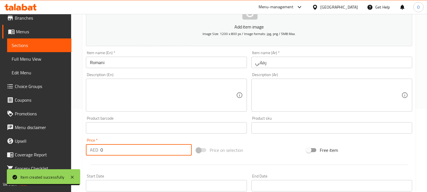
paste input "15"
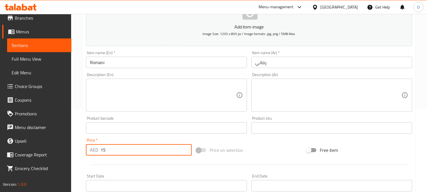
type input "15"
click at [121, 102] on textarea at bounding box center [163, 95] width 146 height 27
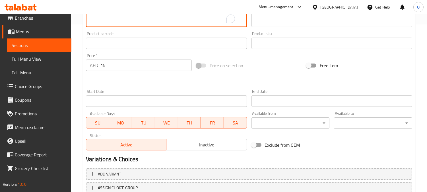
scroll to position [209, 0]
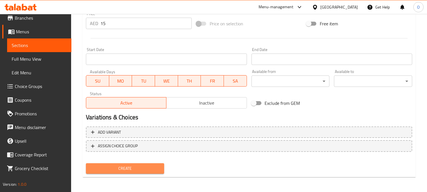
click at [113, 170] on span "Create" at bounding box center [125, 168] width 69 height 7
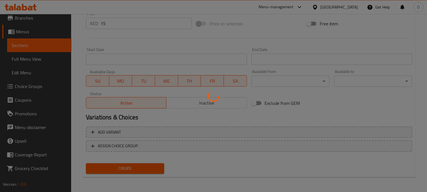
type input "0"
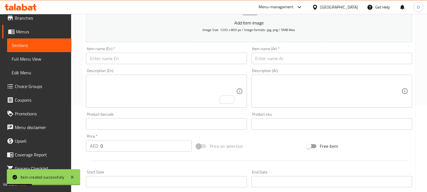
scroll to position [83, 0]
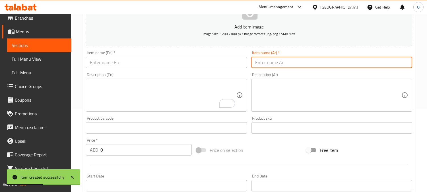
paste input "3 غرشات عصائر 50 درهم"
type input "3 غرشات عصائر 50 درهم"
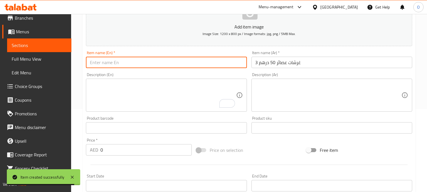
click at [159, 61] on input "text" at bounding box center [166, 62] width 161 height 11
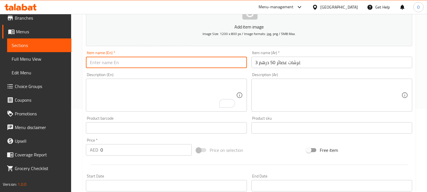
paste input "3 Juice Bottles"
type input "3 Juice Bottles"
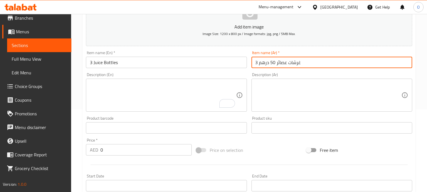
drag, startPoint x: 276, startPoint y: 63, endPoint x: 259, endPoint y: 63, distance: 17.1
click at [259, 63] on input "3 غرشات عصائر 50 درهم" at bounding box center [332, 62] width 161 height 11
type input "3 غرشات عصائر"
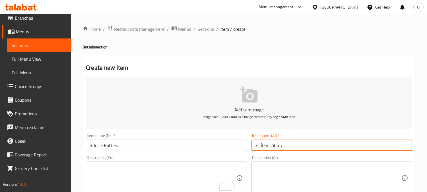
click at [209, 26] on span "Sections" at bounding box center [206, 29] width 16 height 7
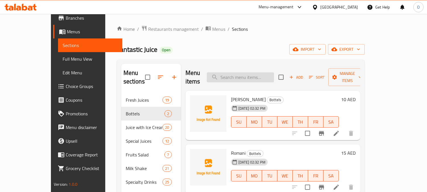
click at [254, 72] on input "search" at bounding box center [240, 77] width 67 height 10
paste input "العملاق"
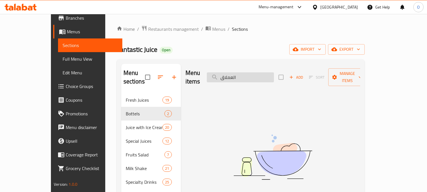
click at [258, 72] on input "العملاق" at bounding box center [240, 77] width 67 height 10
paste input "مانجو"
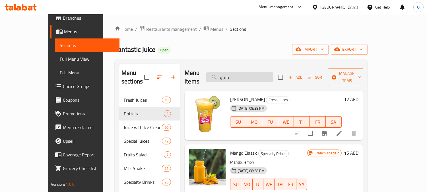
click at [265, 72] on input "مانجو" at bounding box center [239, 77] width 67 height 10
click at [264, 72] on input "مانجو" at bounding box center [239, 77] width 67 height 10
type input "م"
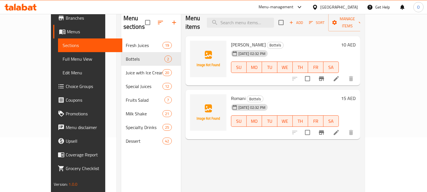
scroll to position [63, 0]
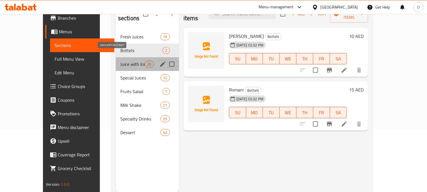
click at [126, 61] on span "Juice with Ice Cream" at bounding box center [132, 64] width 24 height 7
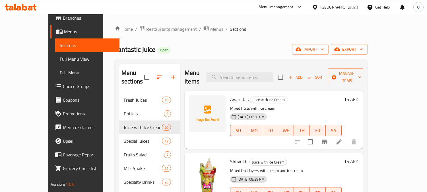
click at [303, 74] on span "Add" at bounding box center [295, 77] width 15 height 7
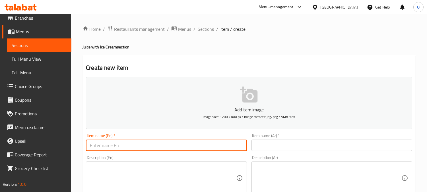
paste input "Classic Pistachio"
type input "Classic Pistachio"
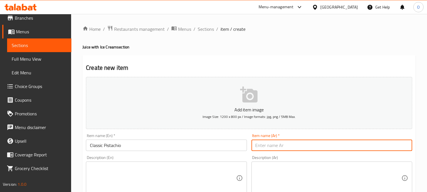
paste input "كلاسيكي بستاشيو"
type input "كلاسيكي بستاشيو"
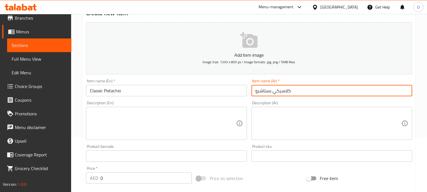
scroll to position [95, 0]
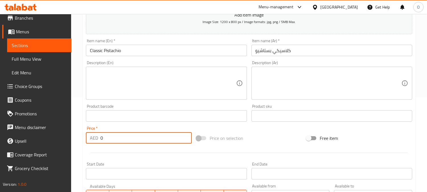
drag, startPoint x: 105, startPoint y: 137, endPoint x: 96, endPoint y: 137, distance: 9.1
click at [96, 137] on div "AED 0 Price *" at bounding box center [139, 137] width 106 height 11
paste input "15"
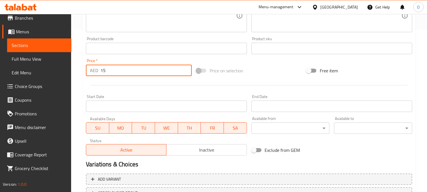
scroll to position [190, 0]
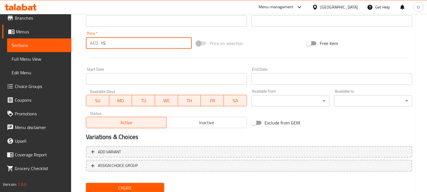
type input "15"
click at [126, 186] on span "Create" at bounding box center [125, 187] width 69 height 7
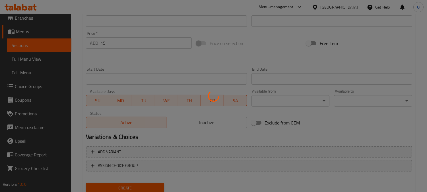
type input "0"
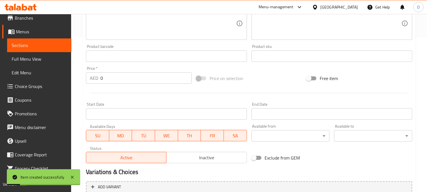
scroll to position [95, 0]
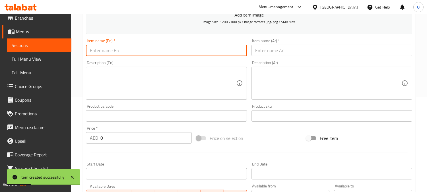
paste input "Classic Jar"
type input "Classic Jar"
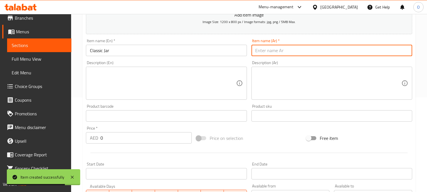
paste input "كلاسيكي جار"
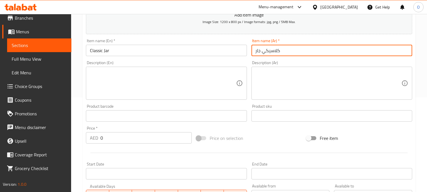
type input "كلاسيكي جار"
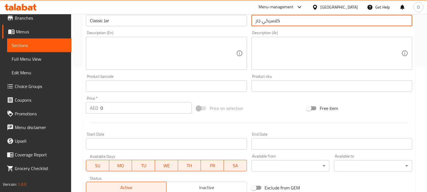
scroll to position [126, 0]
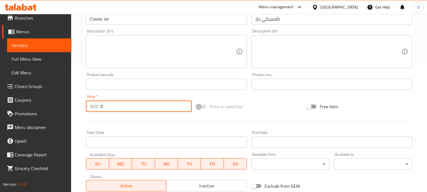
click at [98, 108] on div "AED 0 Price *" at bounding box center [139, 105] width 106 height 11
paste input "15"
type input "15"
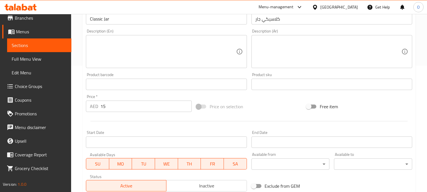
click at [121, 126] on div at bounding box center [249, 121] width 331 height 14
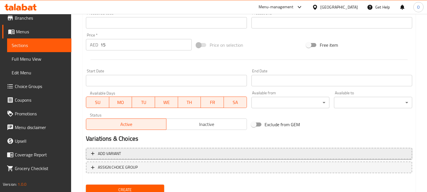
scroll to position [209, 0]
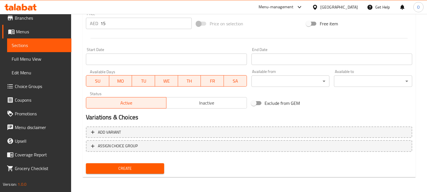
click at [124, 170] on span "Create" at bounding box center [125, 168] width 69 height 7
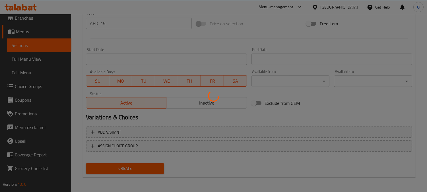
type input "0"
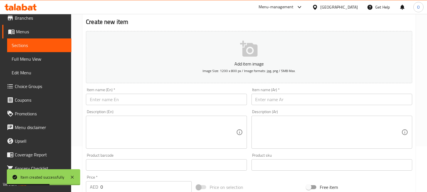
scroll to position [0, 0]
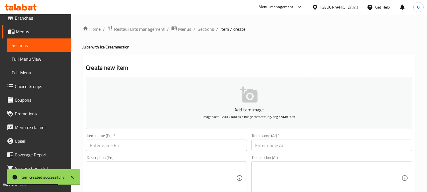
click at [211, 29] on span "Sections" at bounding box center [206, 29] width 16 height 7
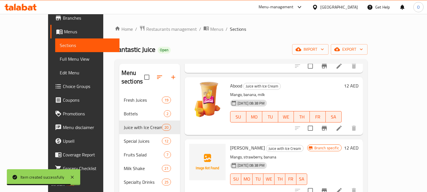
scroll to position [316, 0]
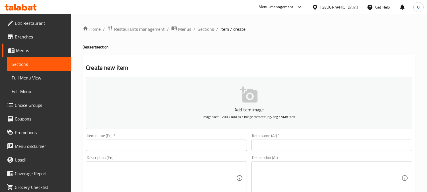
click at [202, 29] on span "Sections" at bounding box center [206, 29] width 16 height 7
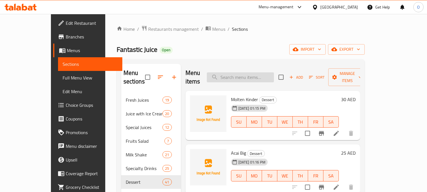
click at [247, 73] on input "search" at bounding box center [240, 77] width 67 height 10
paste input "Kinder Sauce"
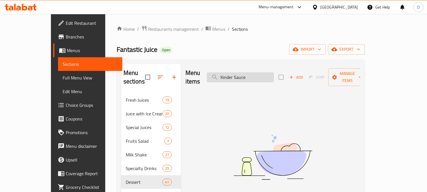
click at [251, 74] on input "Kinder Sauce" at bounding box center [240, 77] width 67 height 10
type input "Kinder Sauce"
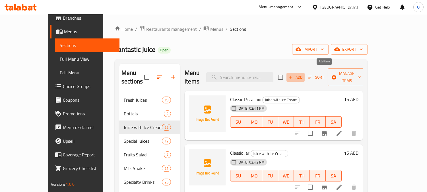
click at [293, 75] on icon "button" at bounding box center [290, 77] width 5 height 5
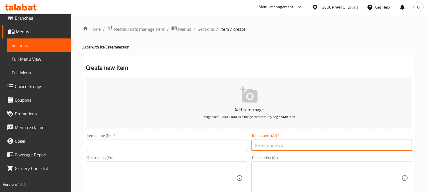
paste input "كلاسيك لوتس"
type input "كلاسيك لوتس"
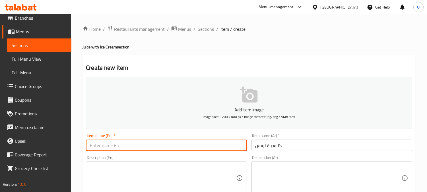
paste input "Classic Lotus"
type input "Classic Lotus"
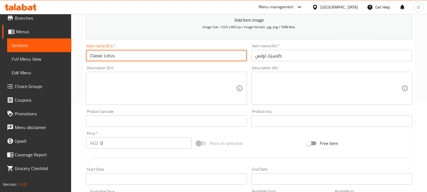
scroll to position [126, 0]
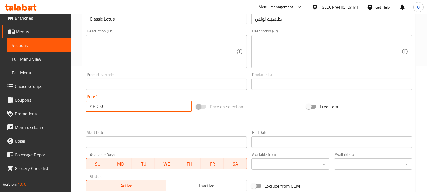
drag, startPoint x: 104, startPoint y: 104, endPoint x: 97, endPoint y: 106, distance: 6.9
click at [97, 106] on div "AED 0 Price *" at bounding box center [139, 105] width 106 height 11
paste input "15"
type input "15"
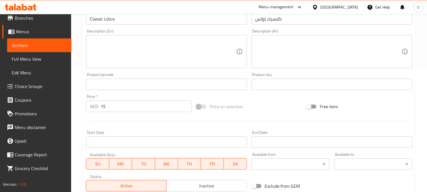
click at [112, 123] on div at bounding box center [249, 121] width 331 height 14
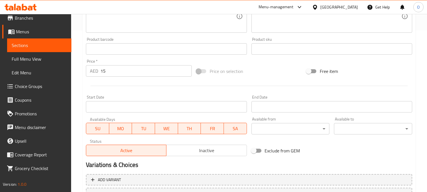
scroll to position [209, 0]
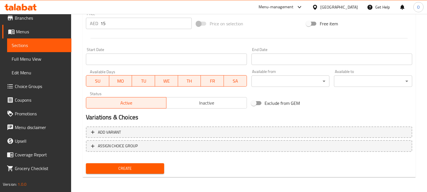
click at [129, 170] on span "Create" at bounding box center [125, 168] width 69 height 7
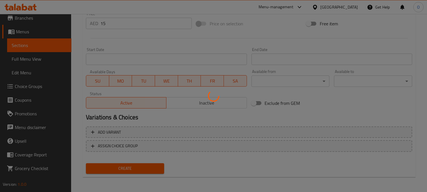
type input "0"
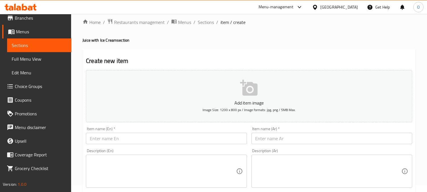
scroll to position [0, 0]
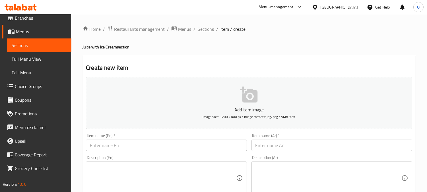
click at [209, 31] on span "Sections" at bounding box center [206, 29] width 16 height 7
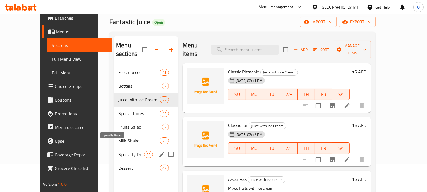
scroll to position [63, 0]
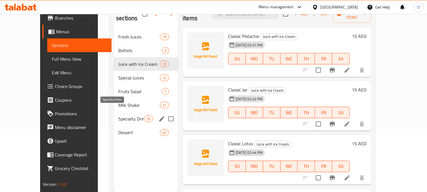
click at [119, 115] on span "Specialty Drinks" at bounding box center [131, 118] width 26 height 7
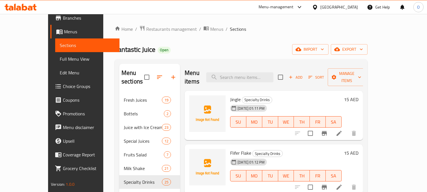
click at [303, 74] on span "Add" at bounding box center [295, 77] width 15 height 7
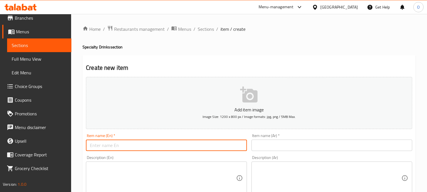
paste input "F.F.3"
type input "F.F.3"
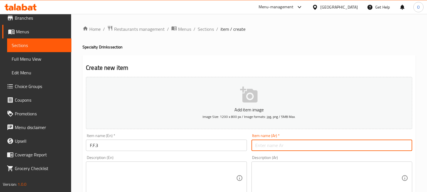
paste input "أف أف 3"
type input "أف أف 3"
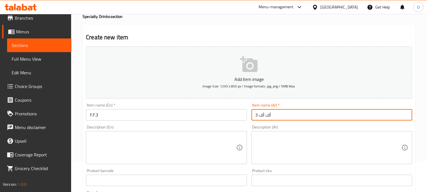
scroll to position [63, 0]
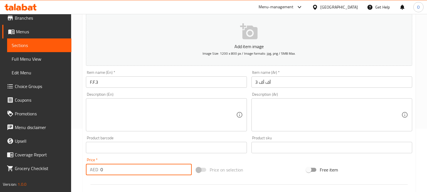
drag, startPoint x: 96, startPoint y: 171, endPoint x: 103, endPoint y: 171, distance: 7.4
click at [95, 171] on div "AED 0 Price *" at bounding box center [139, 169] width 106 height 11
paste input "15"
type input "15"
click at [125, 116] on textarea at bounding box center [163, 114] width 146 height 27
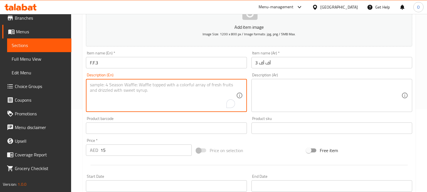
scroll to position [190, 0]
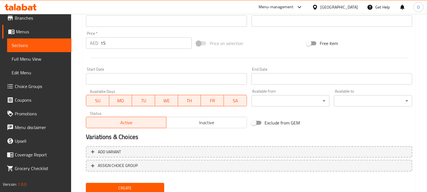
click at [113, 188] on span "Create" at bounding box center [125, 187] width 69 height 7
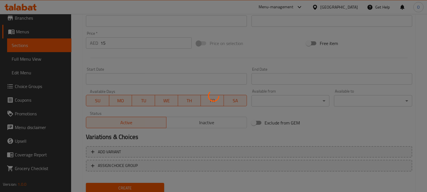
type input "0"
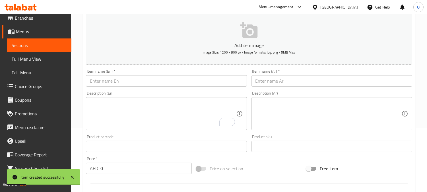
scroll to position [63, 0]
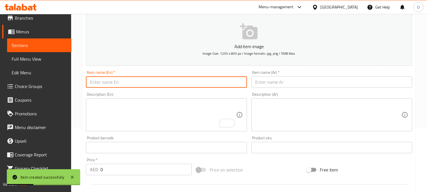
paste input "Mazag Cup"
type input "Mazag Cup"
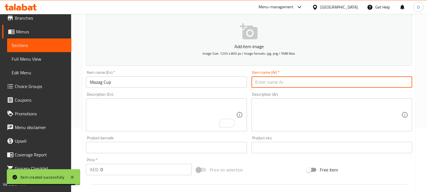
paste input "كأس مزاج"
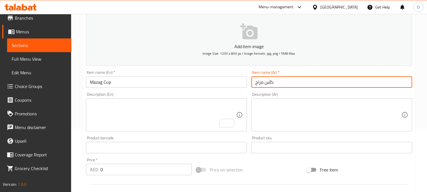
type input "كأس مزاج"
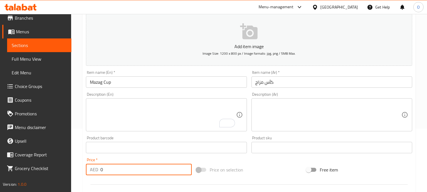
drag, startPoint x: 107, startPoint y: 169, endPoint x: 111, endPoint y: 169, distance: 4.3
click at [100, 171] on input "0" at bounding box center [145, 169] width 91 height 11
paste input "2"
type input "20"
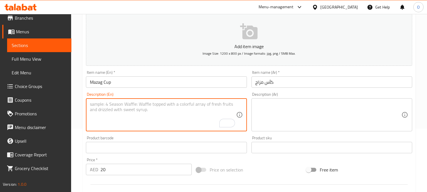
click at [115, 128] on textarea "To enrich screen reader interactions, please activate Accessibility in Grammarl…" at bounding box center [163, 114] width 146 height 27
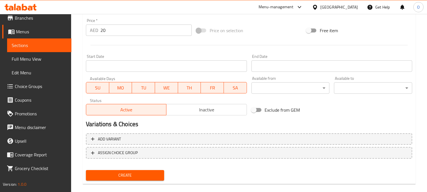
scroll to position [209, 0]
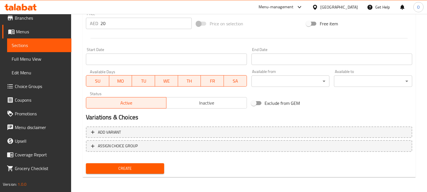
click at [119, 166] on span "Create" at bounding box center [125, 168] width 69 height 7
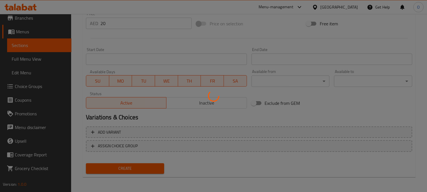
type input "0"
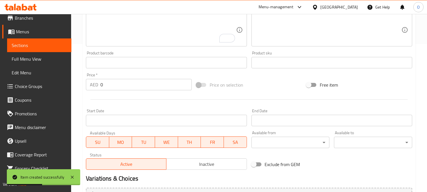
scroll to position [83, 0]
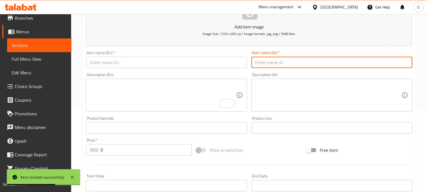
paste input "همبانا أيس كريم"
type input "همبانا أيس كريم"
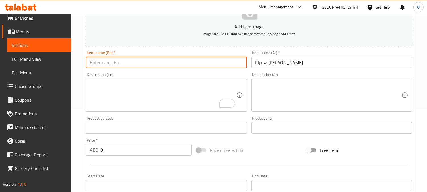
paste input "Hambana Ice Cream"
type input "Hambana Ice Cream"
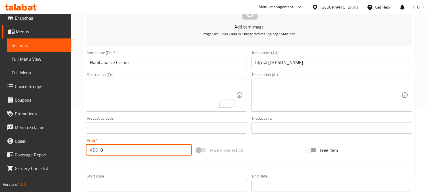
click at [101, 151] on input "0" at bounding box center [145, 149] width 91 height 11
paste input "15"
type input "15"
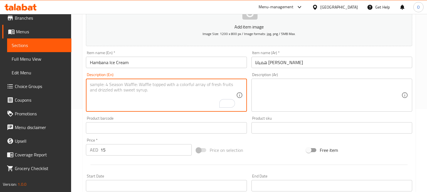
click at [121, 98] on textarea "To enrich screen reader interactions, please activate Accessibility in Grammarl…" at bounding box center [163, 95] width 146 height 27
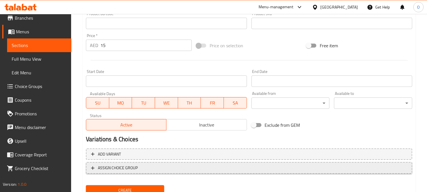
scroll to position [209, 0]
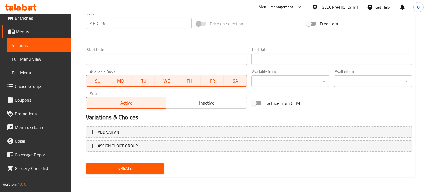
click at [120, 166] on span "Create" at bounding box center [125, 168] width 69 height 7
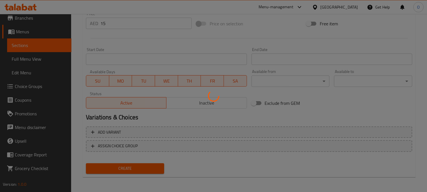
type input "0"
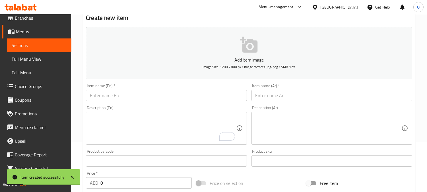
scroll to position [0, 0]
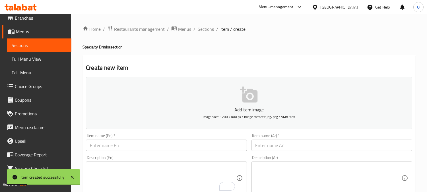
click at [204, 32] on span "Sections" at bounding box center [206, 29] width 16 height 7
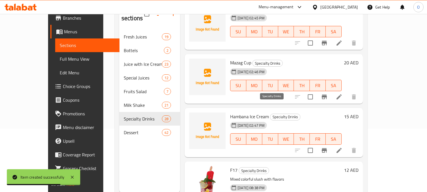
scroll to position [190, 0]
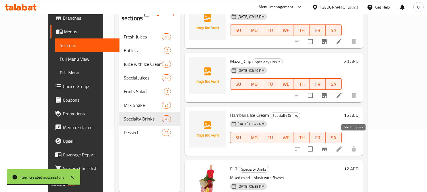
click at [316, 143] on input "checkbox" at bounding box center [311, 149] width 12 height 12
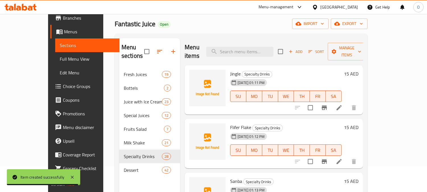
scroll to position [0, 0]
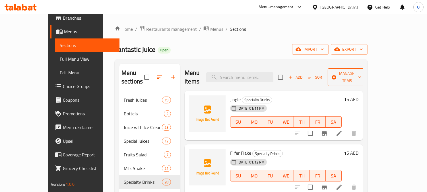
click at [361, 71] on span "Manage items" at bounding box center [346, 77] width 29 height 14
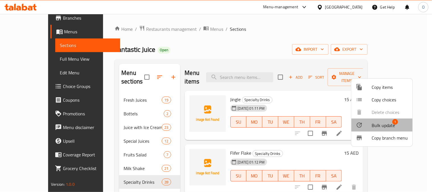
click at [375, 124] on span "Bulk update" at bounding box center [383, 125] width 23 height 7
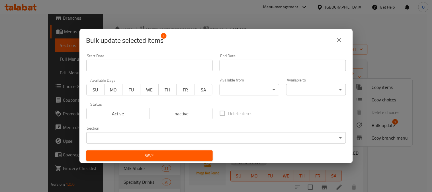
click at [171, 143] on body "​ Menu-management United Arab Emirates Get Help O Edit Restaurant Branches Menu…" at bounding box center [216, 103] width 432 height 178
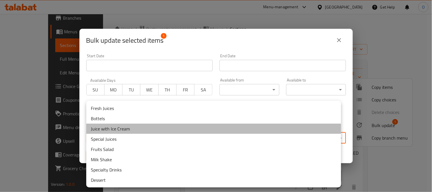
click at [131, 128] on li "Juice with Ice Cream" at bounding box center [213, 129] width 255 height 10
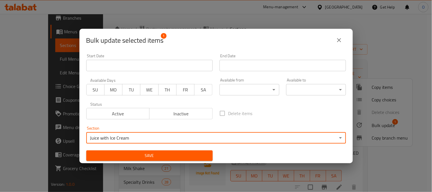
click at [131, 155] on span "Save" at bounding box center [149, 155] width 117 height 7
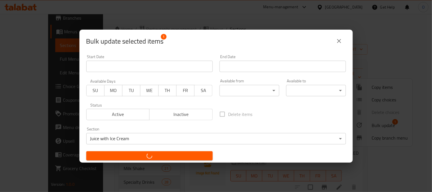
checkbox input "false"
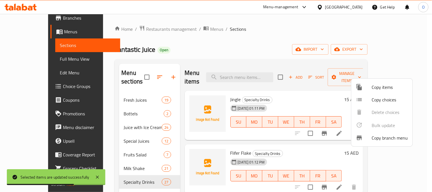
click at [175, 46] on div at bounding box center [216, 96] width 432 height 192
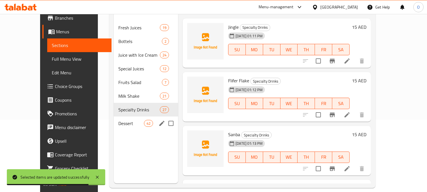
scroll to position [80, 0]
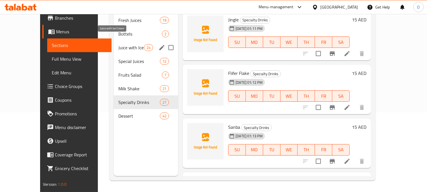
click at [126, 44] on span "Juice with Ice Cream" at bounding box center [131, 47] width 26 height 7
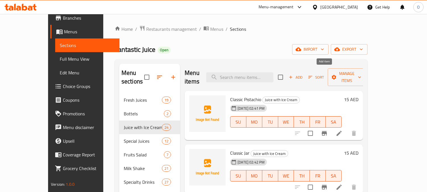
click at [293, 76] on icon "button" at bounding box center [290, 77] width 3 height 3
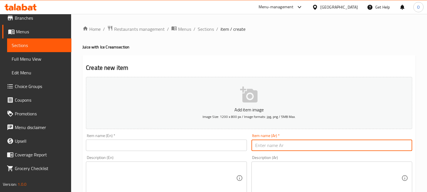
paste input "منجاوي"
type input "منجاوي"
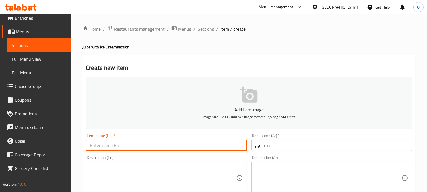
paste input "Manjawi"
type input "Manjawi"
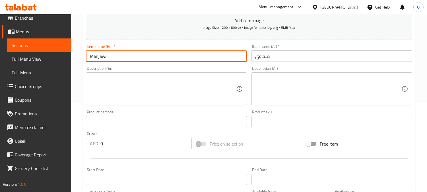
scroll to position [95, 0]
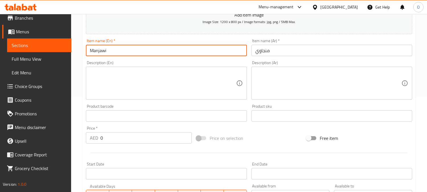
click at [97, 137] on div "AED 0 Price *" at bounding box center [139, 137] width 106 height 11
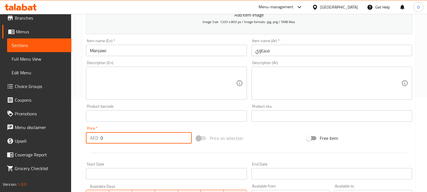
paste input "15"
type input "15"
click at [116, 158] on div at bounding box center [249, 153] width 331 height 14
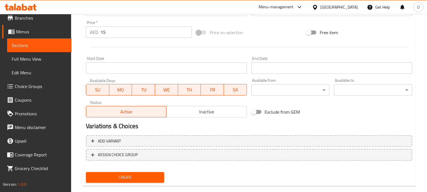
scroll to position [209, 0]
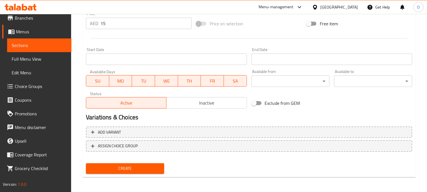
click at [116, 169] on span "Create" at bounding box center [125, 168] width 69 height 7
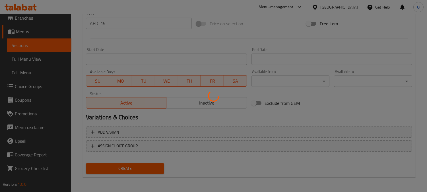
type input "0"
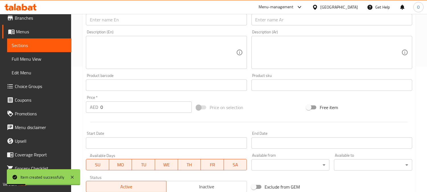
scroll to position [114, 0]
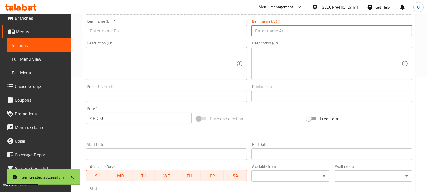
paste input "Dillani"
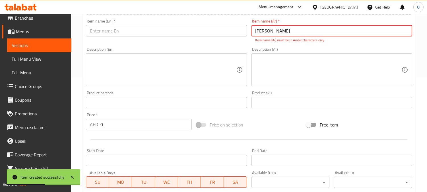
type input "Dillani"
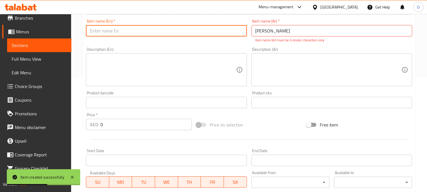
click at [126, 30] on input "text" at bounding box center [166, 30] width 161 height 11
paste input "Dillani"
type input "Dillani"
click at [297, 38] on p "Item name (Ar) must be in Arabic characters only" at bounding box center [332, 40] width 153 height 5
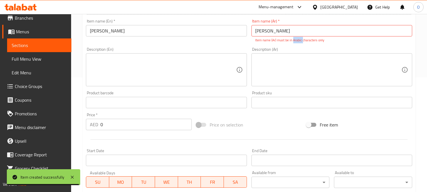
click at [297, 38] on p "Item name (Ar) must be in Arabic characters only" at bounding box center [332, 40] width 153 height 5
drag, startPoint x: 297, startPoint y: 38, endPoint x: 283, endPoint y: 32, distance: 14.2
click at [297, 38] on p "Item name (Ar) must be in Arabic characters only" at bounding box center [332, 40] width 153 height 5
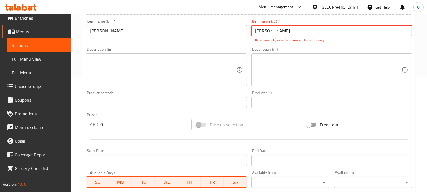
click at [255, 30] on input "Dillani" at bounding box center [332, 30] width 161 height 11
paste input "دلعني"
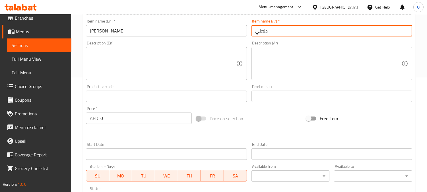
type input "دلعني"
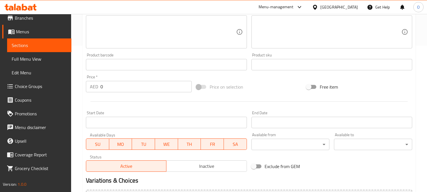
click at [98, 87] on div "AED 0 Price *" at bounding box center [139, 86] width 106 height 11
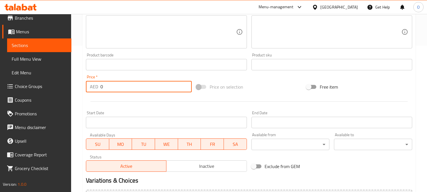
paste input "2"
type input "20"
click at [129, 103] on div at bounding box center [249, 101] width 331 height 14
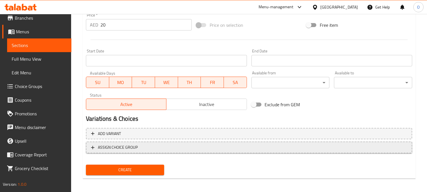
scroll to position [209, 0]
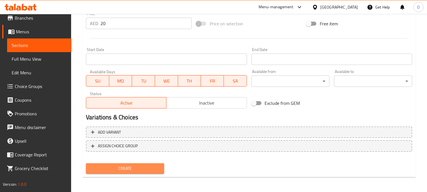
click at [124, 165] on span "Create" at bounding box center [125, 168] width 69 height 7
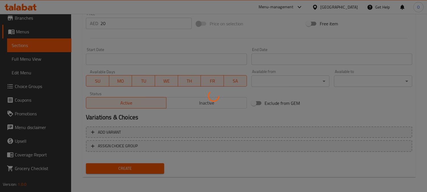
type input "0"
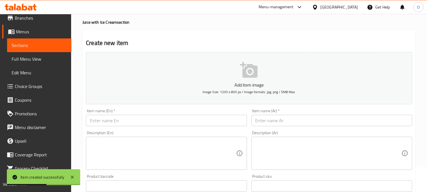
scroll to position [0, 0]
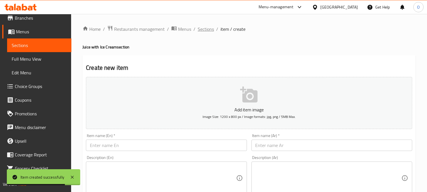
click at [207, 27] on span "Sections" at bounding box center [206, 29] width 16 height 7
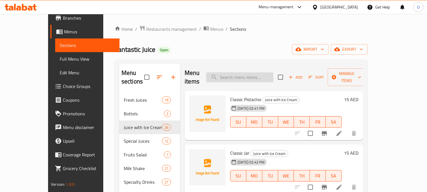
paste input "مكس مانجو"
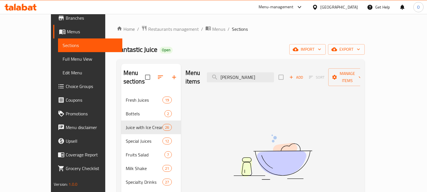
drag, startPoint x: 250, startPoint y: 74, endPoint x: 282, endPoint y: 79, distance: 32.4
click at [282, 79] on div "Menu items مكس مانجو Add Sort Manage items" at bounding box center [273, 77] width 175 height 27
drag, startPoint x: 240, startPoint y: 73, endPoint x: 231, endPoint y: 78, distance: 10.2
click at [231, 78] on input "مانجو" at bounding box center [240, 77] width 67 height 10
type input "مانجو"
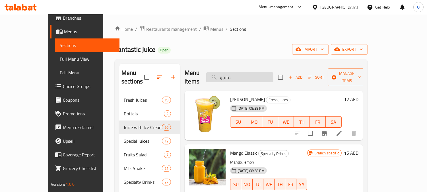
click at [249, 72] on input "مانجو" at bounding box center [239, 77] width 67 height 10
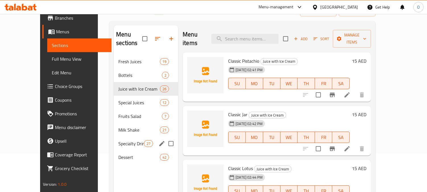
scroll to position [32, 0]
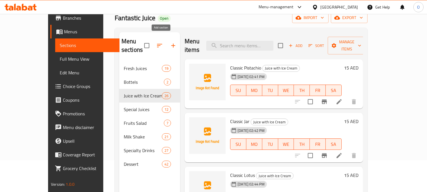
click at [167, 41] on button "button" at bounding box center [174, 46] width 14 height 14
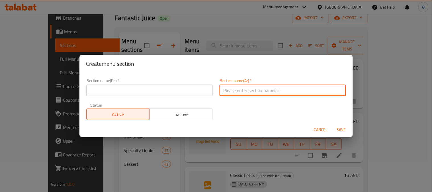
paste input "يس كريم"
click at [247, 93] on input "يس كريم" at bounding box center [282, 90] width 126 height 11
paste input "ا"
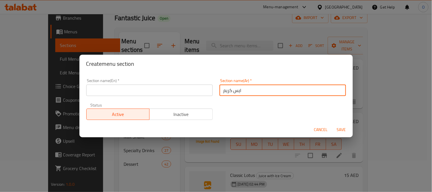
type input "ايس كريم"
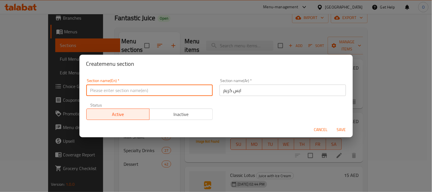
paste input "Ice Cream"
type input "Ice Cream"
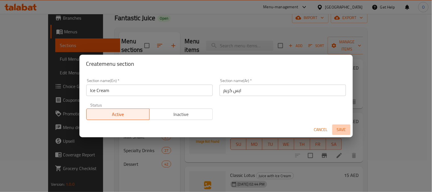
click at [334, 126] on span "Save" at bounding box center [341, 129] width 14 height 7
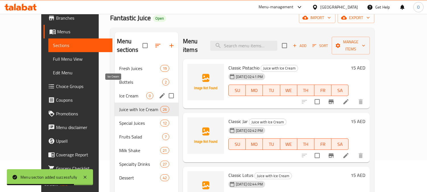
click at [120, 92] on span "Ice Cream" at bounding box center [132, 95] width 27 height 7
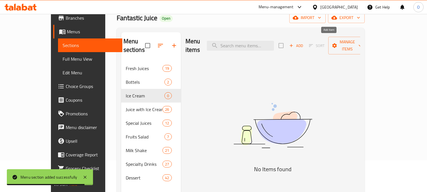
click at [294, 43] on icon "button" at bounding box center [291, 45] width 5 height 5
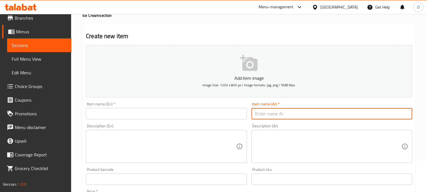
paste input "مكس بابلز"
type input "مكس بابلز"
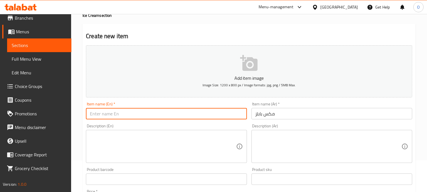
paste input "Mix Bubbles"
type input "Mix Bubbles"
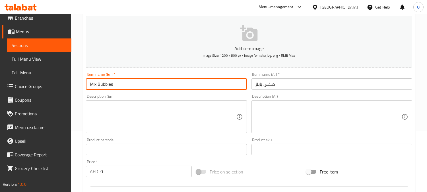
scroll to position [95, 0]
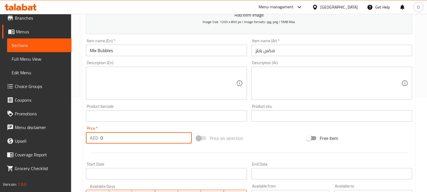
drag, startPoint x: 105, startPoint y: 136, endPoint x: 99, endPoint y: 138, distance: 6.8
click at [99, 138] on div "AED 0 Price *" at bounding box center [139, 137] width 106 height 11
paste input "1"
type input "10"
click at [123, 74] on textarea at bounding box center [163, 83] width 146 height 27
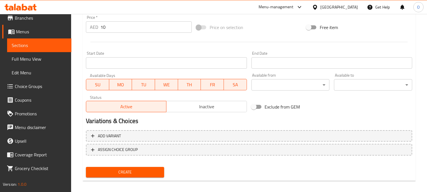
scroll to position [209, 0]
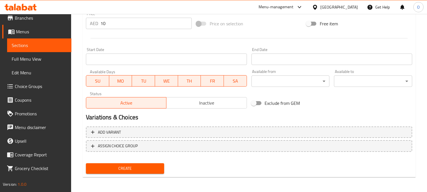
click at [115, 170] on span "Create" at bounding box center [125, 168] width 69 height 7
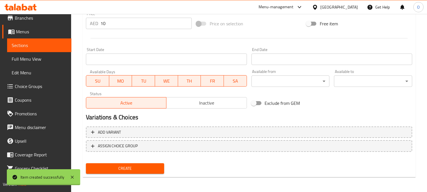
type input "0"
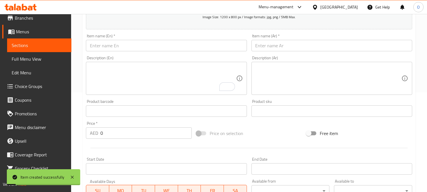
scroll to position [83, 0]
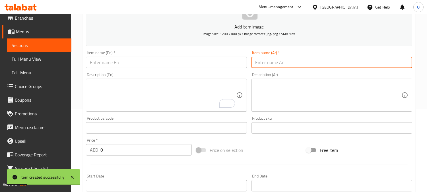
paste input "مانجو"
type input "مانجو"
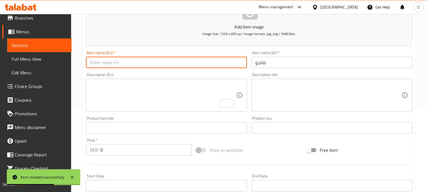
paste input "Mango"
type input "Mango"
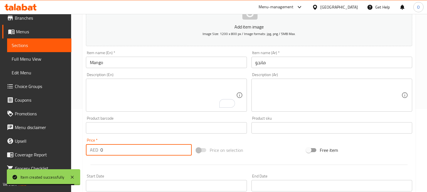
drag, startPoint x: 104, startPoint y: 152, endPoint x: 99, endPoint y: 153, distance: 4.6
click at [99, 153] on div "AED 0 Price *" at bounding box center [139, 149] width 106 height 11
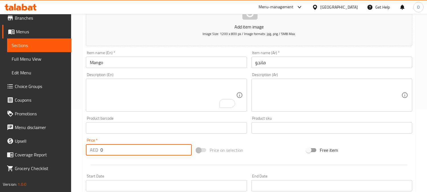
paste input "1"
type input "10"
click at [134, 84] on textarea "To enrich screen reader interactions, please activate Accessibility in Grammarl…" at bounding box center [163, 95] width 146 height 27
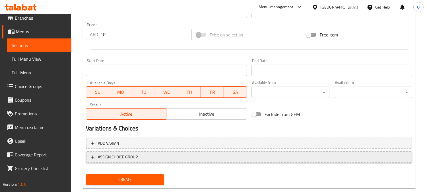
scroll to position [209, 0]
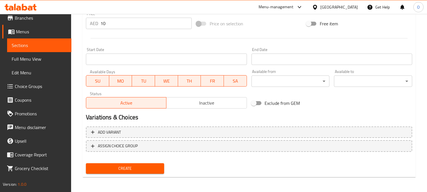
click at [119, 165] on span "Create" at bounding box center [125, 168] width 69 height 7
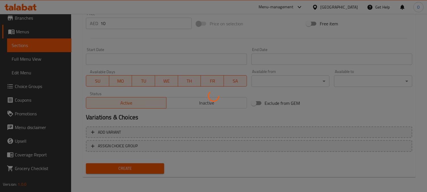
type input "0"
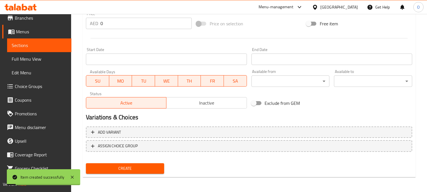
scroll to position [114, 0]
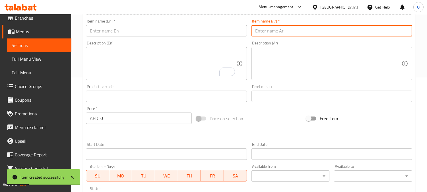
paste input "العملاق"
type input "العملاق"
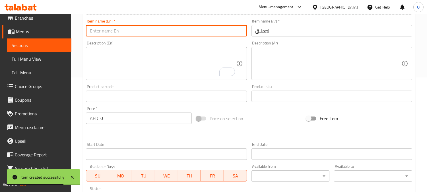
paste input "The Giant"
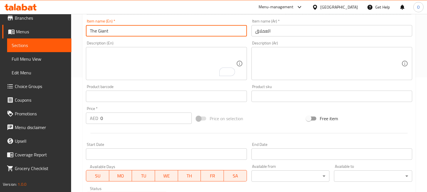
type input "The Giant"
click at [90, 119] on div "AED 0 Price *" at bounding box center [139, 117] width 106 height 11
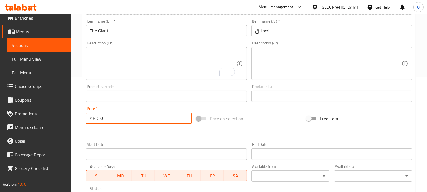
drag, startPoint x: 100, startPoint y: 120, endPoint x: 115, endPoint y: 120, distance: 14.5
click at [115, 120] on input "0" at bounding box center [145, 117] width 91 height 11
paste input "1"
type input "10"
click at [122, 136] on div at bounding box center [249, 133] width 331 height 14
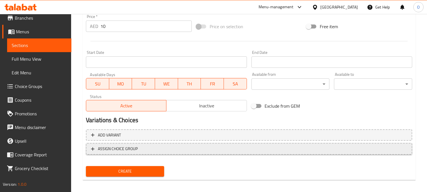
scroll to position [209, 0]
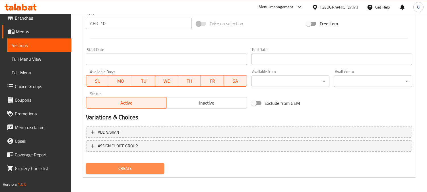
click at [131, 169] on span "Create" at bounding box center [125, 168] width 69 height 7
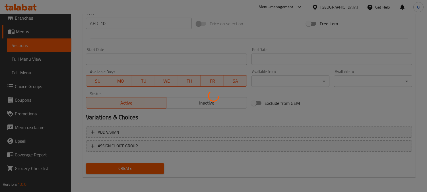
type input "0"
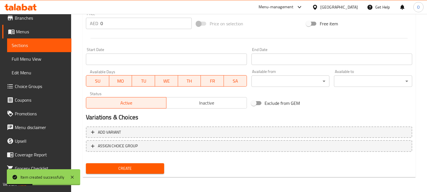
scroll to position [83, 0]
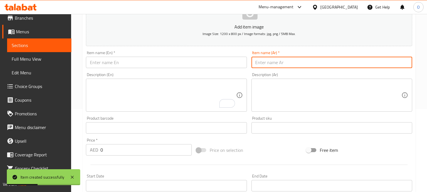
click at [295, 61] on input "text" at bounding box center [332, 62] width 161 height 11
paste input "مكس"
paste input "مانجو"
click at [266, 66] on input "مكس مانجو" at bounding box center [332, 62] width 161 height 11
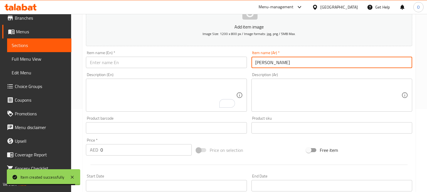
click at [266, 66] on input "مكس مانجو" at bounding box center [332, 62] width 161 height 11
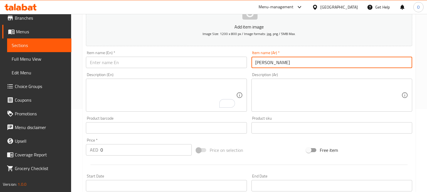
type input "مكس مانجو"
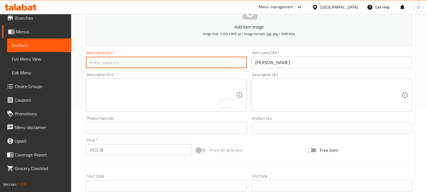
click at [99, 62] on input "text" at bounding box center [166, 62] width 161 height 11
paste input "Mango Mix"
type input "Mango Mix"
click at [96, 152] on div "AED 0 Price *" at bounding box center [139, 149] width 106 height 11
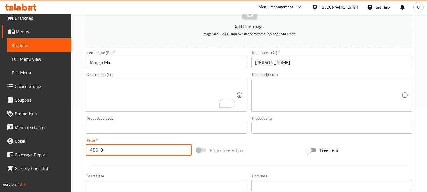
paste input "1"
type input "10"
click at [96, 159] on div at bounding box center [249, 165] width 331 height 14
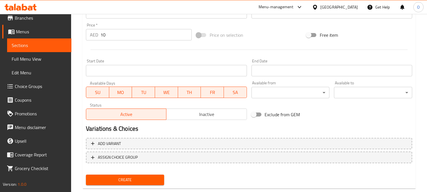
scroll to position [209, 0]
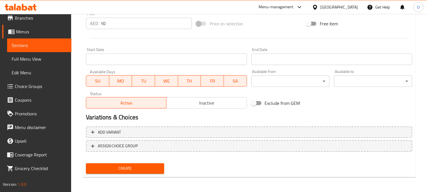
click at [110, 172] on button "Create" at bounding box center [125, 168] width 78 height 11
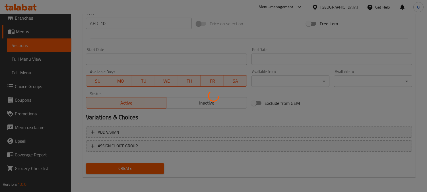
type input "0"
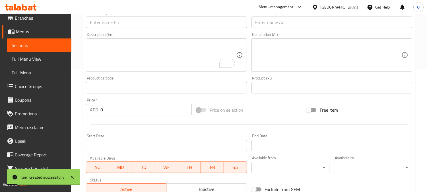
scroll to position [83, 0]
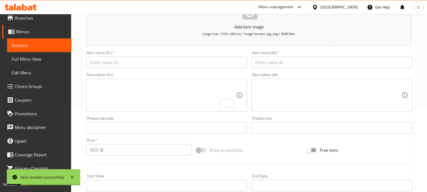
click at [319, 67] on input "text" at bounding box center [332, 62] width 161 height 11
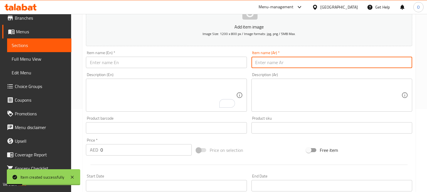
paste input "يس كريم لوتس"
click at [254, 65] on input "يس كريم لوتس" at bounding box center [332, 62] width 161 height 11
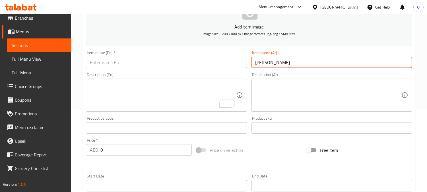
click at [270, 67] on input "ايس كريم لوتس" at bounding box center [332, 62] width 161 height 11
type input "ايس كريم لوتس"
click at [122, 67] on input "text" at bounding box center [166, 62] width 161 height 11
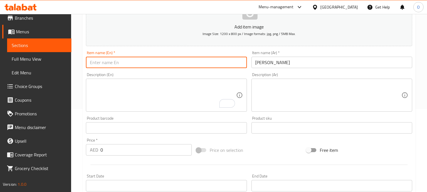
paste input "Lotus Ice Cream"
type input "Lotus Ice Cream"
click at [99, 152] on div "AED 0 Price *" at bounding box center [139, 149] width 106 height 11
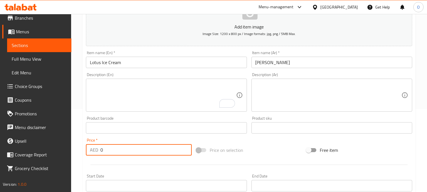
paste input "15"
type input "15"
click at [101, 159] on div at bounding box center [249, 165] width 331 height 14
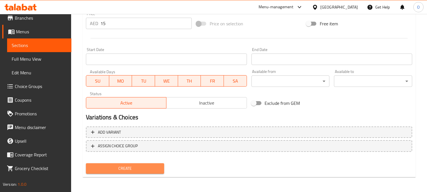
click at [112, 171] on span "Create" at bounding box center [125, 168] width 69 height 7
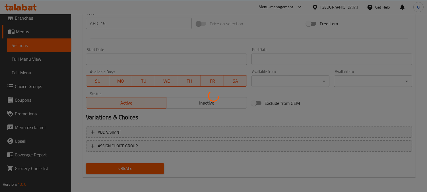
type input "0"
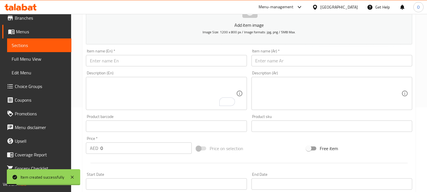
scroll to position [83, 0]
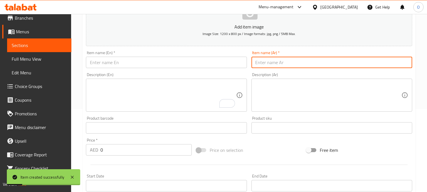
click at [288, 64] on input "text" at bounding box center [332, 62] width 161 height 11
paste input "يس كريم نوتيل"
click at [263, 60] on input "يس كريم نوتيل" at bounding box center [332, 62] width 161 height 11
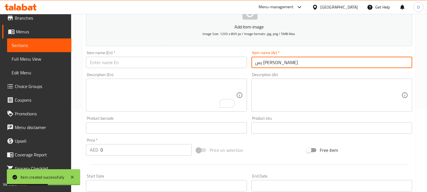
paste input "ايس كريم نوتيلا"
type input "ايس كريم نوتيلا"
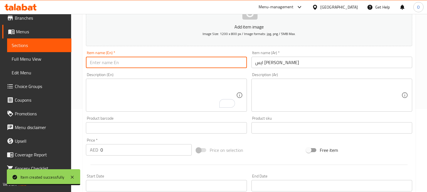
click at [134, 59] on input "text" at bounding box center [166, 62] width 161 height 11
paste input "Nutella Ice Cream"
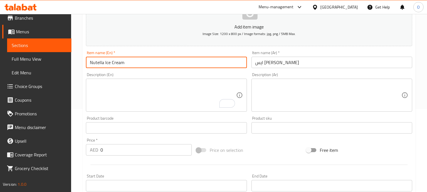
type input "Nutella Ice Cream"
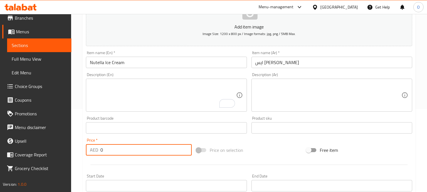
drag, startPoint x: 103, startPoint y: 149, endPoint x: 92, endPoint y: 152, distance: 11.2
click at [92, 152] on div "AED 0 Price *" at bounding box center [139, 149] width 106 height 11
paste input "15"
type input "15"
click at [99, 162] on div at bounding box center [249, 165] width 331 height 14
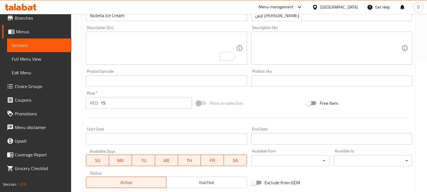
scroll to position [209, 0]
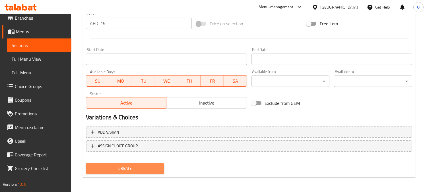
click at [108, 172] on button "Create" at bounding box center [125, 168] width 78 height 11
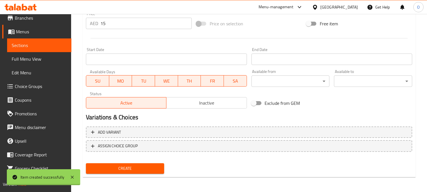
type input "0"
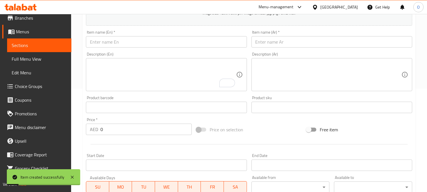
scroll to position [83, 0]
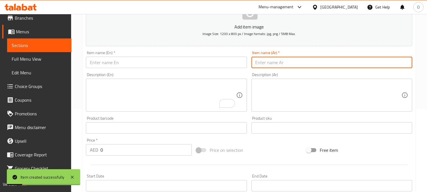
click at [305, 67] on input "text" at bounding box center [332, 62] width 161 height 11
paste input "ايس كريم بستاشو"
type input "ايس كريم بستاشو"
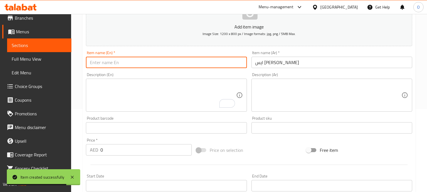
click at [137, 57] on input "text" at bounding box center [166, 62] width 161 height 11
paste input "Pistachio Ice Cream"
type input "Pistachio Ice Cream"
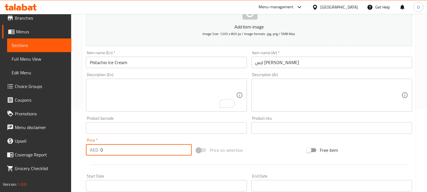
drag, startPoint x: 102, startPoint y: 152, endPoint x: 93, endPoint y: 151, distance: 10.0
click at [93, 151] on div "AED 0 Price *" at bounding box center [139, 149] width 106 height 11
paste input "15"
type input "15"
click at [112, 172] on div "Start Date Start Date" at bounding box center [166, 183] width 165 height 22
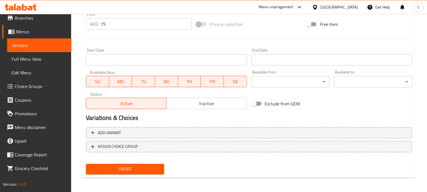
scroll to position [209, 0]
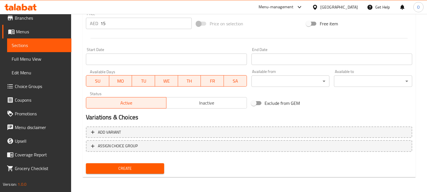
click at [106, 168] on span "Create" at bounding box center [125, 168] width 69 height 7
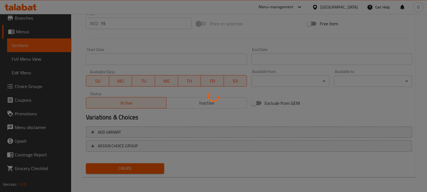
type input "0"
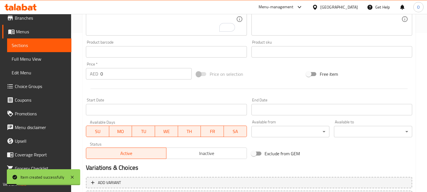
scroll to position [83, 0]
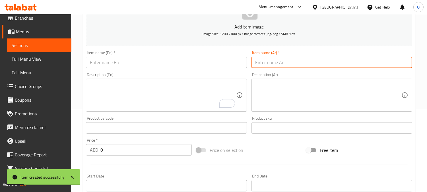
click at [312, 67] on input "text" at bounding box center [332, 62] width 161 height 11
paste input "ايس كريم كندر"
type input "ايس كريم كندر"
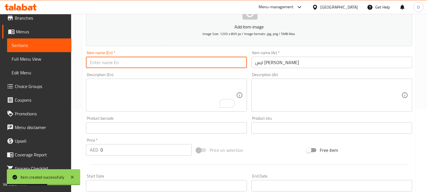
click at [123, 63] on input "text" at bounding box center [166, 62] width 161 height 11
paste input "Kinder Ice Cream"
type input "Kinder Ice Cream"
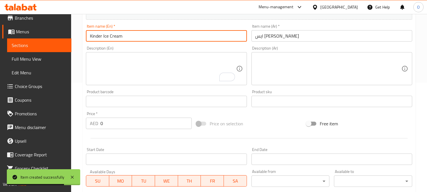
scroll to position [114, 0]
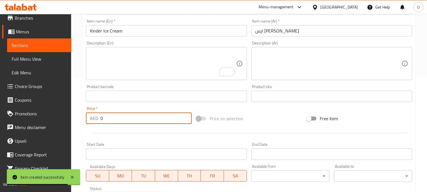
drag, startPoint x: 103, startPoint y: 123, endPoint x: 95, endPoint y: 122, distance: 8.6
click at [95, 122] on div "AED 0 Price *" at bounding box center [139, 117] width 106 height 11
paste input "15"
type input "15"
click at [101, 130] on div at bounding box center [249, 133] width 331 height 14
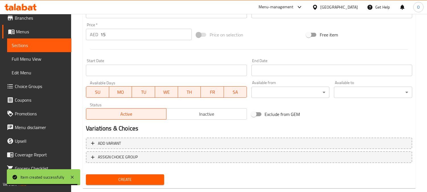
scroll to position [209, 0]
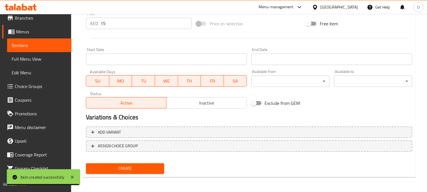
click at [110, 168] on span "Create" at bounding box center [125, 168] width 69 height 7
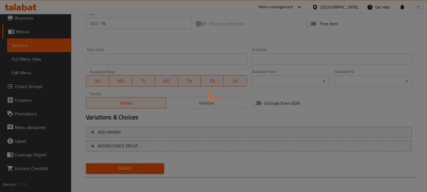
type input "0"
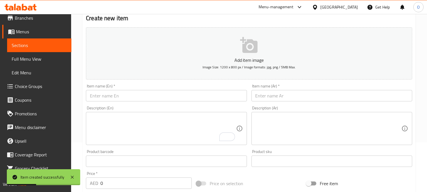
scroll to position [0, 0]
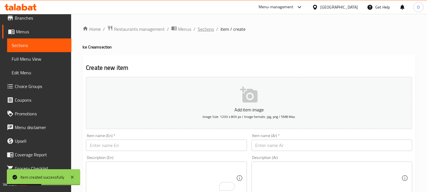
click at [202, 30] on span "Sections" at bounding box center [206, 29] width 16 height 7
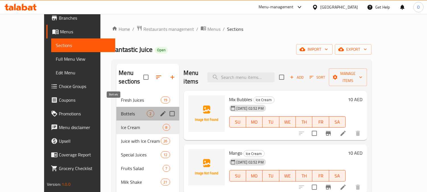
click at [122, 110] on span "Bottels" at bounding box center [134, 113] width 26 height 7
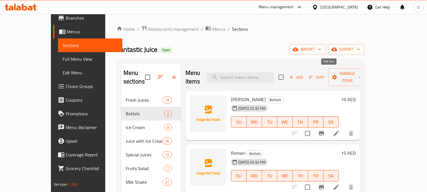
click at [294, 75] on icon "button" at bounding box center [291, 77] width 5 height 5
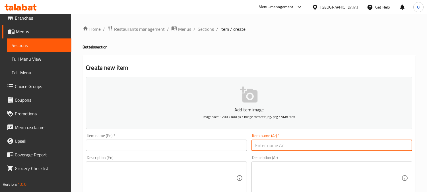
paste input "بوكس میني جوس 12 حبة 100 درھم"
click at [272, 146] on input "بوكس میني جوس 12 حبة 100 درھم" at bounding box center [332, 144] width 161 height 11
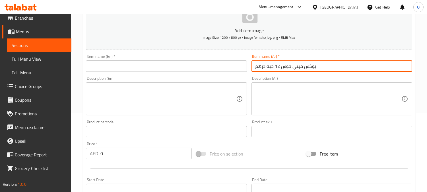
scroll to position [126, 0]
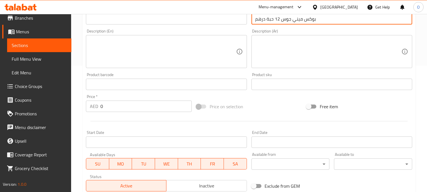
type input "بوكس میني جوس 12 حبة درھم"
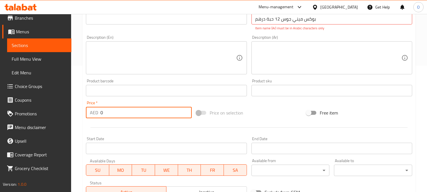
click at [92, 103] on div "Price   * AED 0 Price *" at bounding box center [139, 109] width 106 height 17
paste input "10"
type input "100"
click at [162, 55] on textarea at bounding box center [163, 57] width 146 height 27
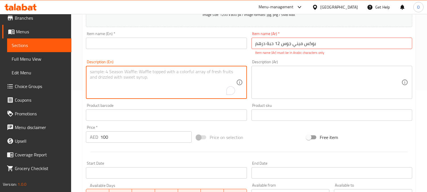
scroll to position [63, 0]
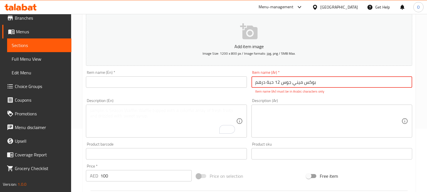
drag, startPoint x: 266, startPoint y: 85, endPoint x: 252, endPoint y: 86, distance: 14.0
click at [252, 86] on input "بوكس میني جوس 12 حبة درھم" at bounding box center [332, 81] width 161 height 11
type input "بوكس میني جوس 12 حبة"
click at [267, 81] on input "بوكس میني جوس 12 حبة" at bounding box center [332, 81] width 161 height 11
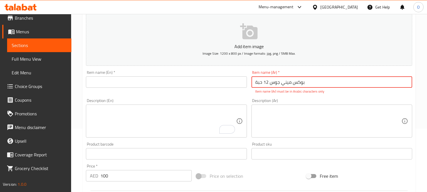
click at [267, 81] on input "بوكس میني جوس 12 حبة" at bounding box center [332, 81] width 161 height 11
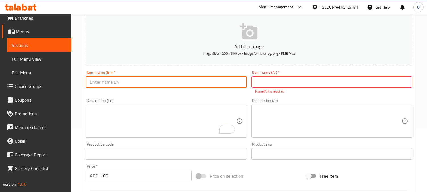
paste input "Mini Juice Box 12 Pieces"
type input "Mini Juice Box 12 Pieces"
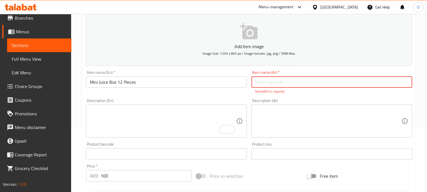
paste input "بوكس ميني جوس 12 حبة"
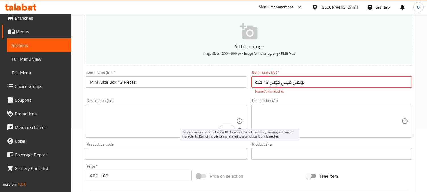
type input "بوكس ميني جوس 12 حبة"
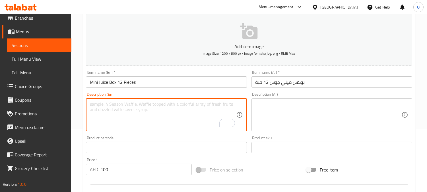
click at [213, 124] on textarea "To enrich screen reader interactions, please activate Accessibility in Grammarl…" at bounding box center [163, 114] width 146 height 27
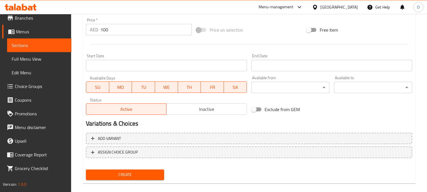
scroll to position [209, 0]
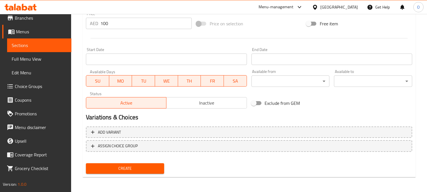
click at [116, 171] on button "Create" at bounding box center [125, 168] width 78 height 11
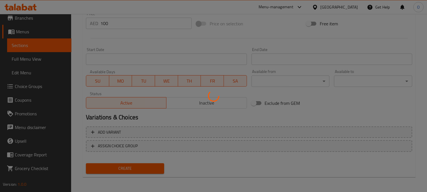
type input "0"
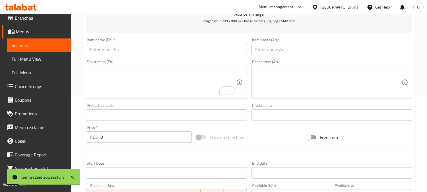
scroll to position [83, 0]
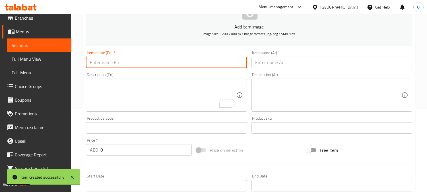
paste input "Box Al Malaki 15 pcs 100 AED"
click at [135, 63] on input "Box Al Malaki 15 pcs 100 AED" at bounding box center [166, 62] width 161 height 11
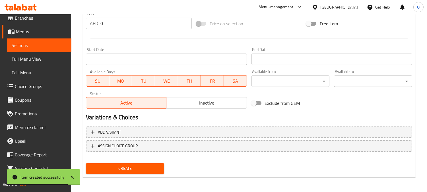
type input "Box Al Malaki 15 pcs 100 AED"
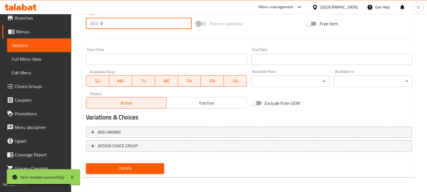
drag, startPoint x: 103, startPoint y: 21, endPoint x: 96, endPoint y: 26, distance: 8.4
click at [96, 26] on div "AED 0 Price *" at bounding box center [139, 23] width 106 height 11
paste input "10"
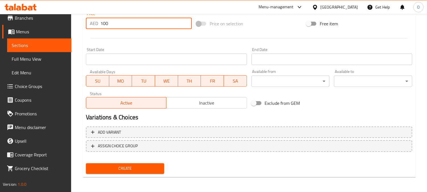
type input "100"
click at [137, 48] on div "Start Date Start Date" at bounding box center [166, 56] width 161 height 17
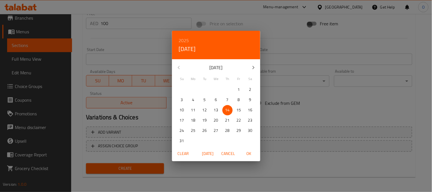
click at [225, 154] on span "Cancel" at bounding box center [228, 153] width 14 height 7
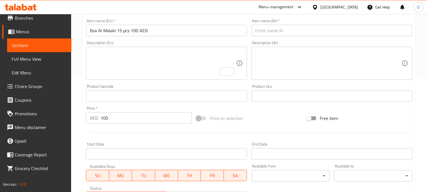
scroll to position [114, 0]
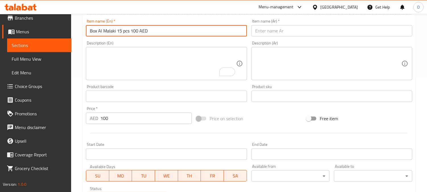
drag, startPoint x: 131, startPoint y: 31, endPoint x: 174, endPoint y: 33, distance: 42.7
click at [174, 33] on input "Box Al Malaki 15 pcs 100 AED" at bounding box center [166, 30] width 161 height 11
click at [123, 31] on input "Box Al Malaki 15 pcs" at bounding box center [166, 30] width 161 height 11
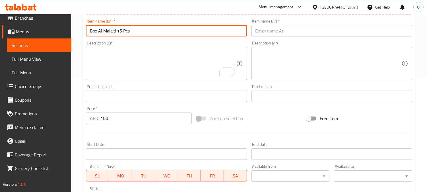
click at [144, 34] on input "Box Al Malaki 15 Pcs" at bounding box center [166, 30] width 161 height 11
type input "Box Al Malaki 15 Pcs"
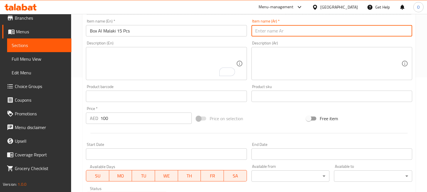
paste input "بوكس الملكي 15 حبة 100 درھم"
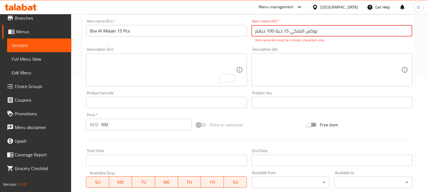
drag, startPoint x: 274, startPoint y: 32, endPoint x: 244, endPoint y: 35, distance: 30.6
click at [244, 35] on div "Add item image Image Size: 1200 x 800 px / Image formats: jpg, png / 5MB Max. I…" at bounding box center [249, 86] width 331 height 252
click at [244, 35] on input "Box Al Malaki 15 Pcs" at bounding box center [166, 30] width 161 height 11
drag, startPoint x: 274, startPoint y: 30, endPoint x: 258, endPoint y: 31, distance: 16.5
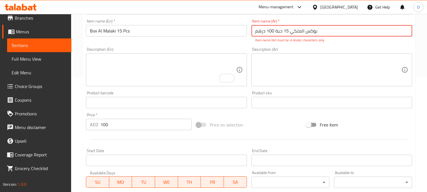
click at [258, 31] on input "بوكس الملكي 15 حبة 100 درھم" at bounding box center [332, 30] width 161 height 11
click at [255, 33] on input "بوكس الملكي 15 حبة 100 درھم" at bounding box center [332, 30] width 161 height 11
click at [260, 31] on input "بوكس الملكي 15 حبة 100 درھم" at bounding box center [332, 30] width 161 height 11
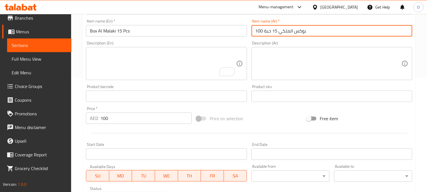
click at [257, 32] on input "بوكس الملكي 15 حبة 100" at bounding box center [332, 30] width 161 height 11
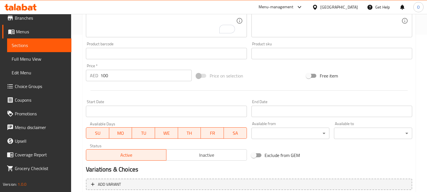
scroll to position [209, 0]
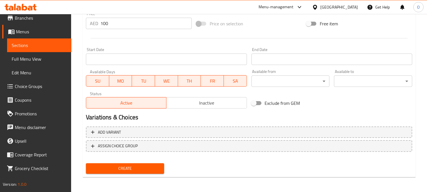
type input "بوكس الملكي 15 حبة"
click at [120, 169] on span "Create" at bounding box center [125, 168] width 69 height 7
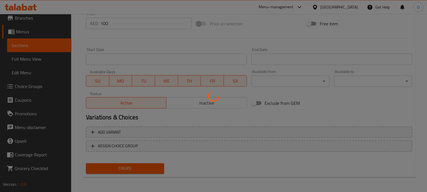
type input "0"
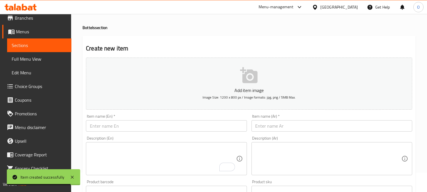
scroll to position [0, 0]
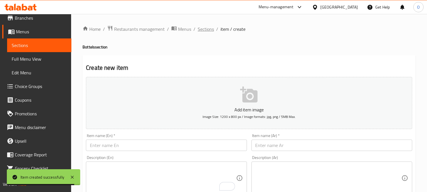
click at [209, 30] on span "Sections" at bounding box center [206, 29] width 16 height 7
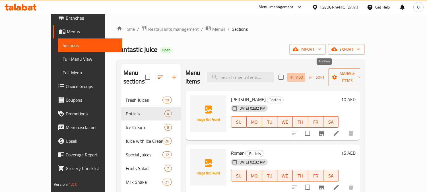
click at [304, 75] on span "Add" at bounding box center [296, 77] width 15 height 7
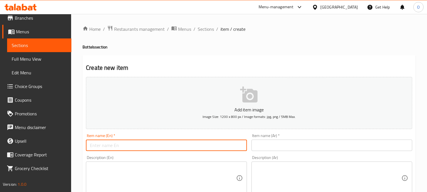
paste input "Box Al Thoufeer 20 pcs 100 AED"
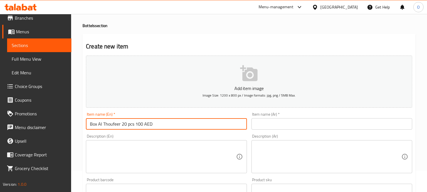
scroll to position [32, 0]
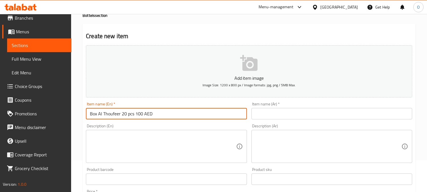
click at [136, 114] on input "Box Al Thoufeer 20 pcs 100 AED" at bounding box center [166, 113] width 161 height 11
drag, startPoint x: 136, startPoint y: 114, endPoint x: 163, endPoint y: 114, distance: 27.6
click at [163, 114] on input "Box Al Thoufeer 20 pcs 100 AED" at bounding box center [166, 113] width 161 height 11
click at [129, 117] on input "Box Al Thoufeer 20 pcs" at bounding box center [166, 113] width 161 height 11
click at [128, 117] on input "Box Al Thoufeer 20 pcs" at bounding box center [166, 113] width 161 height 11
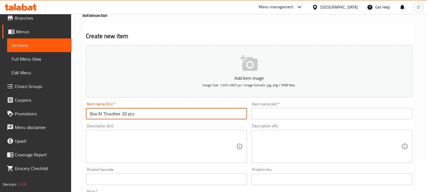
click at [129, 117] on input "Box Al Thoufeer 20 pcs" at bounding box center [166, 113] width 161 height 11
click at [129, 114] on input "Box Al Thoufeer 20 pcs" at bounding box center [166, 113] width 161 height 11
click at [128, 114] on input "Box Al Thoufeer 20 pcs" at bounding box center [166, 113] width 161 height 11
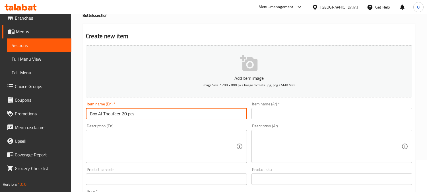
click at [128, 114] on input "Box Al Thoufeer 20 pcs" at bounding box center [166, 113] width 161 height 11
click at [127, 115] on input "Box Al Thoufeer 20 pcs" at bounding box center [166, 113] width 161 height 11
type input "Box Al Thoufeer 20 Pcs"
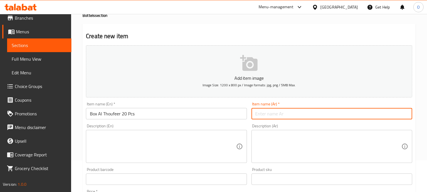
paste input "بوكس التوفیر 20 حبة 100 درھم"
click at [270, 117] on input "بوكس التوفیر 20 حبة 100 درھم" at bounding box center [332, 113] width 161 height 11
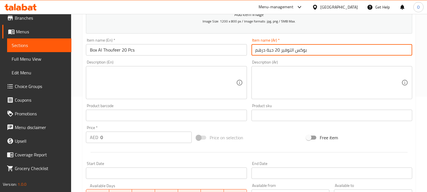
scroll to position [158, 0]
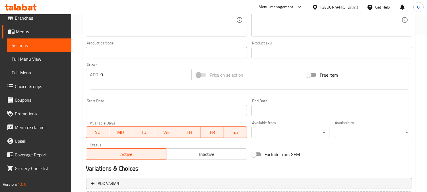
type input "بوكس التوفیر 20 حبة درھم"
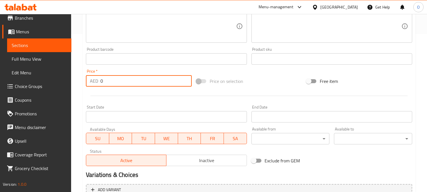
drag, startPoint x: 103, startPoint y: 74, endPoint x: 98, endPoint y: 75, distance: 5.0
click at [98, 75] on div "AED 0 Price *" at bounding box center [139, 80] width 106 height 11
paste input "10"
type input "100"
click at [126, 94] on div at bounding box center [249, 96] width 331 height 14
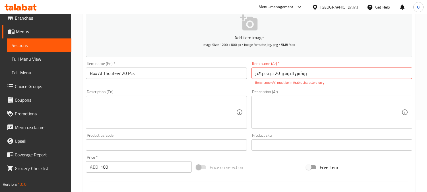
scroll to position [63, 0]
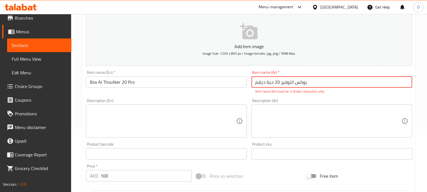
drag, startPoint x: 266, startPoint y: 83, endPoint x: 255, endPoint y: 83, distance: 11.1
click at [255, 83] on input "بوكس التوفیر 20 حبة درھم" at bounding box center [332, 81] width 161 height 11
click at [260, 84] on input "بوكس التوفیر 20 حبة درھم" at bounding box center [332, 81] width 161 height 11
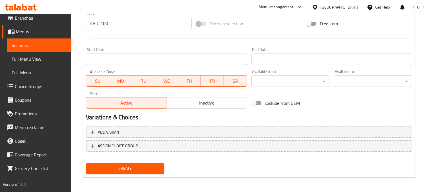
click at [117, 166] on span "Create" at bounding box center [125, 168] width 69 height 7
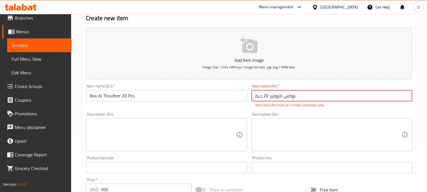
click at [280, 98] on input "بوكس التوفیر 20 حبة" at bounding box center [332, 95] width 161 height 11
paste input "ير 20 حبة"
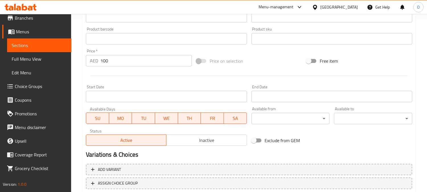
scroll to position [209, 0]
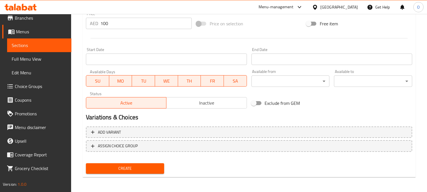
type input "بوكس التوفير 20 حبة"
click at [109, 172] on button "Create" at bounding box center [125, 168] width 78 height 11
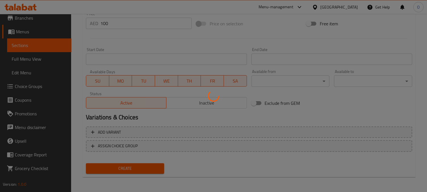
type input "0"
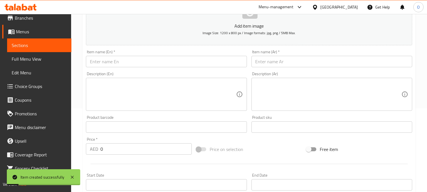
scroll to position [83, 0]
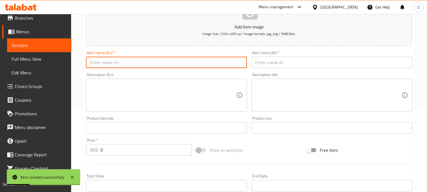
paste input "بوكس التوفير 20 حبة"
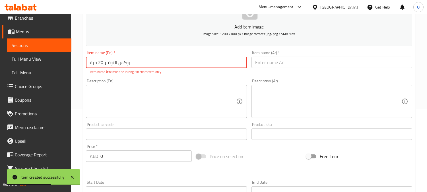
click at [138, 63] on input "بوكس التوفير 20 حبة" at bounding box center [166, 62] width 161 height 11
paste input "Box Coconet 10 pcs 100 AED"
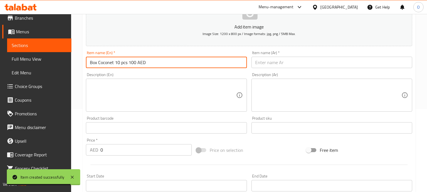
drag, startPoint x: 128, startPoint y: 63, endPoint x: 146, endPoint y: 63, distance: 17.9
click at [146, 63] on input "Box Coconet 10 pcs 100 AED" at bounding box center [166, 62] width 161 height 11
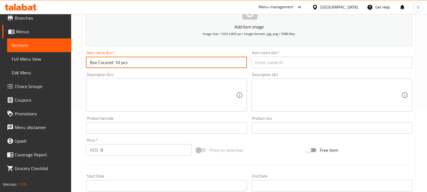
click at [121, 65] on input "Box Coconet 10 pcs" at bounding box center [166, 62] width 161 height 11
type input "Box Coconet 10 Pcs"
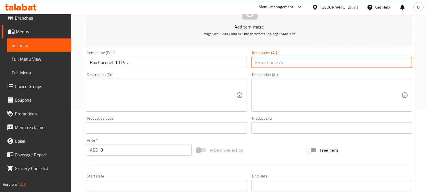
paste input "بوكس كوكونیت 10 حبة 100 درھم"
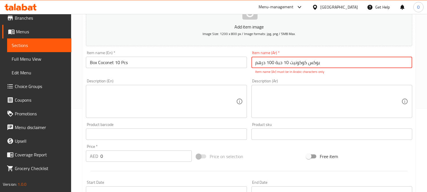
click at [271, 61] on input "بوكس كوكونیت 10 حبة 100 درھم" at bounding box center [332, 62] width 161 height 11
type input "بوكس كوكونیت 10 حبة درھم"
click at [100, 157] on input "0" at bounding box center [145, 155] width 91 height 11
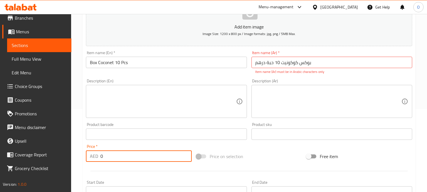
paste input "10"
type input "100"
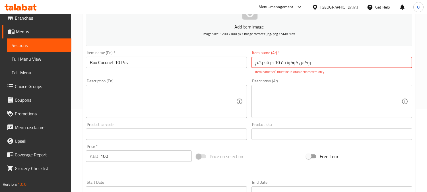
drag, startPoint x: 266, startPoint y: 64, endPoint x: 252, endPoint y: 66, distance: 13.5
click at [252, 66] on input "بوكس كوكونیت 10 حبة درھم" at bounding box center [332, 62] width 161 height 11
click at [264, 60] on input "بوكس كوكونیت 10 حبة" at bounding box center [332, 62] width 161 height 11
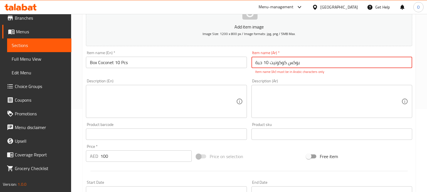
paste input "ت 10 حبة"
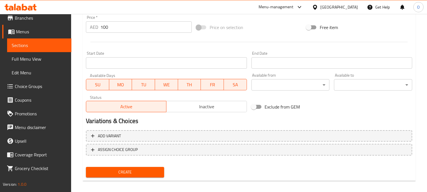
scroll to position [209, 0]
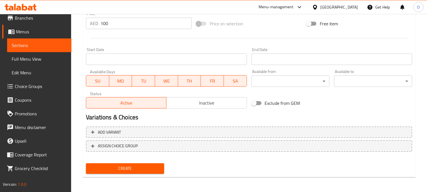
type input "بوكس كوكنت 10 حبة"
click at [113, 165] on span "Create" at bounding box center [125, 168] width 69 height 7
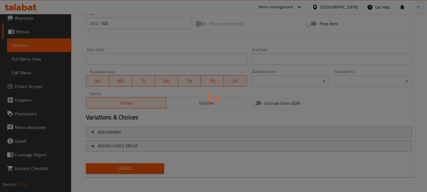
type input "0"
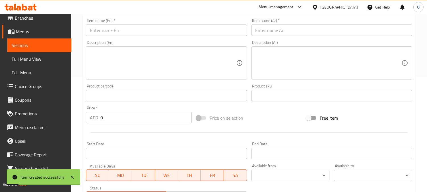
scroll to position [114, 0]
drag, startPoint x: 110, startPoint y: 33, endPoint x: 109, endPoint y: 37, distance: 4.5
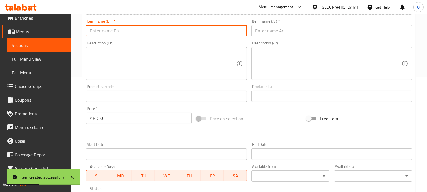
drag, startPoint x: 109, startPoint y: 37, endPoint x: 115, endPoint y: 28, distance: 10.4
paste input "Fruits Plate"
type input "Fruits Plate"
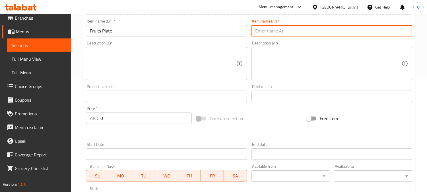
paste input "طبق فواكھ"
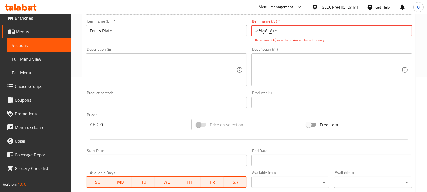
click at [112, 27] on input "Fruits Plate" at bounding box center [166, 30] width 161 height 11
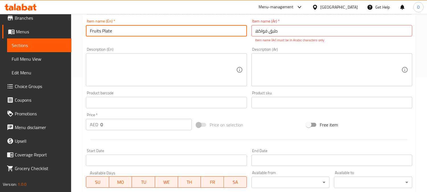
click at [112, 27] on input "Fruits Plate" at bounding box center [166, 30] width 161 height 11
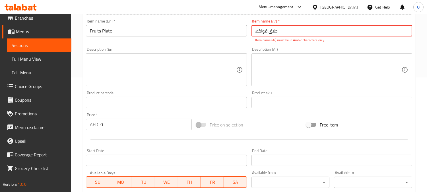
click at [318, 35] on input "طبق فواكھ" at bounding box center [332, 30] width 161 height 11
paste input "ه"
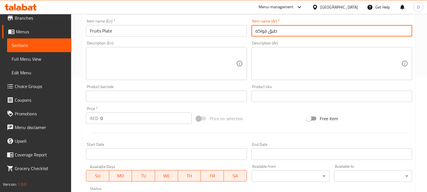
type input "طبق فواكه"
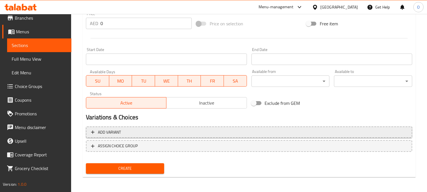
click at [292, 129] on span "Add variant" at bounding box center [249, 132] width 316 height 7
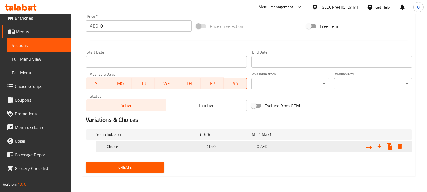
scroll to position [206, 0]
click at [377, 146] on icon "Expand" at bounding box center [379, 146] width 7 height 7
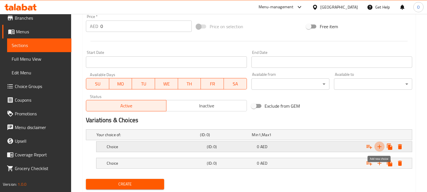
click at [377, 146] on icon "Expand" at bounding box center [379, 146] width 7 height 7
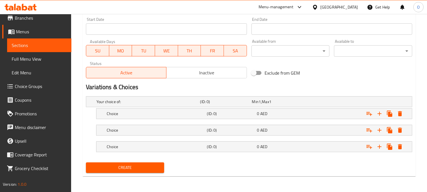
scroll to position [240, 0]
click at [194, 108] on div "Choice (ID: 0) 0 AED" at bounding box center [250, 101] width 311 height 13
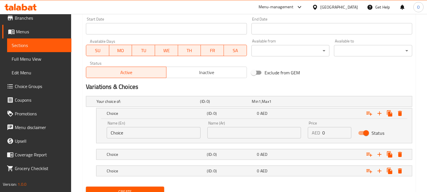
click at [230, 137] on input "text" at bounding box center [254, 132] width 94 height 11
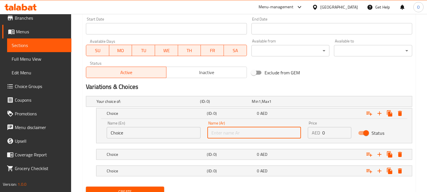
type input "صغير"
click at [232, 105] on div "(ID: 0)" at bounding box center [225, 101] width 52 height 8
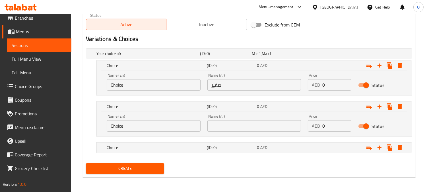
scroll to position [288, 0]
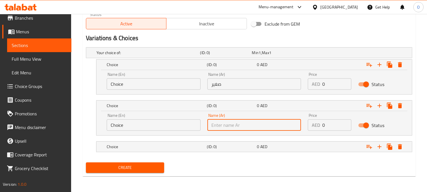
click at [235, 127] on input "text" at bounding box center [254, 124] width 94 height 11
type input "وسط"
click at [237, 59] on div "Choice (ID: 0) 0 AED" at bounding box center [250, 52] width 311 height 13
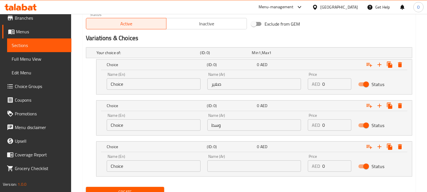
click at [239, 167] on input "text" at bounding box center [254, 165] width 94 height 11
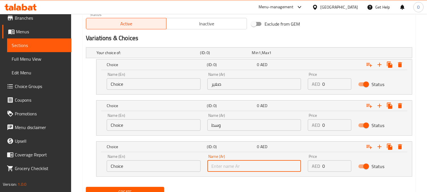
type input "كبير"
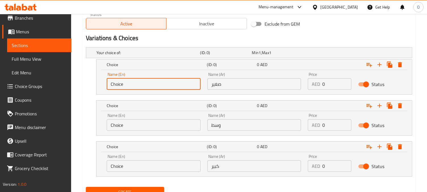
click at [172, 81] on input "Choice" at bounding box center [154, 83] width 94 height 11
click at [172, 82] on input "Choice" at bounding box center [154, 83] width 94 height 11
click at [172, 82] on input "text" at bounding box center [154, 83] width 94 height 11
type input "Small"
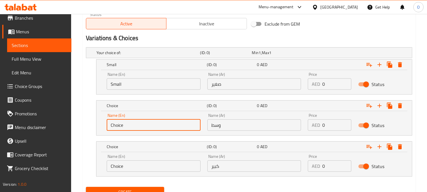
click at [154, 126] on input "Choice" at bounding box center [154, 124] width 94 height 11
click at [154, 126] on input "text" at bounding box center [154, 124] width 94 height 11
type input "Medium"
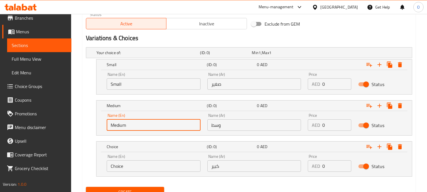
click at [142, 167] on input "Choice" at bounding box center [154, 165] width 94 height 11
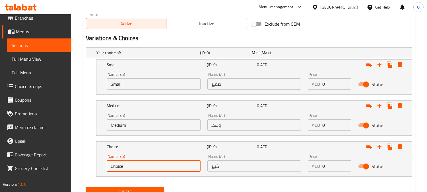
click at [142, 167] on input "Choice" at bounding box center [154, 165] width 94 height 11
click at [142, 167] on input "text" at bounding box center [154, 165] width 94 height 11
type input "Large"
click at [324, 87] on input "0" at bounding box center [336, 83] width 29 height 11
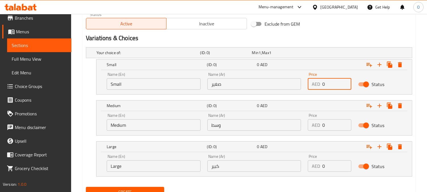
drag, startPoint x: 322, startPoint y: 87, endPoint x: 315, endPoint y: 85, distance: 7.0
click at [315, 85] on div "AED 0 Price" at bounding box center [330, 83] width 44 height 11
drag, startPoint x: 326, startPoint y: 85, endPoint x: 322, endPoint y: 85, distance: 4.9
click at [322, 85] on div "AED 0 Price" at bounding box center [330, 83] width 44 height 11
paste input "5"
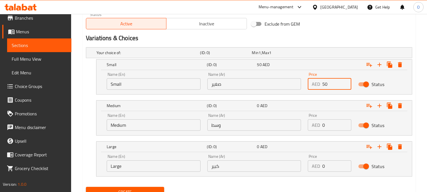
type input "50"
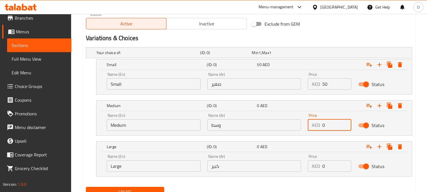
drag, startPoint x: 328, startPoint y: 127, endPoint x: 323, endPoint y: 128, distance: 5.8
click at [323, 128] on input "0" at bounding box center [336, 124] width 29 height 11
paste input "75"
type input "75"
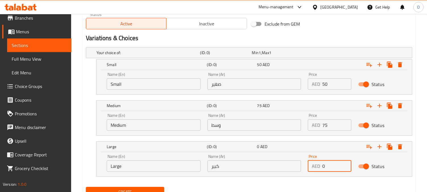
drag, startPoint x: 326, startPoint y: 166, endPoint x: 315, endPoint y: 168, distance: 10.9
click at [315, 168] on div "AED 0 Price" at bounding box center [330, 165] width 44 height 11
paste input "10"
type input "100"
click at [137, 186] on div "Create" at bounding box center [125, 191] width 83 height 15
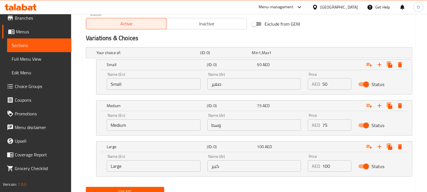
click at [136, 188] on span "Create" at bounding box center [125, 191] width 69 height 7
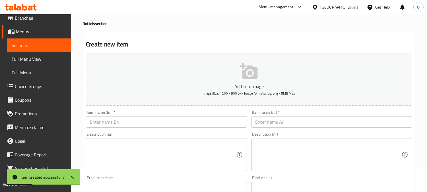
scroll to position [0, 0]
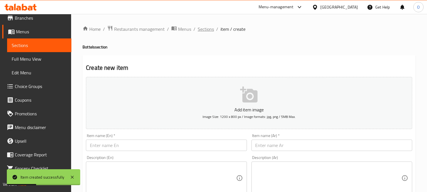
click at [201, 30] on span "Sections" at bounding box center [206, 29] width 16 height 7
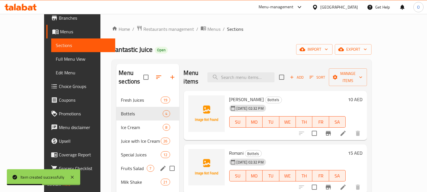
scroll to position [80, 0]
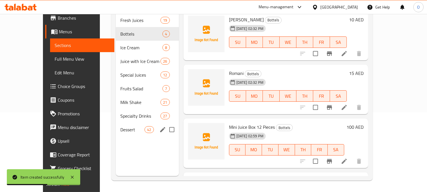
click at [118, 126] on div "Dessert 42" at bounding box center [147, 130] width 63 height 14
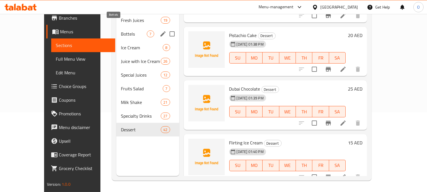
scroll to position [16, 0]
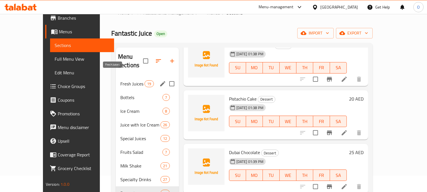
click at [120, 80] on span "Fresh Juices" at bounding box center [132, 83] width 24 height 7
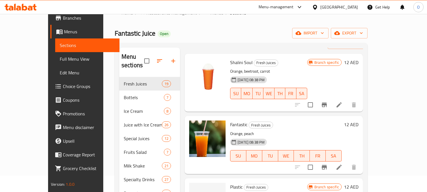
scroll to position [32, 0]
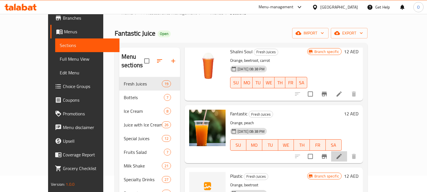
click at [347, 151] on li at bounding box center [339, 156] width 16 height 10
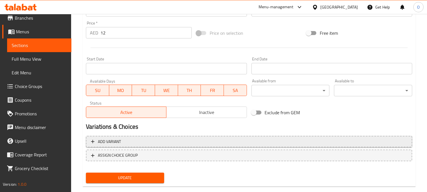
scroll to position [217, 0]
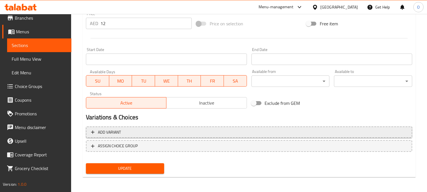
click at [324, 131] on span "Add variant" at bounding box center [249, 132] width 316 height 7
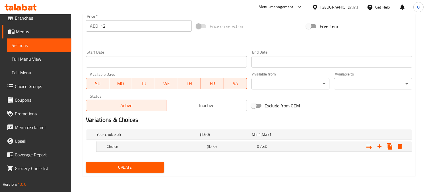
scroll to position [215, 0]
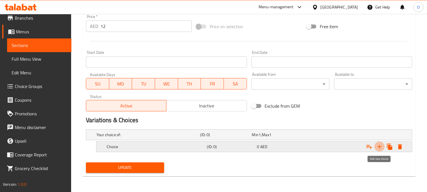
click at [379, 147] on icon "Expand" at bounding box center [379, 146] width 7 height 7
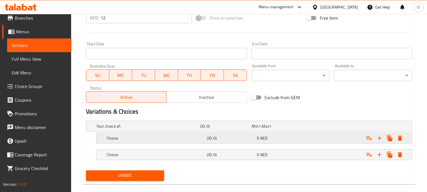
scroll to position [231, 0]
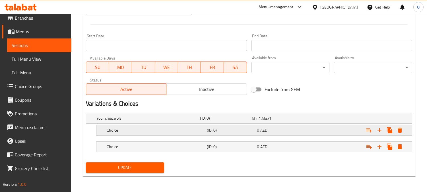
click at [198, 121] on h5 "Choice" at bounding box center [146, 118] width 101 height 6
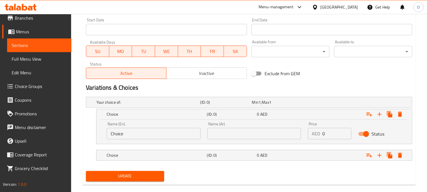
scroll to position [255, 0]
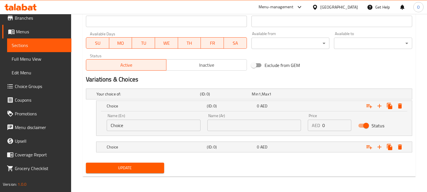
click at [220, 121] on input "text" at bounding box center [254, 125] width 94 height 11
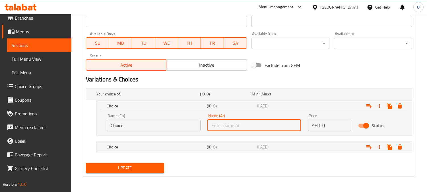
type input "وسط"
click at [234, 97] on h5 "(ID: 0)" at bounding box center [225, 94] width 50 height 6
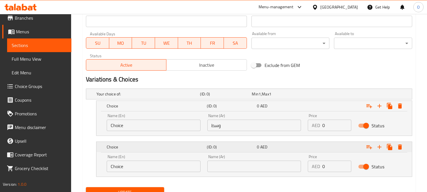
scroll to position [280, 0]
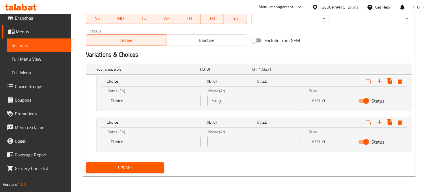
click at [234, 147] on div "Name (Ar) Name (Ar)" at bounding box center [254, 138] width 101 height 24
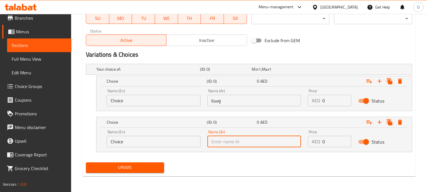
click at [234, 141] on input "text" at bounding box center [254, 141] width 94 height 11
type input "كبير"
click at [136, 101] on input "Choice" at bounding box center [154, 100] width 94 height 11
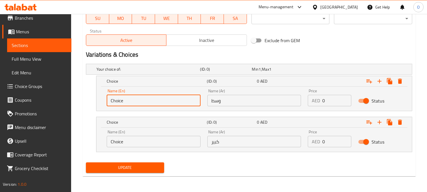
click at [136, 102] on input "Choice" at bounding box center [154, 100] width 94 height 11
click at [135, 141] on input "Choice" at bounding box center [154, 141] width 94 height 11
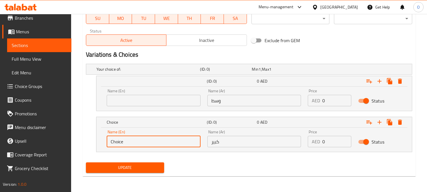
click at [135, 141] on input "Choice" at bounding box center [154, 141] width 94 height 11
click at [135, 141] on input "text" at bounding box center [154, 141] width 94 height 11
click at [129, 100] on input "text" at bounding box center [154, 100] width 94 height 11
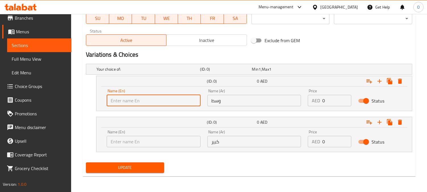
type input "Medium"
click at [144, 140] on input "text" at bounding box center [154, 141] width 94 height 11
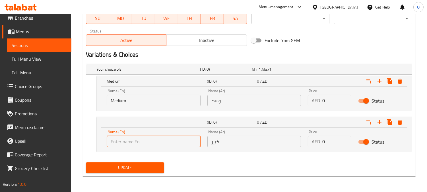
type input "Large"
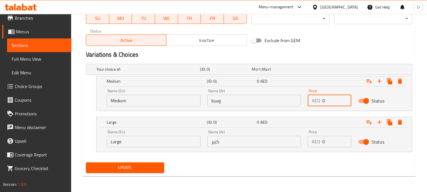
drag, startPoint x: 328, startPoint y: 101, endPoint x: 319, endPoint y: 104, distance: 10.0
click at [319, 104] on div "AED 0 Price" at bounding box center [330, 100] width 44 height 11
paste input "1"
type input "10"
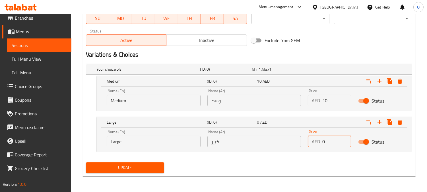
drag, startPoint x: 324, startPoint y: 142, endPoint x: 320, endPoint y: 143, distance: 3.5
click at [322, 143] on input "0" at bounding box center [336, 141] width 29 height 11
click at [320, 143] on div "AED 0 Price" at bounding box center [330, 141] width 44 height 11
paste input "12"
type input "12"
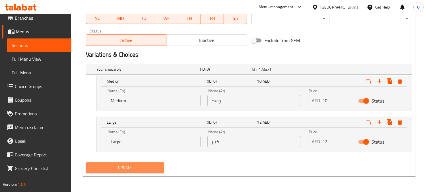
click at [140, 167] on span "Update" at bounding box center [125, 167] width 69 height 7
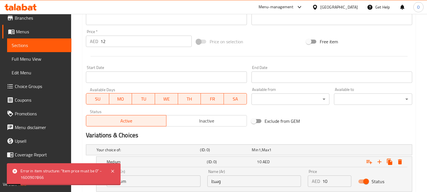
scroll to position [185, 0]
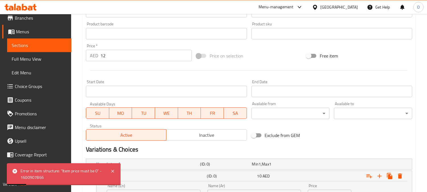
click at [106, 47] on div "Price   * AED 12 Price *" at bounding box center [139, 52] width 106 height 17
drag, startPoint x: 109, startPoint y: 53, endPoint x: 97, endPoint y: 55, distance: 11.7
click at [97, 55] on div "AED 12 Price *" at bounding box center [139, 55] width 106 height 11
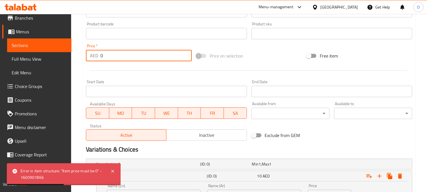
type input "0"
click at [95, 75] on div at bounding box center [249, 70] width 331 height 14
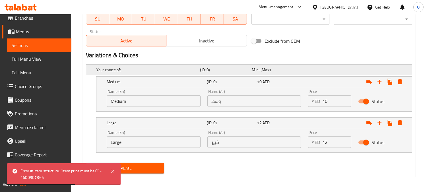
scroll to position [280, 0]
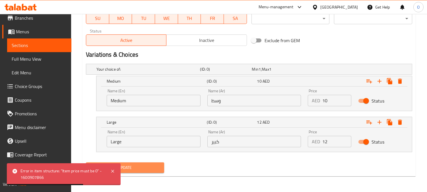
click at [130, 167] on span "Update" at bounding box center [125, 167] width 69 height 7
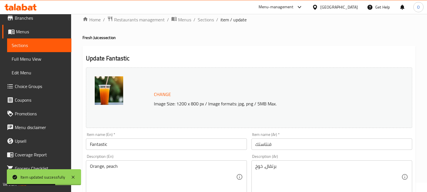
scroll to position [0, 0]
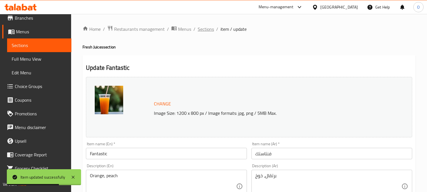
click at [212, 29] on span "Sections" at bounding box center [206, 29] width 16 height 7
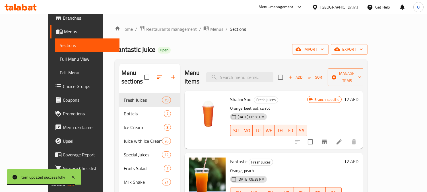
scroll to position [63, 0]
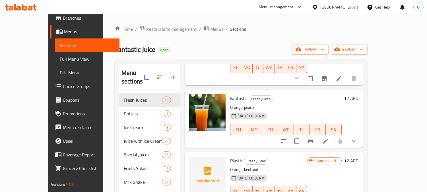
click at [334, 137] on li at bounding box center [326, 141] width 16 height 10
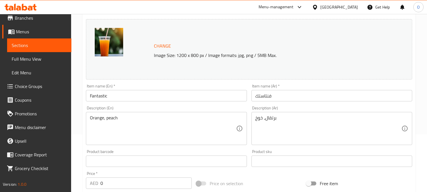
scroll to position [63, 0]
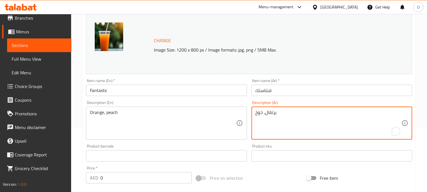
click at [266, 120] on textarea "برتقال، خوخ" at bounding box center [329, 123] width 146 height 27
paste textarea "+ مانجو"
type textarea "برتقال + مانجو"
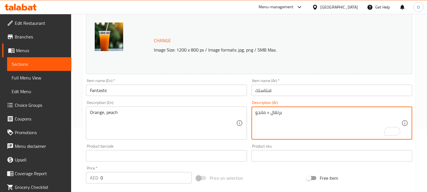
scroll to position [19, 0]
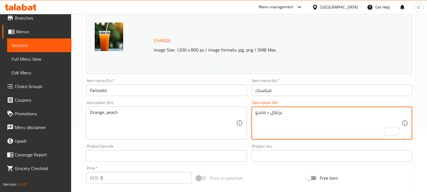
click at [271, 118] on textarea "برتقال + مانجو" at bounding box center [329, 123] width 146 height 27
paste textarea "و"
type textarea "برتقال ومانجو"
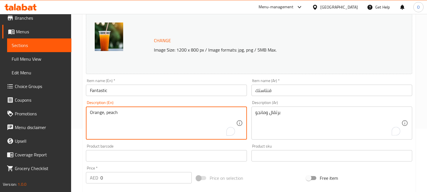
click at [112, 116] on textarea "Orange, peach" at bounding box center [163, 123] width 146 height 27
paste textarea "orange and mango"
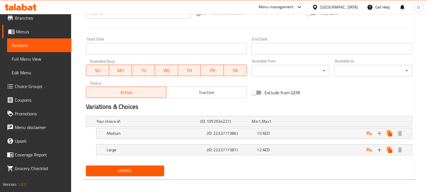
scroll to position [231, 0]
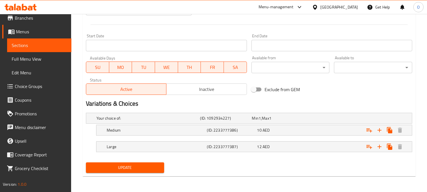
type textarea "orange and mango"
click at [129, 172] on div "Update" at bounding box center [125, 167] width 83 height 15
click at [131, 169] on span "Update" at bounding box center [125, 167] width 69 height 7
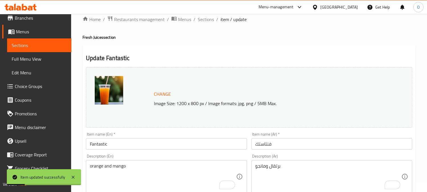
scroll to position [0, 0]
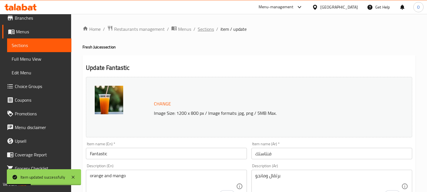
click at [205, 32] on span "Sections" at bounding box center [206, 29] width 16 height 7
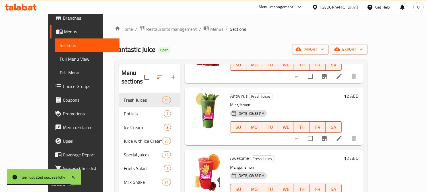
scroll to position [379, 0]
